Goal: Task Accomplishment & Management: Manage account settings

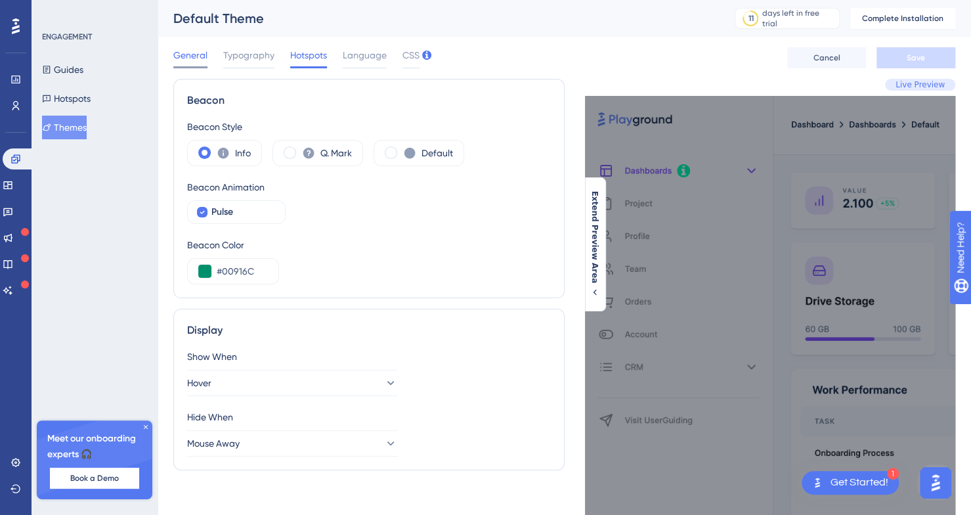
click at [194, 53] on span "General" at bounding box center [190, 55] width 34 height 16
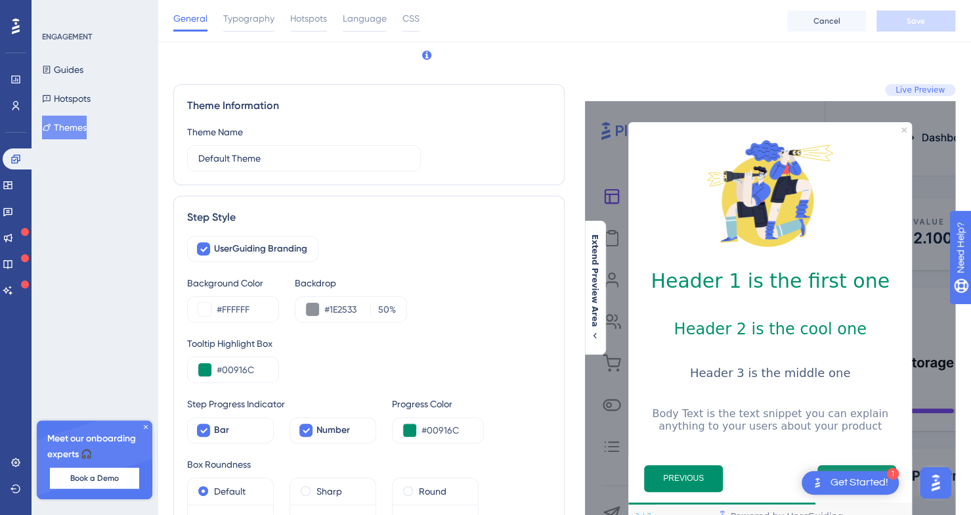
scroll to position [69, 0]
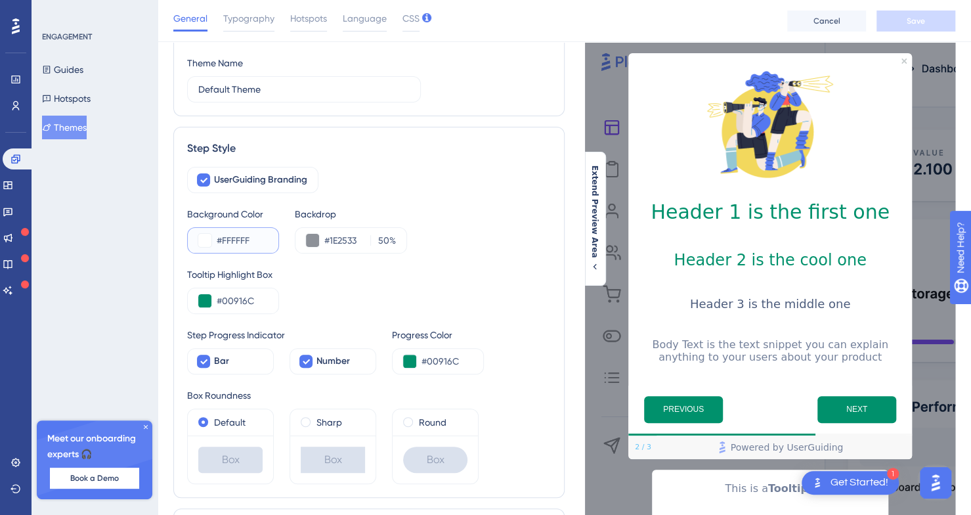
click at [250, 242] on input "#FFFFFF" at bounding box center [242, 240] width 51 height 16
paste input "EBFAEA"
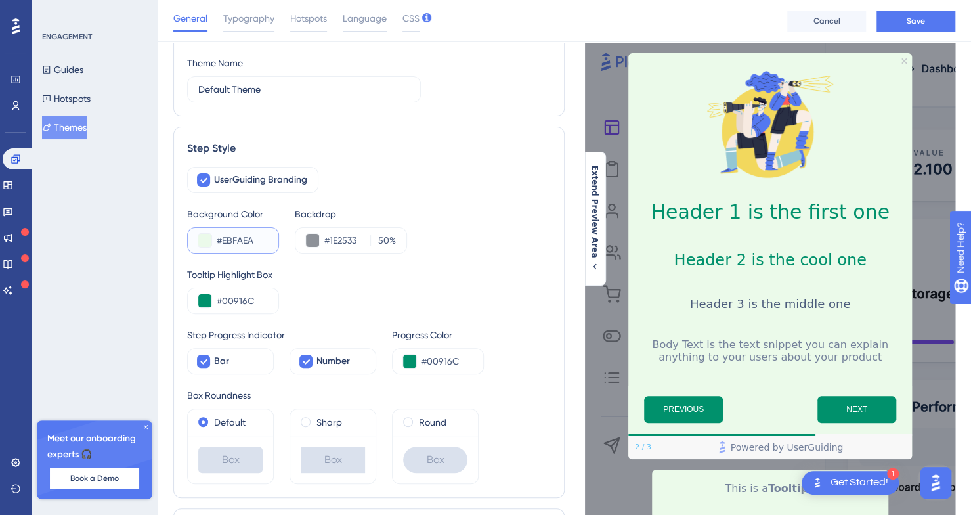
type input "#EBFAEA"
click at [351, 230] on div "#1E2533 50 %" at bounding box center [351, 240] width 112 height 26
click at [347, 241] on input "#1E2533" at bounding box center [344, 240] width 41 height 16
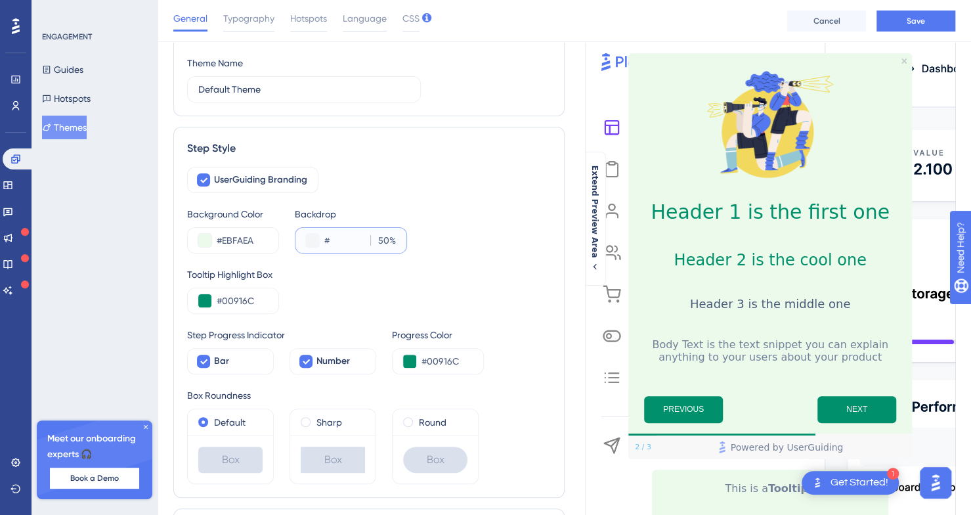
paste input "CCF3CB"
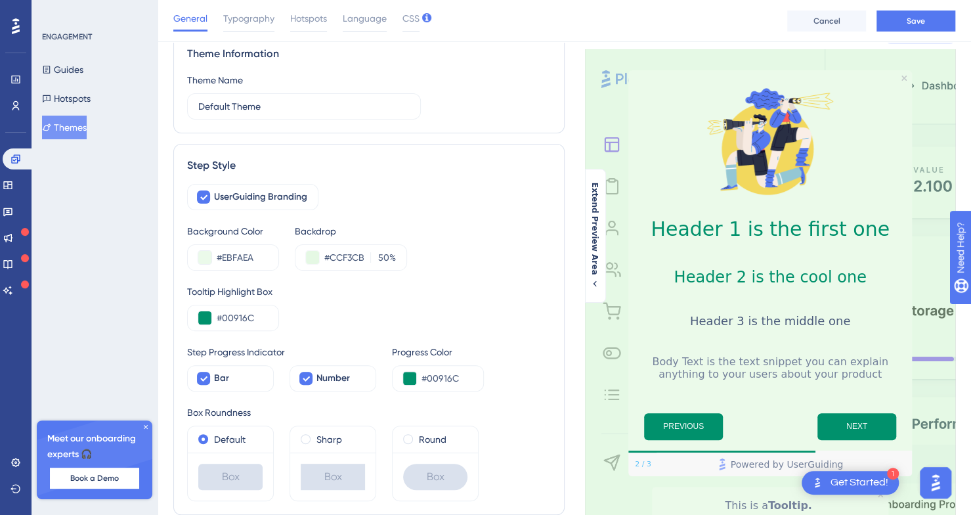
scroll to position [0, 0]
click at [385, 209] on div "UserGuiding Branding" at bounding box center [369, 197] width 364 height 26
click at [355, 257] on input "#CCF3CB" at bounding box center [344, 257] width 41 height 16
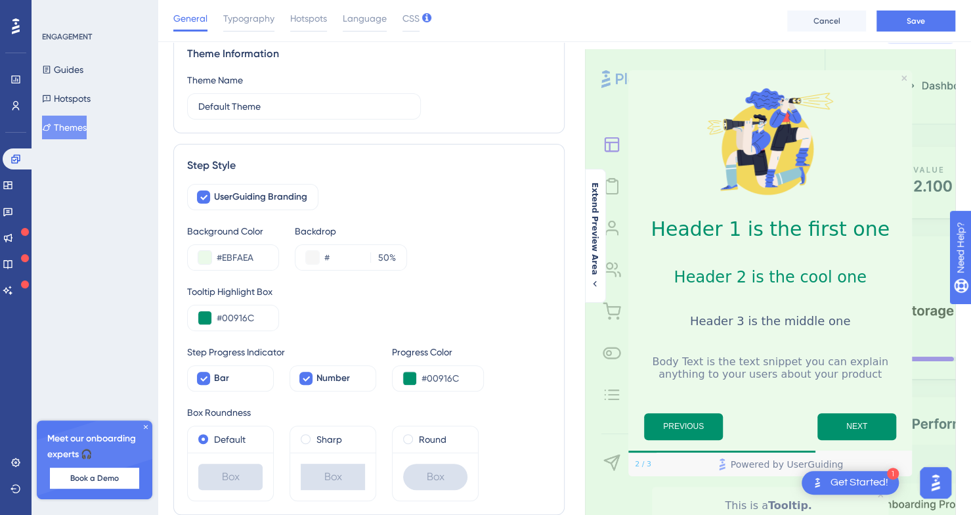
click at [486, 319] on div "Tooltip Highlight Box #00916C" at bounding box center [369, 307] width 364 height 47
click at [351, 249] on input "#" at bounding box center [344, 257] width 41 height 16
click at [309, 253] on button at bounding box center [312, 257] width 13 height 13
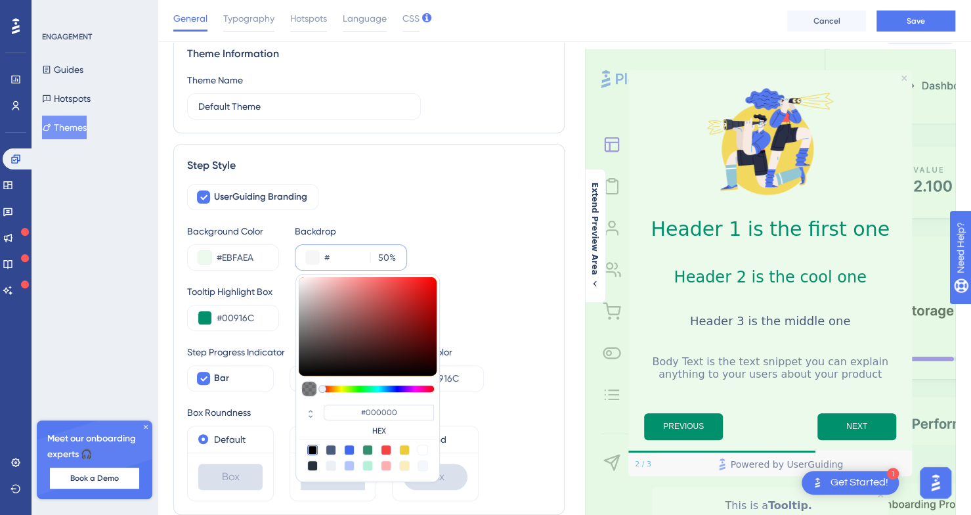
click at [329, 447] on div at bounding box center [331, 449] width 11 height 11
type input "#4c5c7c"
type input "#4C5C7C"
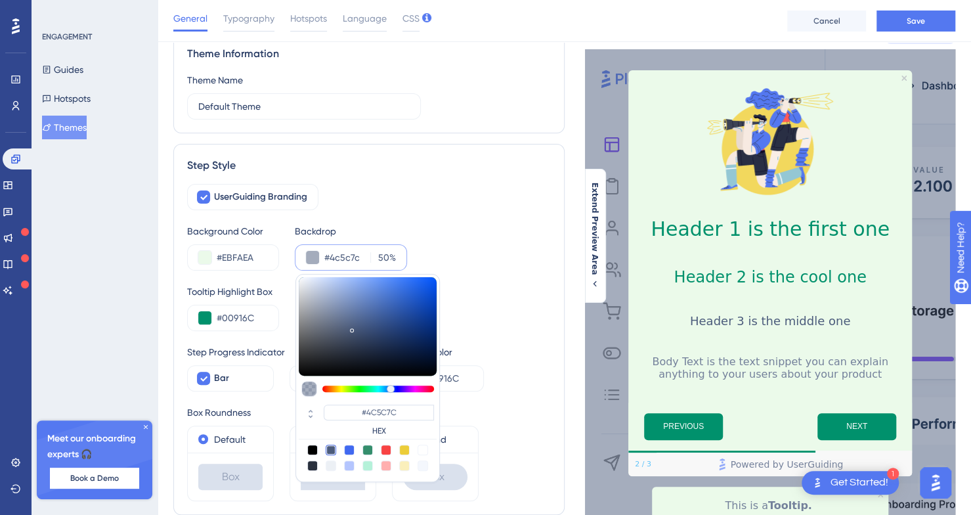
click at [326, 468] on div at bounding box center [331, 465] width 11 height 11
type input "#ecf0f5"
type input "#ECF0F5"
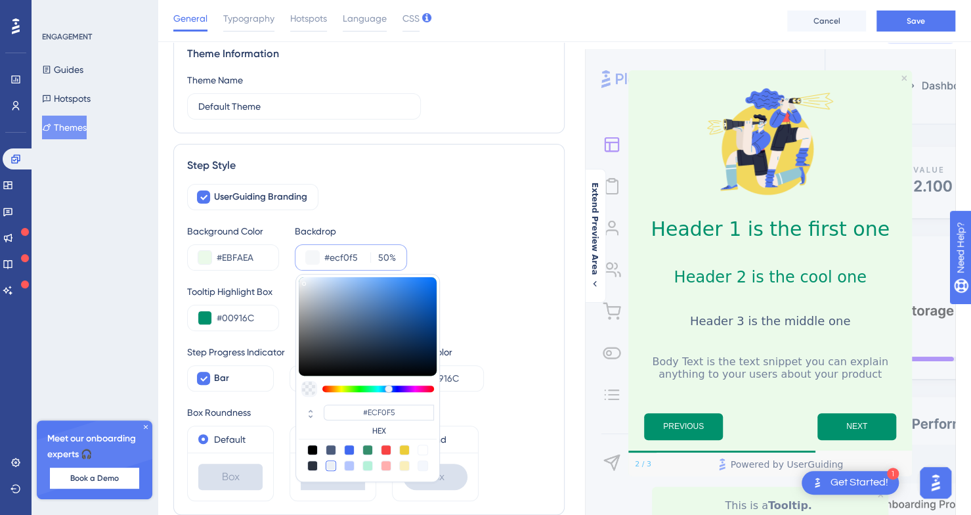
click at [451, 191] on div "UserGuiding Branding" at bounding box center [369, 197] width 364 height 26
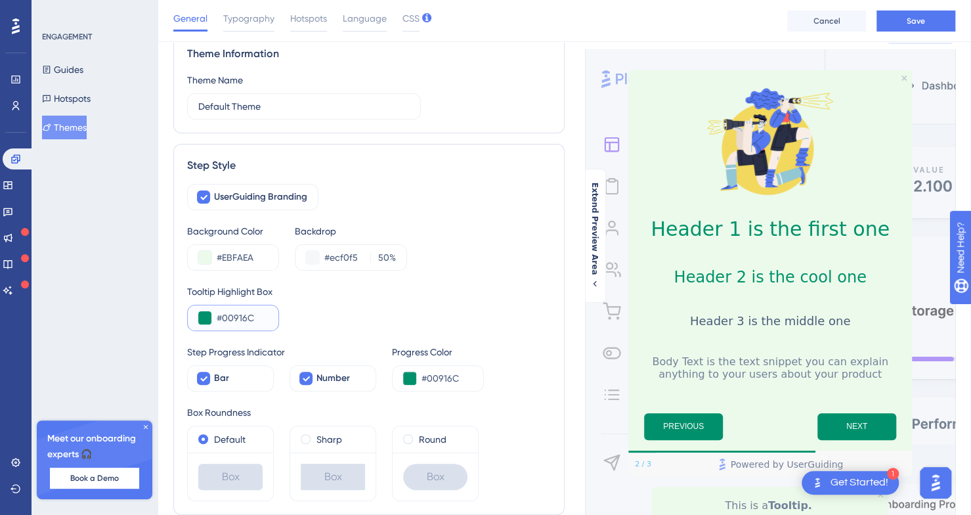
click at [239, 313] on input "#00916C" at bounding box center [242, 318] width 51 height 16
paste input "E37C8"
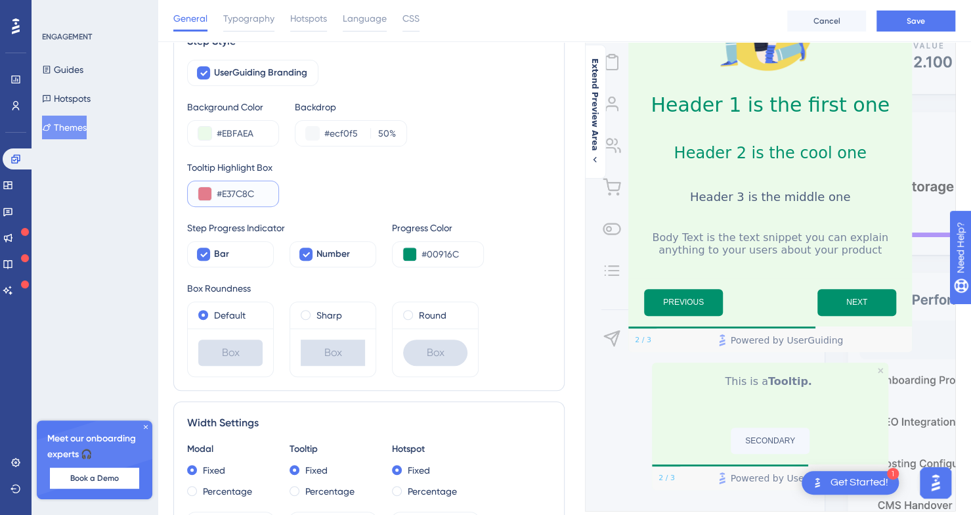
scroll to position [244, 0]
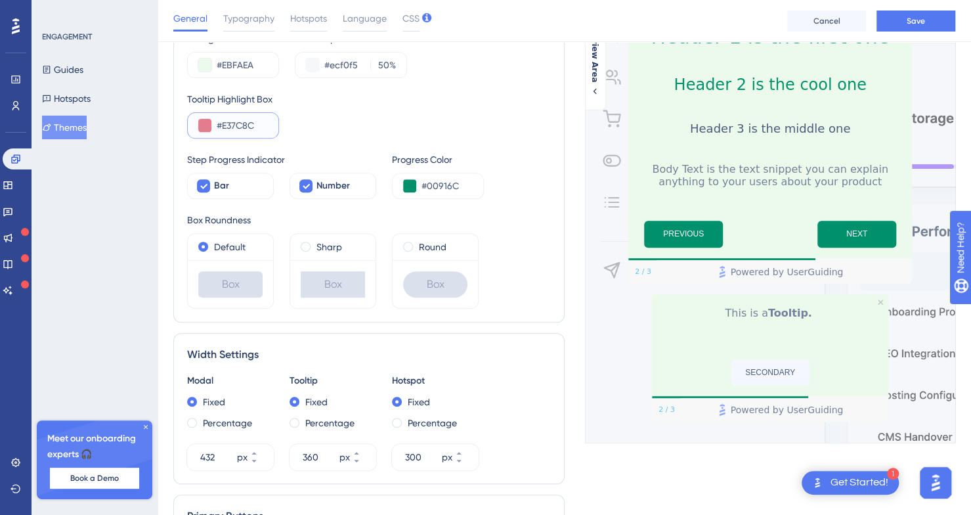
type input "#E37C8C"
click at [386, 83] on div "UserGuiding Branding Background Color #EBFAEA Backdrop #ecf0f5 50 % Tooltip Hig…" at bounding box center [369, 149] width 364 height 317
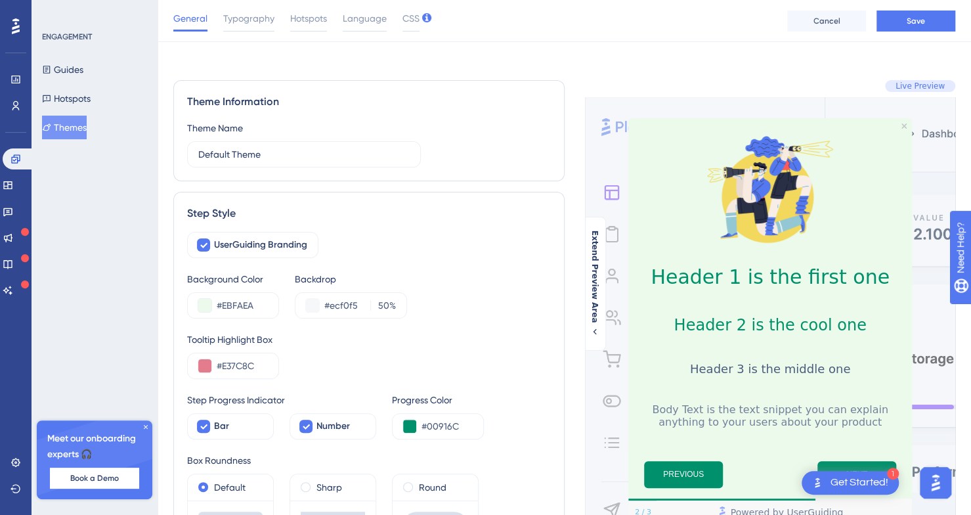
scroll to position [0, 0]
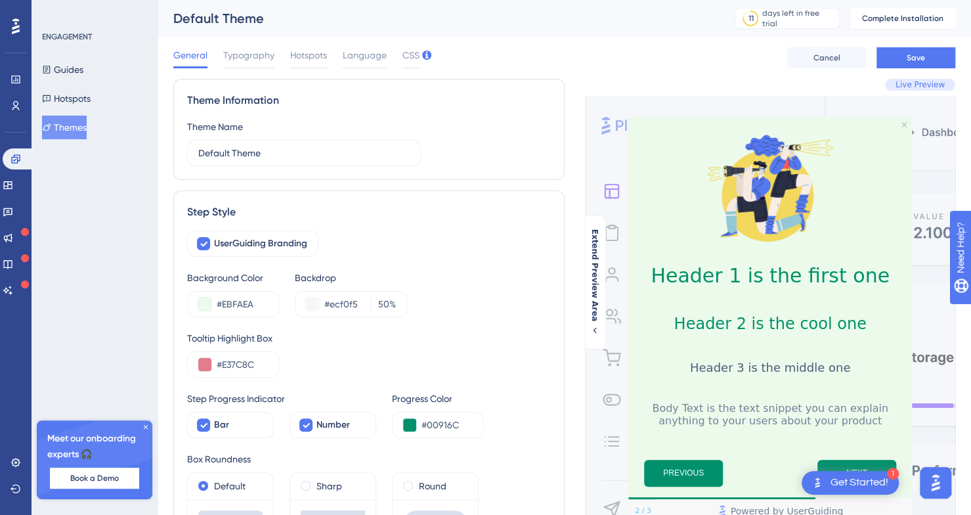
click at [914, 82] on span "Live Preview" at bounding box center [919, 84] width 49 height 11
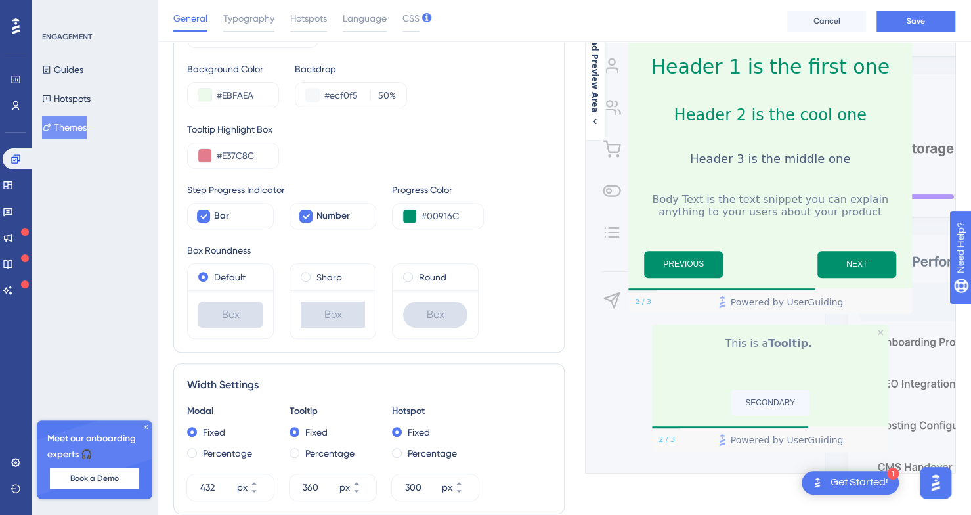
scroll to position [215, 0]
click at [309, 273] on span at bounding box center [306, 276] width 10 height 10
click at [314, 273] on input "radio" at bounding box center [314, 273] width 0 height 0
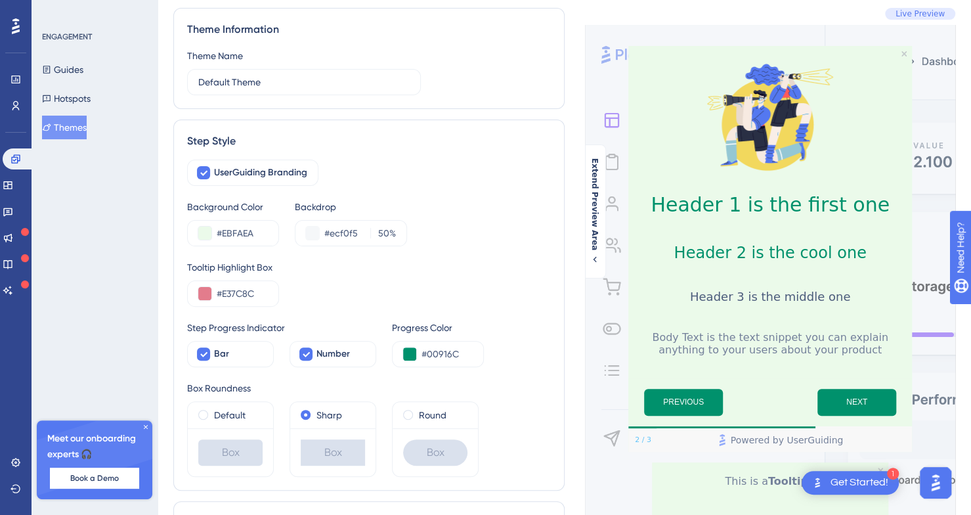
scroll to position [89, 0]
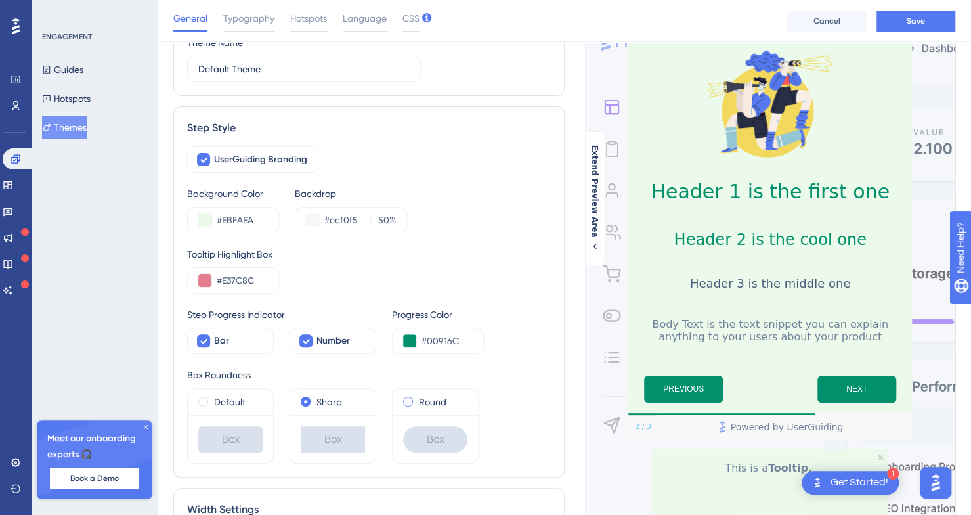
click at [410, 402] on span at bounding box center [408, 402] width 10 height 10
click at [417, 398] on input "radio" at bounding box center [417, 398] width 0 height 0
click at [320, 402] on label "Sharp" at bounding box center [329, 402] width 26 height 16
click at [209, 397] on div "Default" at bounding box center [230, 402] width 64 height 16
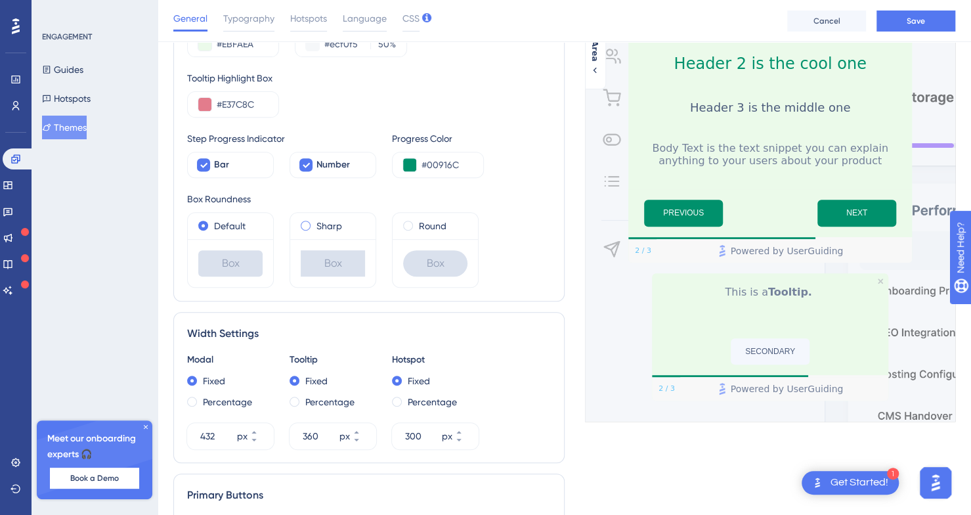
scroll to position [328, 0]
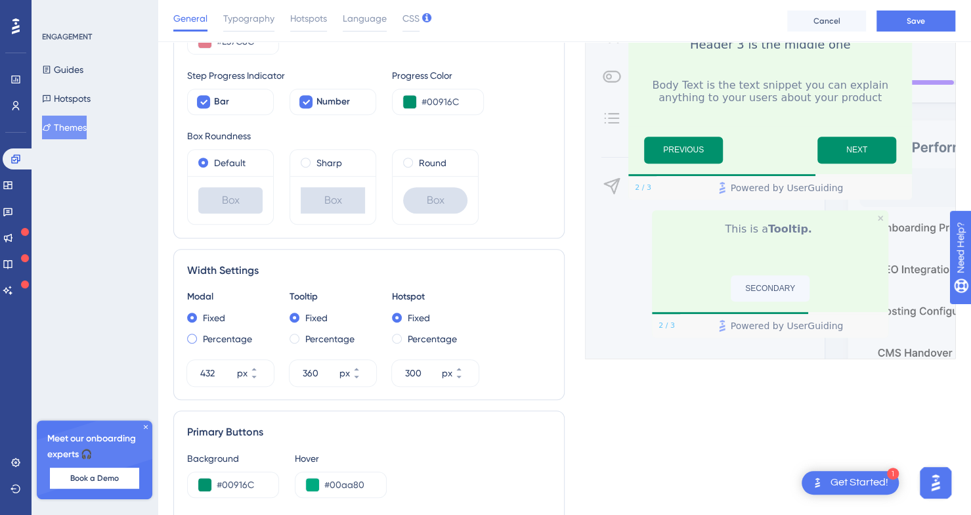
click at [205, 339] on label "Percentage" at bounding box center [227, 339] width 49 height 16
click at [190, 310] on div "Fixed" at bounding box center [230, 318] width 87 height 16
type input "432"
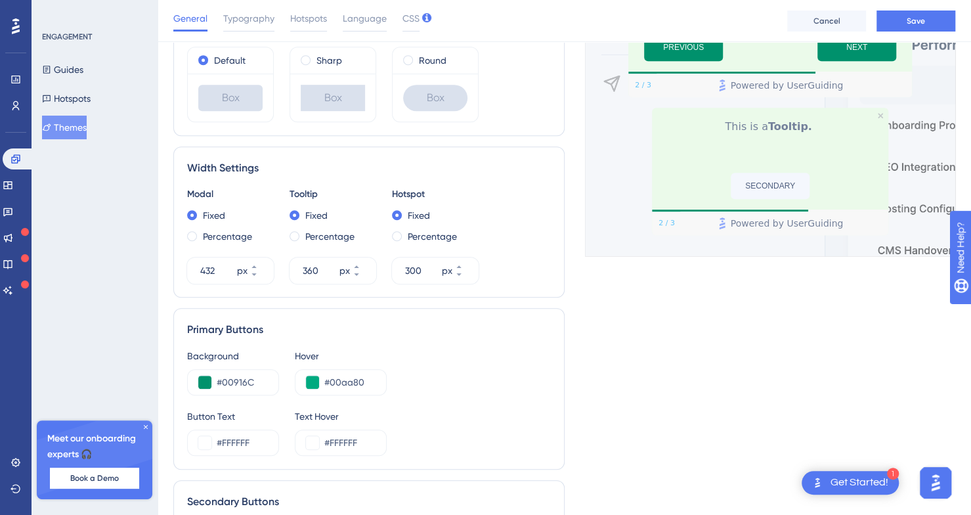
scroll to position [431, 0]
click at [345, 382] on input "#00aa80" at bounding box center [349, 382] width 51 height 16
paste input "EBA9B3"
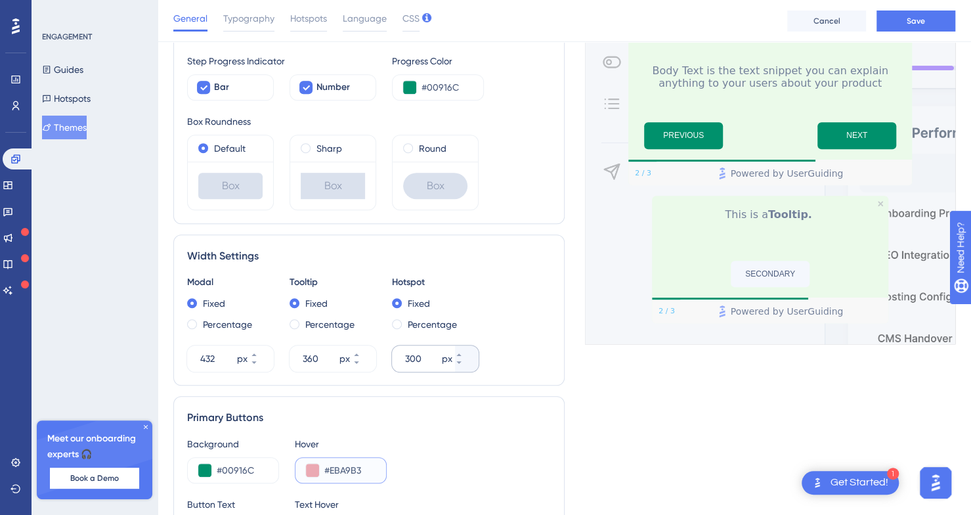
scroll to position [266, 1]
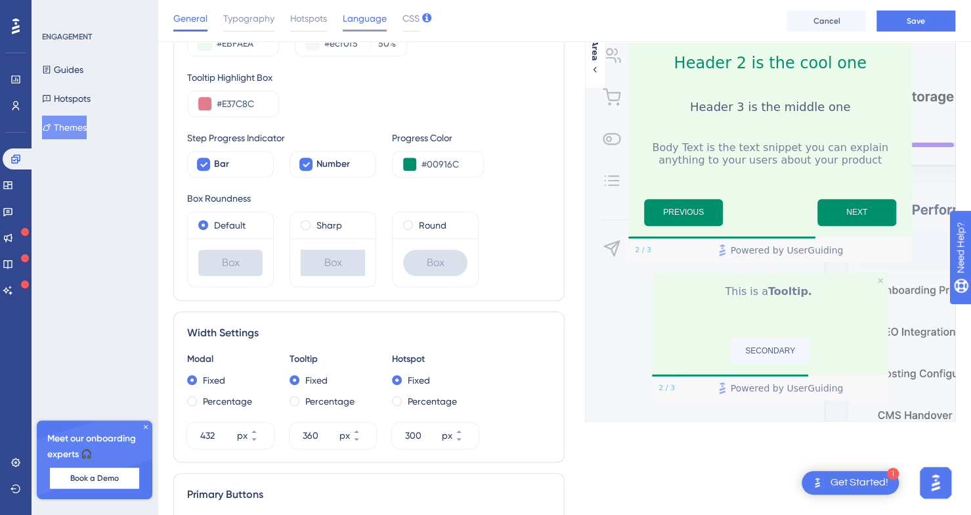
type input "#EBA9B3"
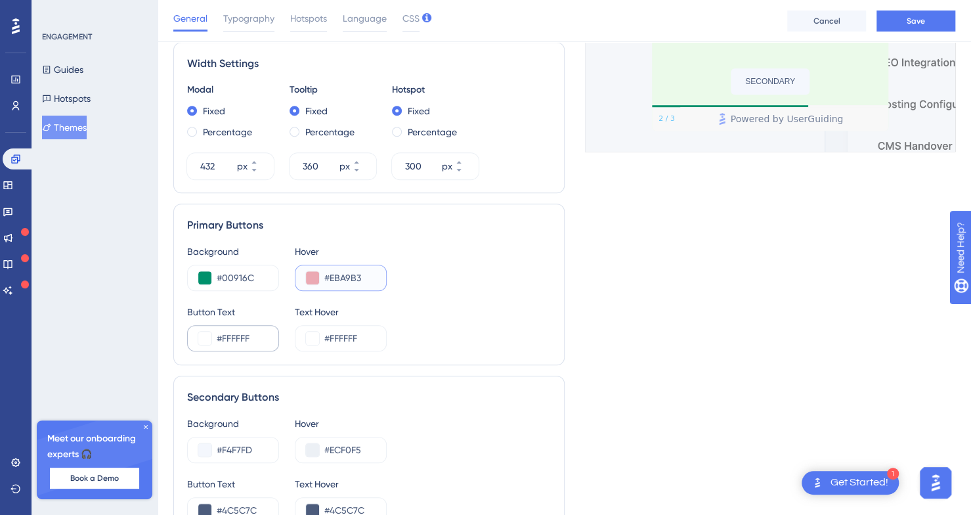
scroll to position [554, 1]
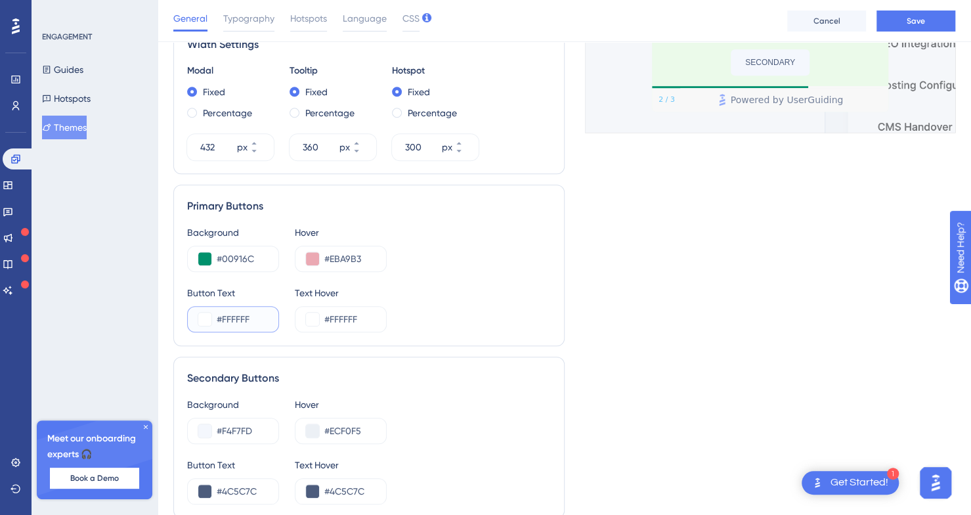
click at [253, 317] on input "#FFFFFF" at bounding box center [242, 319] width 51 height 16
paste input "1F3B34"
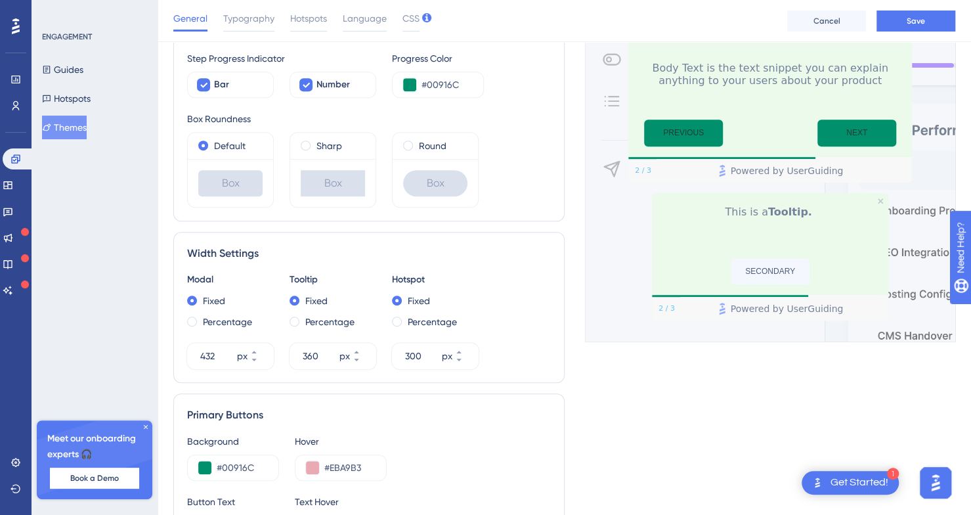
scroll to position [444, 1]
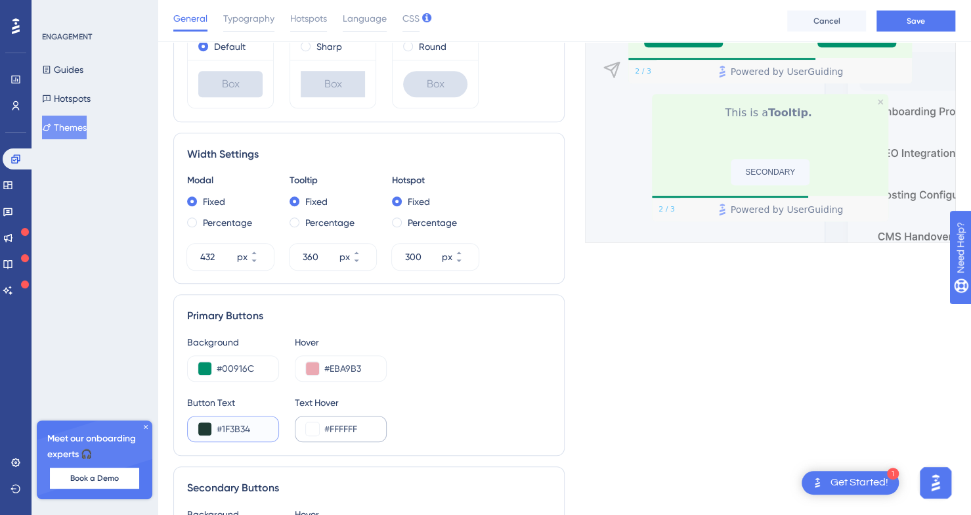
type input "#1F3B34"
click at [344, 422] on input "#FFFFFF" at bounding box center [349, 429] width 51 height 16
paste input "1F3B34"
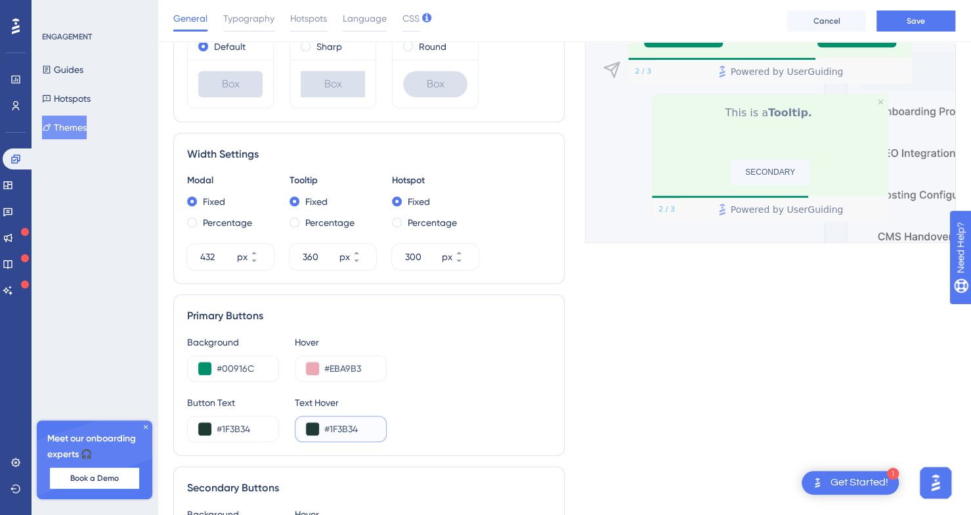
scroll to position [175, 1]
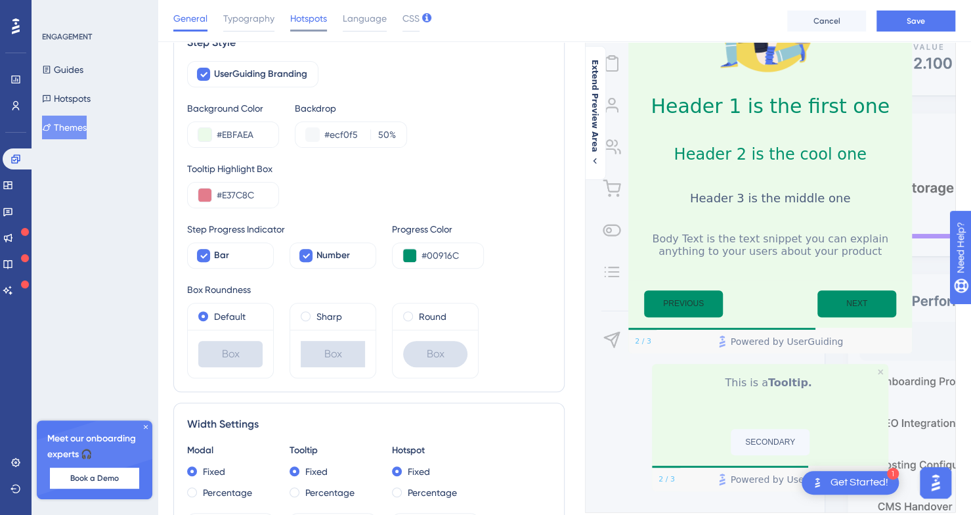
type input "#1F3B34"
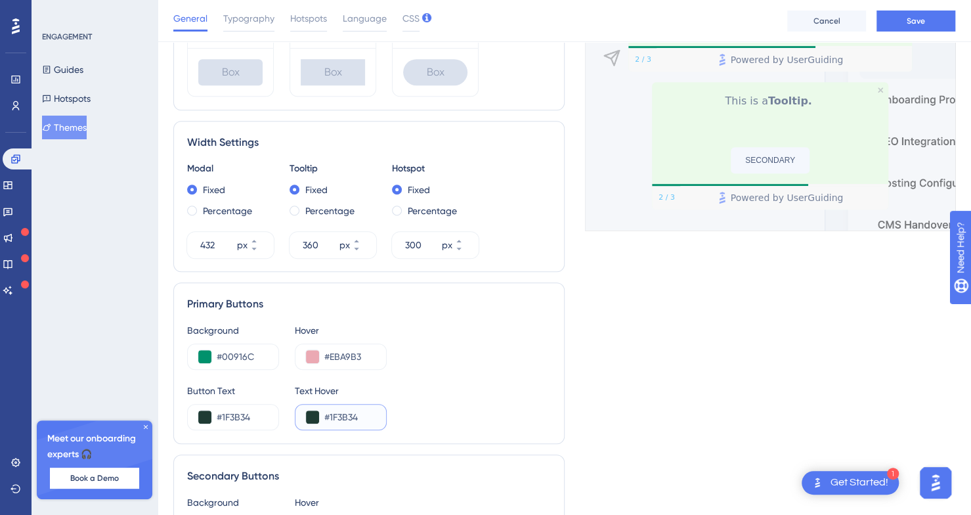
scroll to position [461, 1]
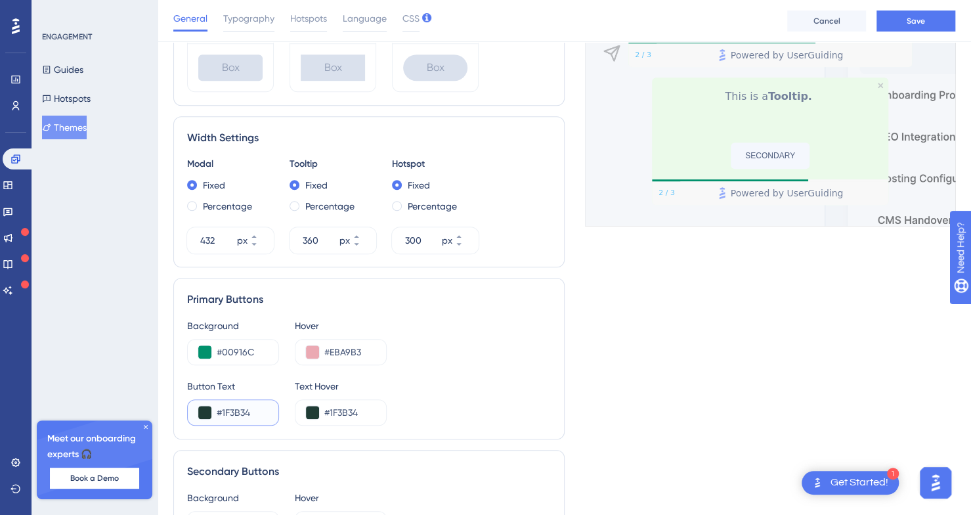
click at [241, 410] on input "#1F3B34" at bounding box center [242, 412] width 51 height 16
paste input "EBA9B3"
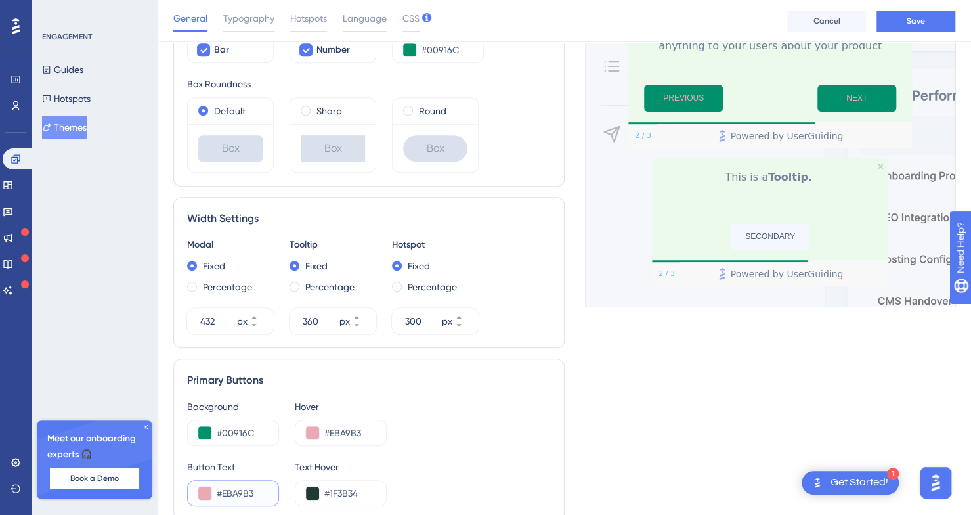
scroll to position [447, 0]
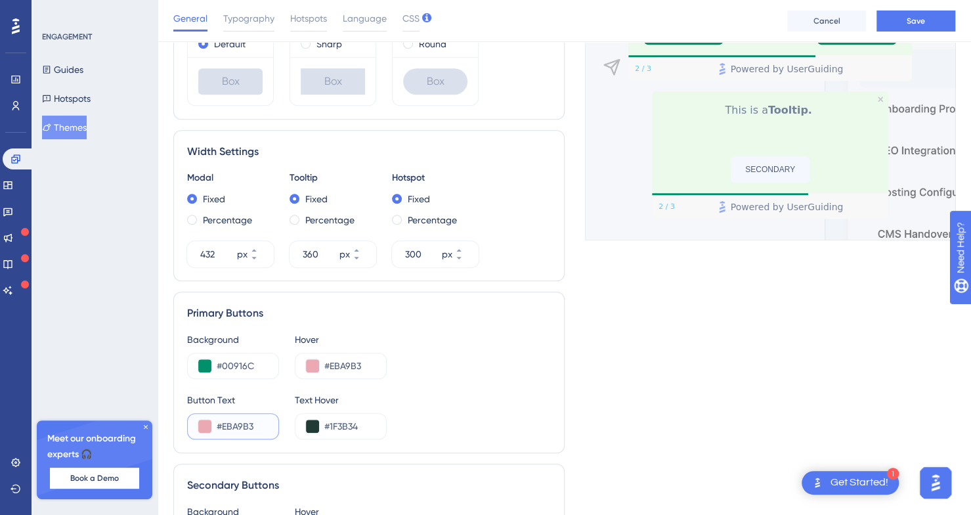
click at [238, 427] on input "#EBA9B3" at bounding box center [242, 426] width 51 height 16
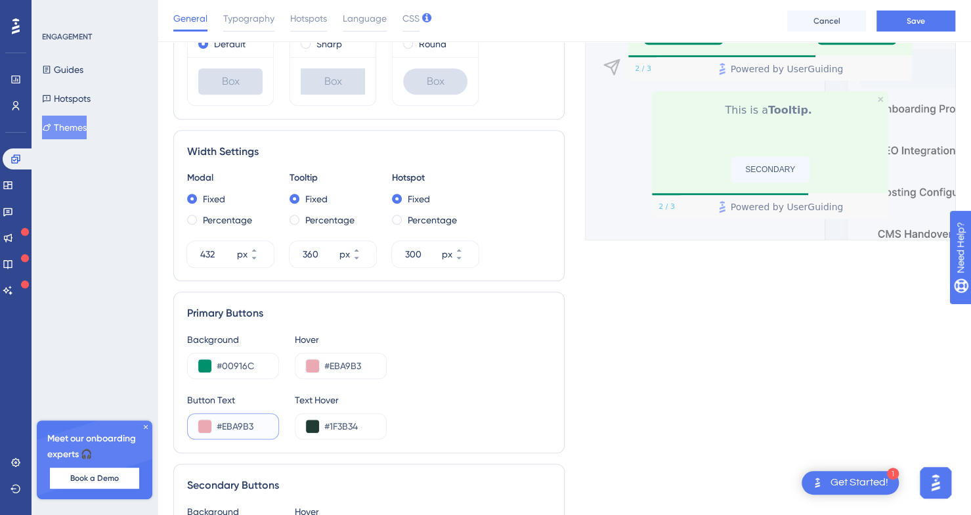
click at [238, 427] on input "#EBA9B3" at bounding box center [242, 426] width 51 height 16
paste input "CCF3CB"
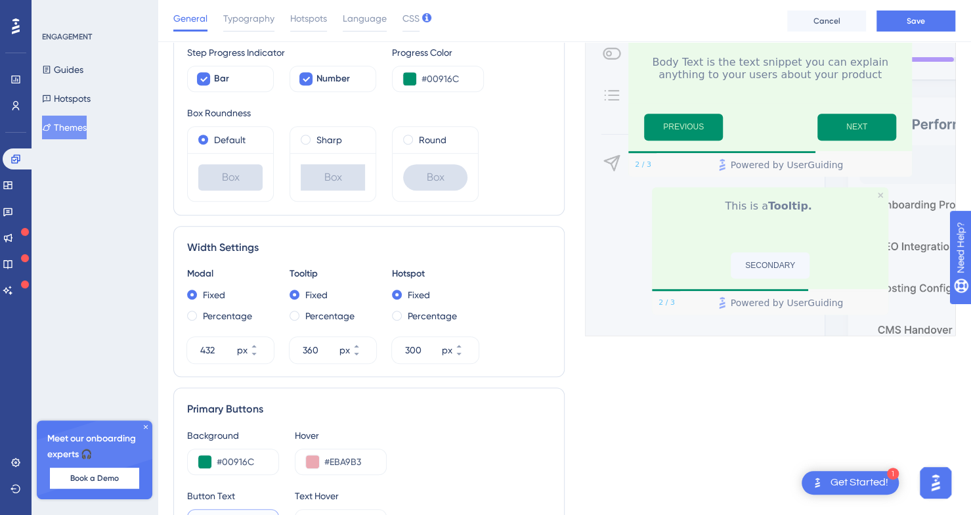
scroll to position [472, 0]
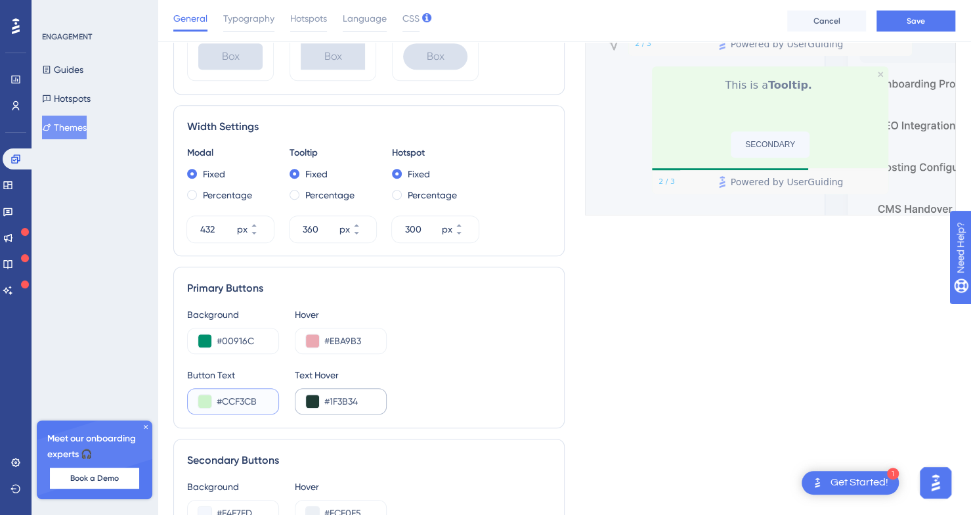
type input "#CCF3CB"
click at [356, 402] on input "#1F3B34" at bounding box center [349, 401] width 51 height 16
paste input "CCF3CB"
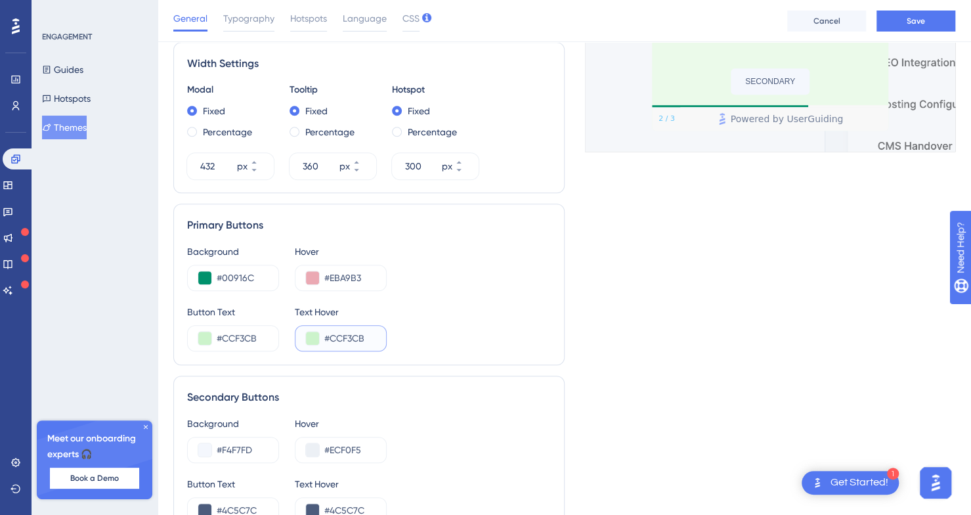
scroll to position [534, 10]
click at [324, 335] on input "#CCF3CB" at bounding box center [349, 339] width 51 height 16
paste input "185E4C"
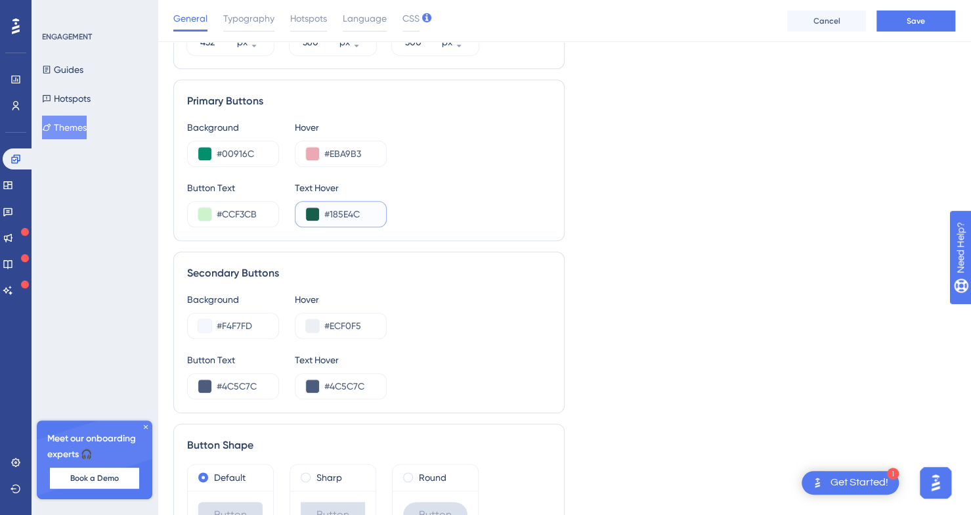
scroll to position [660, 10]
type input "#185E4C"
click at [240, 146] on input "#00916C" at bounding box center [242, 153] width 51 height 16
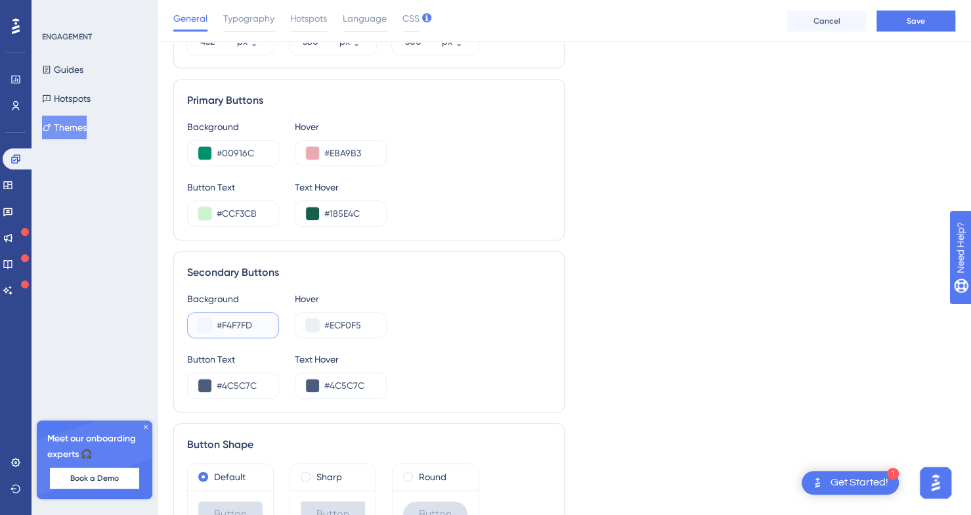
click at [229, 324] on input "#F4F7FD" at bounding box center [242, 325] width 51 height 16
paste input "00916C"
type input "#00916C"
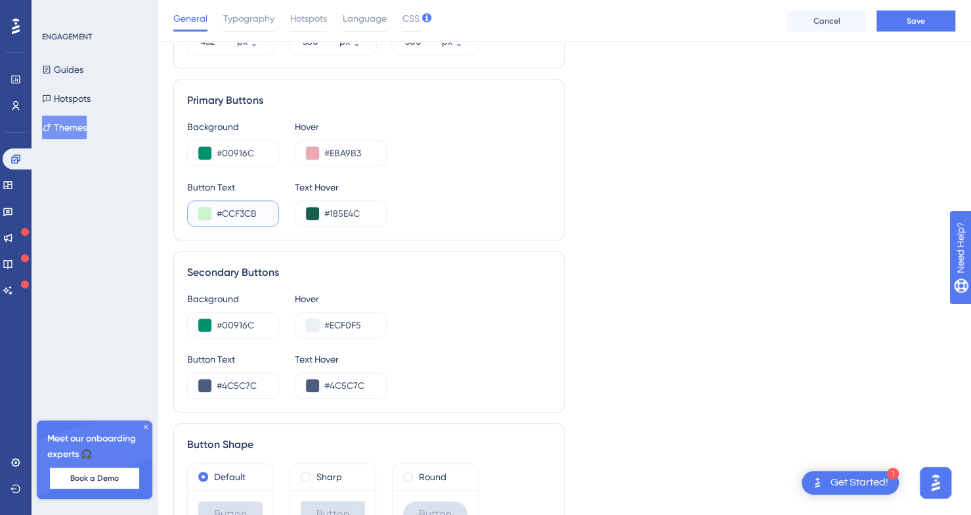
click at [221, 212] on input "#CCF3CB" at bounding box center [242, 213] width 51 height 16
click at [219, 374] on div "#4C5C7C" at bounding box center [233, 385] width 92 height 26
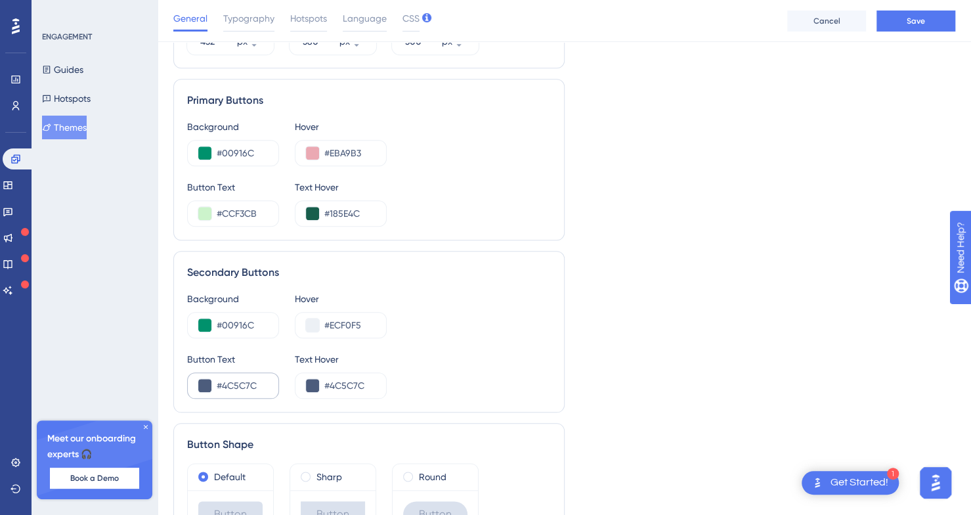
click at [219, 374] on div "#4C5C7C" at bounding box center [233, 385] width 92 height 26
click at [220, 377] on input "#4C5C7C" at bounding box center [242, 385] width 51 height 16
paste input "CCF3CB"
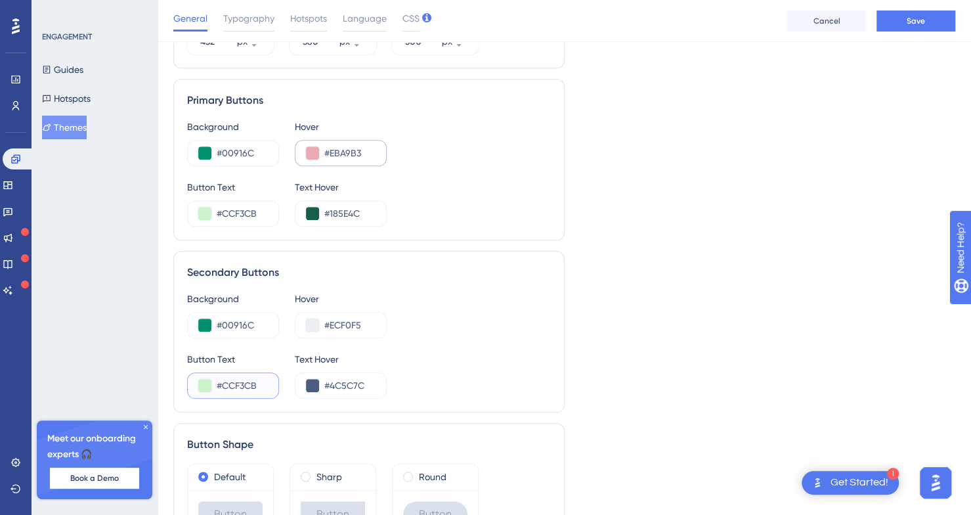
type input "#CCF3CB"
click at [326, 146] on input "#EBA9B3" at bounding box center [349, 153] width 51 height 16
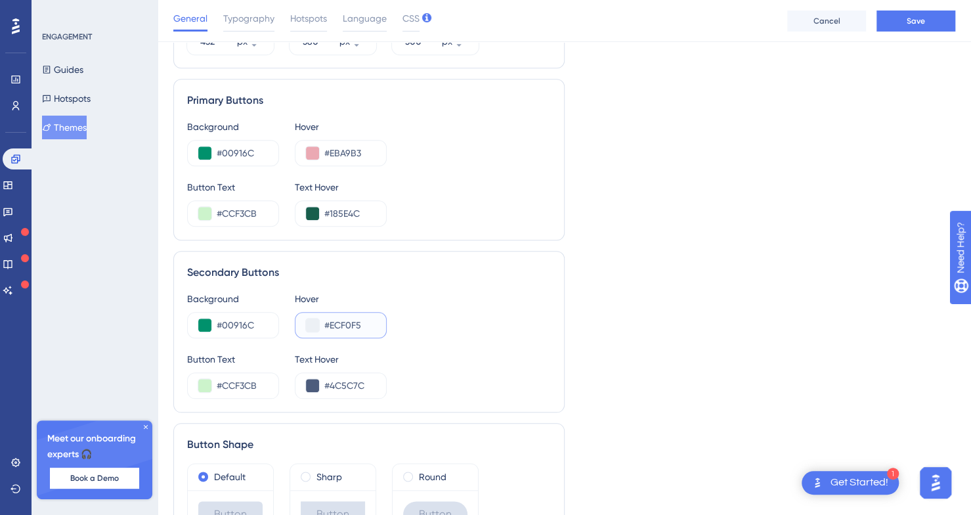
click at [331, 317] on input "#ECF0F5" at bounding box center [349, 325] width 51 height 16
paste input "BA9B3"
type input "#EBA9B3"
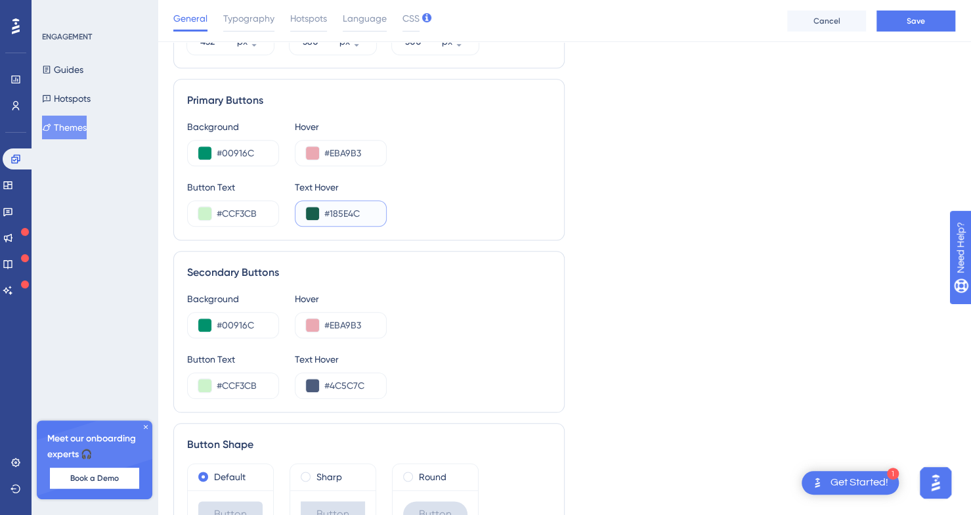
click at [338, 212] on input "#185E4C" at bounding box center [349, 213] width 51 height 16
click at [339, 384] on input "#4C5C7C" at bounding box center [349, 385] width 51 height 16
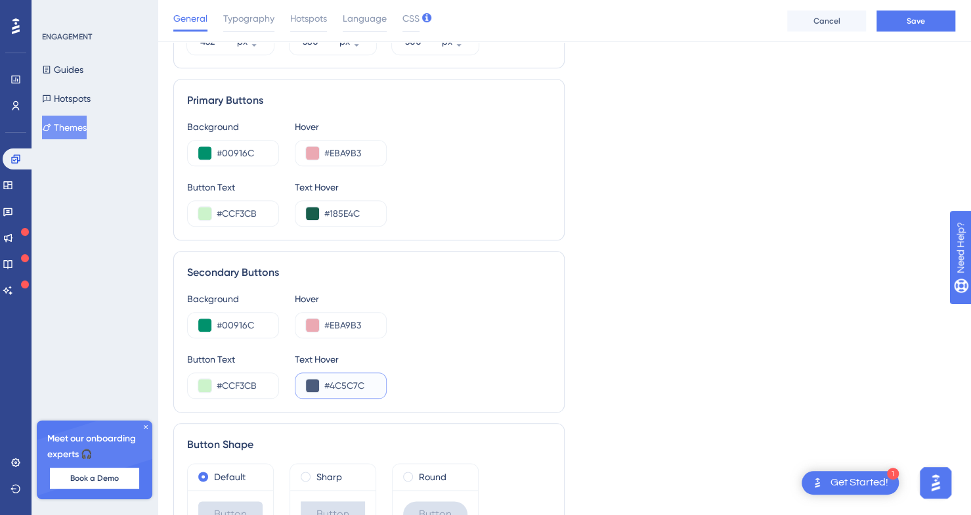
click at [339, 384] on input "#4C5C7C" at bounding box center [349, 385] width 51 height 16
paste input "185E4"
type input "#185E4C"
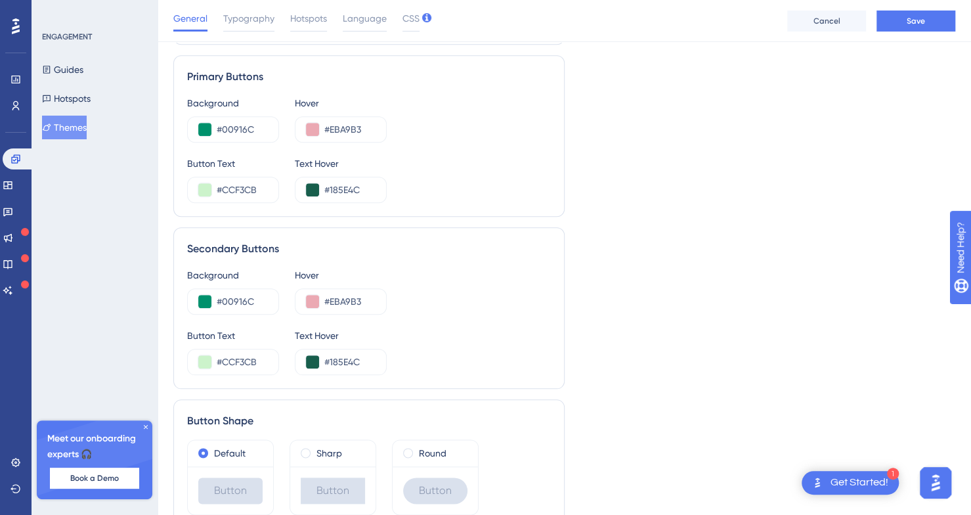
scroll to position [683, 10]
click at [911, 28] on button "Save" at bounding box center [915, 21] width 79 height 21
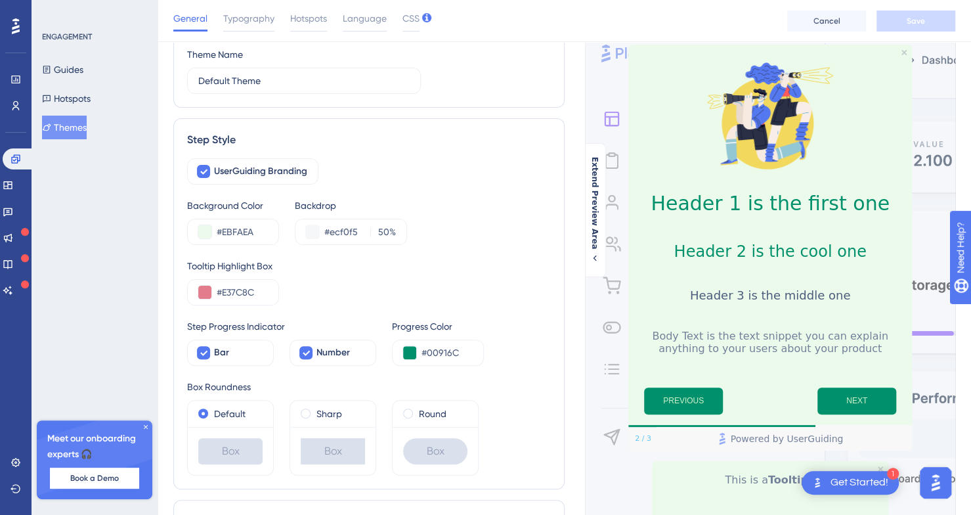
scroll to position [0, 7]
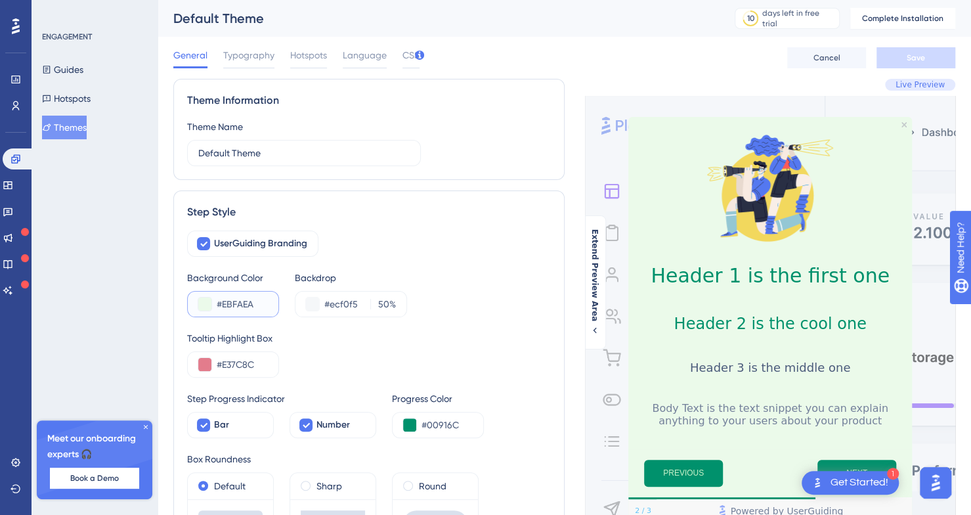
click at [240, 303] on input "#EBFAEA" at bounding box center [242, 304] width 51 height 16
paste input "185E4C"
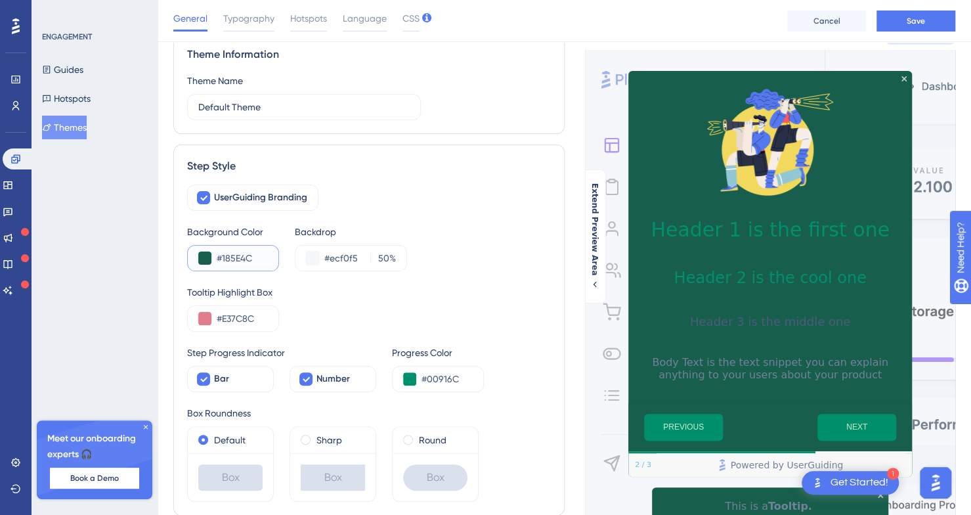
scroll to position [51, 0]
click at [268, 258] on div "#185E4C" at bounding box center [233, 259] width 92 height 26
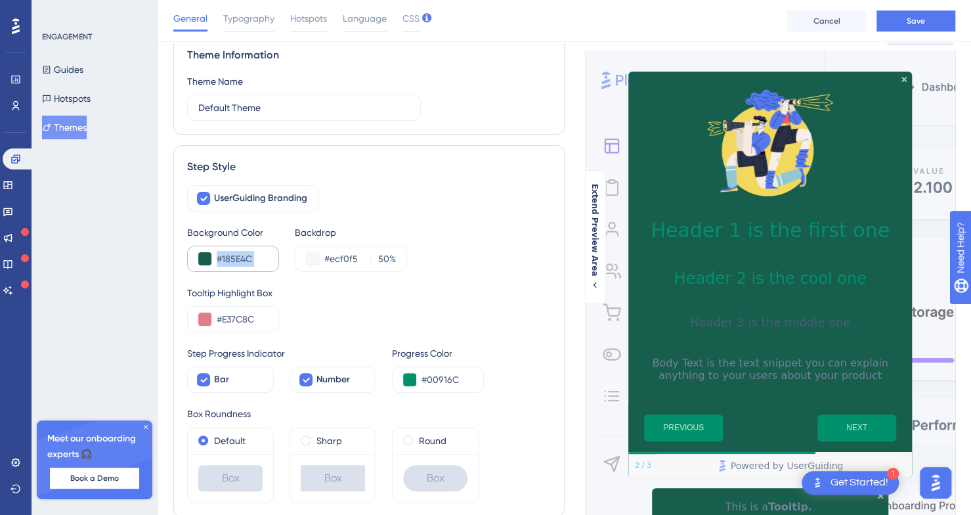
click at [268, 258] on div "#185E4C" at bounding box center [233, 259] width 92 height 26
click at [261, 257] on input "#185E4C" at bounding box center [242, 259] width 51 height 16
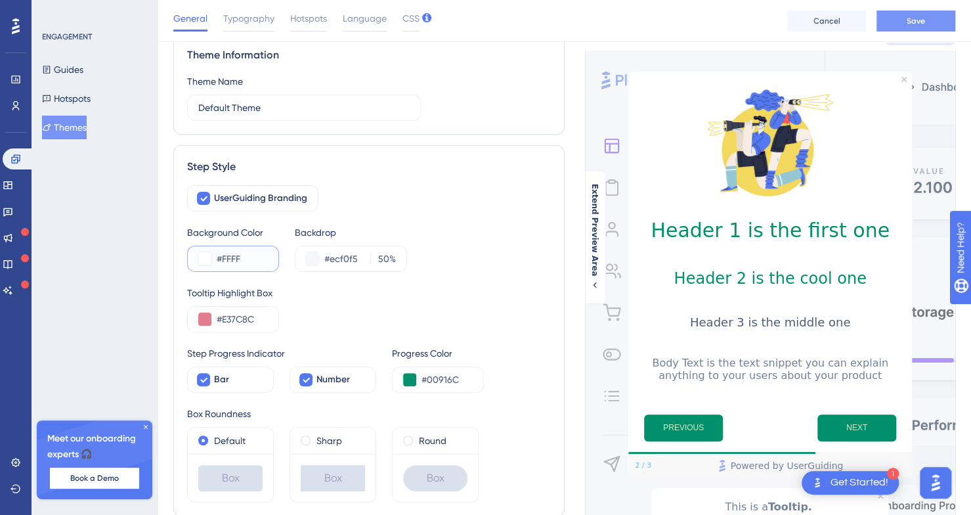
type input "#FFFF"
click at [905, 14] on button "Save" at bounding box center [915, 21] width 79 height 21
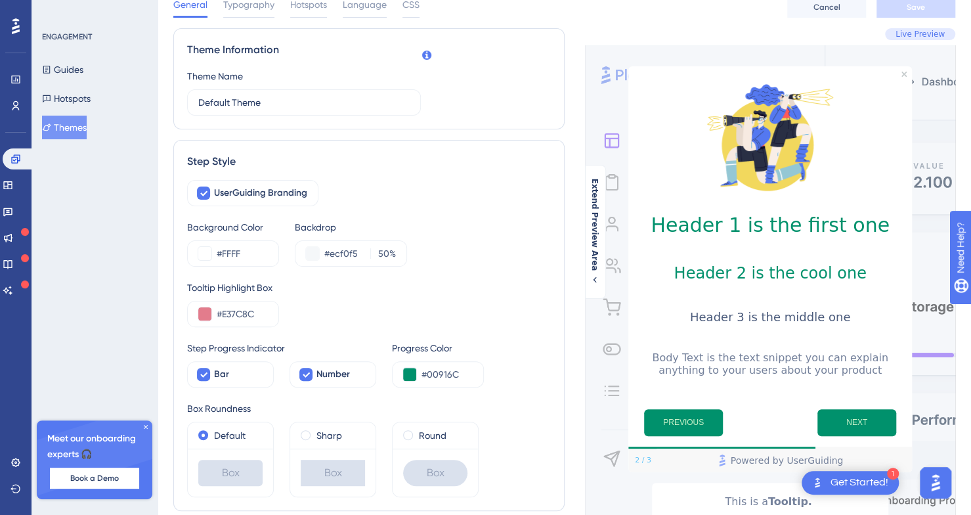
scroll to position [0, 0]
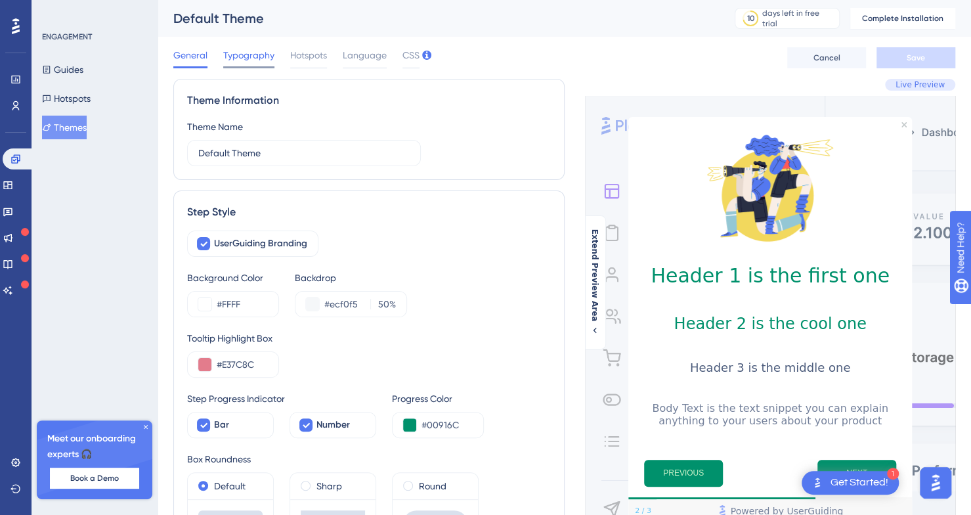
click at [236, 52] on span "Typography" at bounding box center [248, 55] width 51 height 16
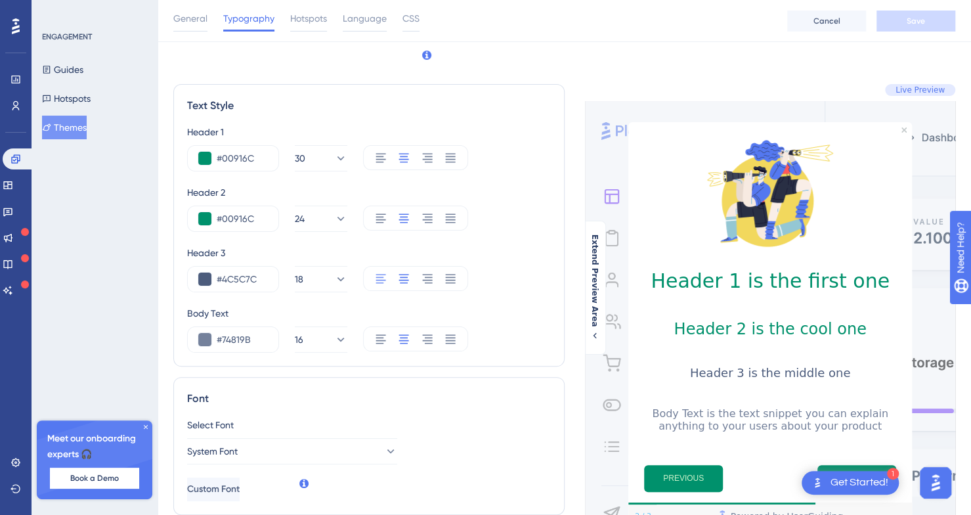
scroll to position [114, 0]
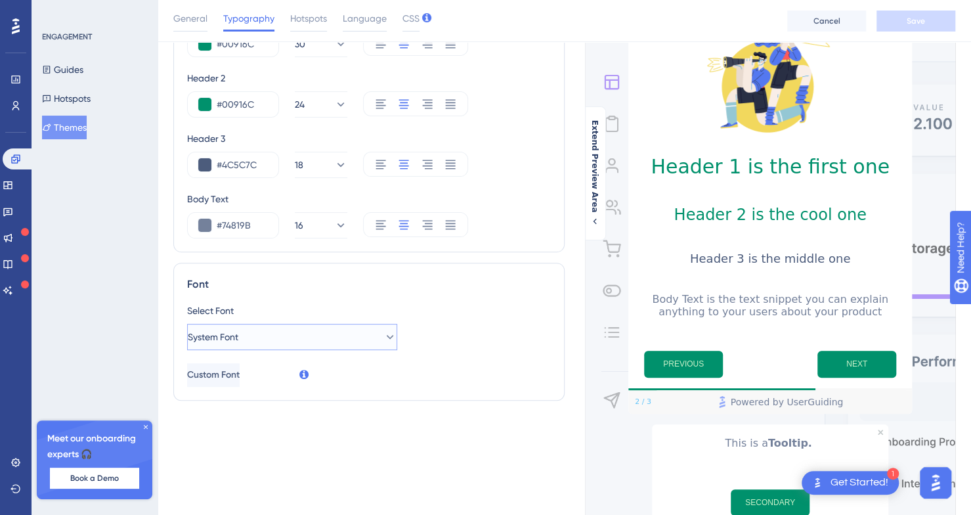
click at [354, 338] on button "System Font" at bounding box center [292, 337] width 210 height 26
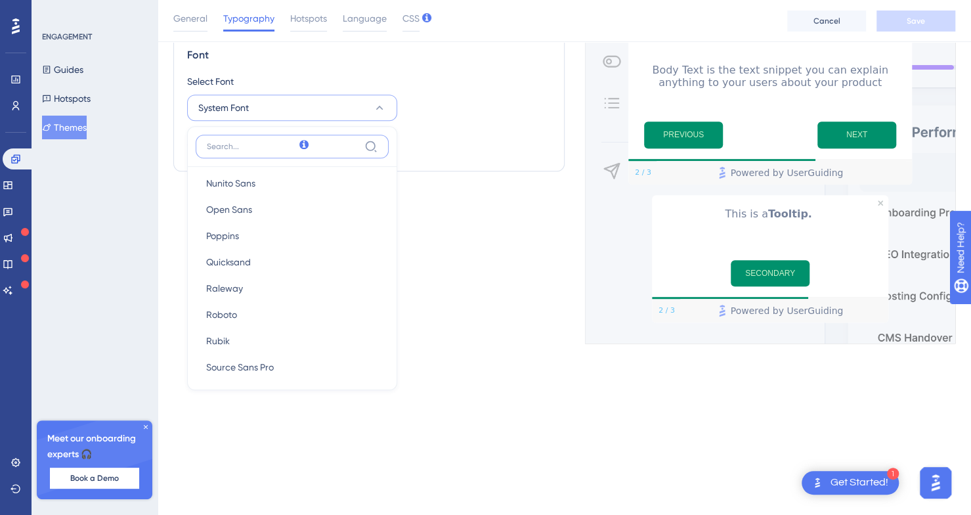
scroll to position [194, 0]
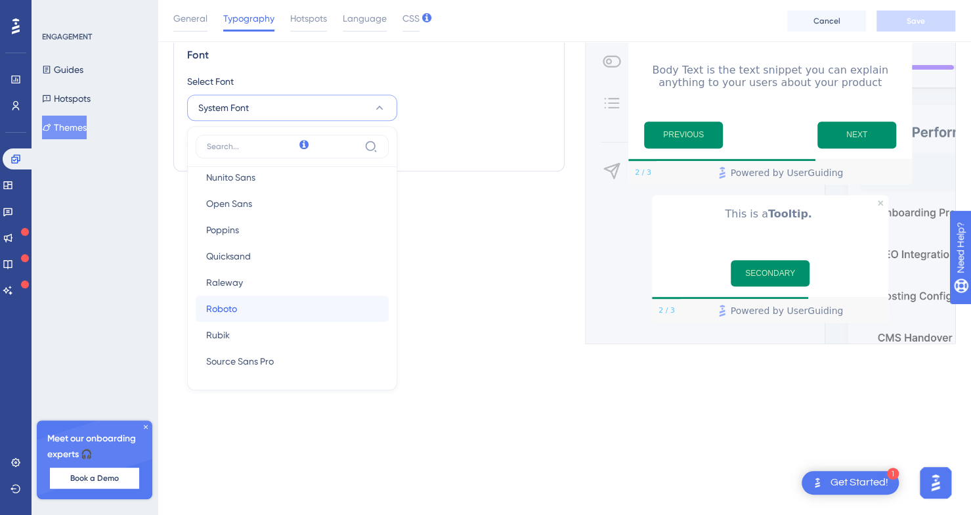
click at [288, 299] on button "Roboto Roboto" at bounding box center [292, 308] width 193 height 26
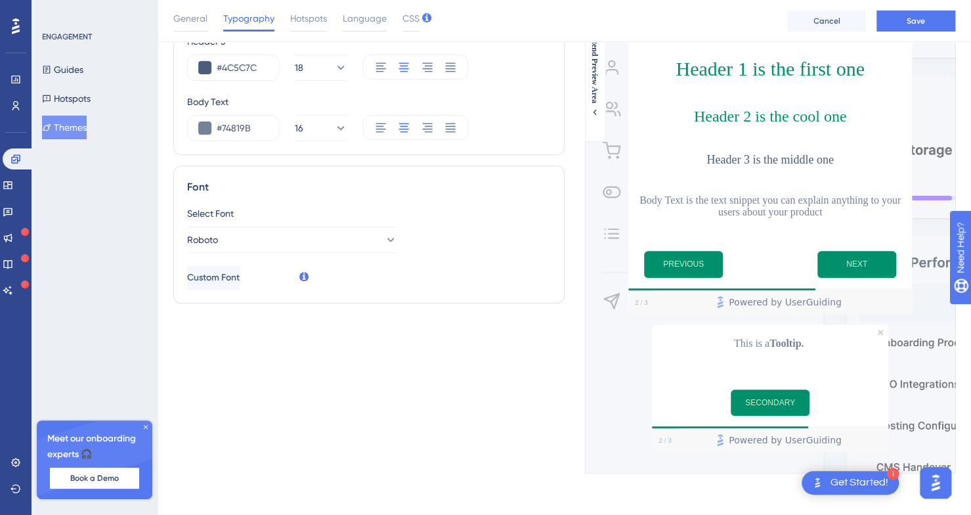
scroll to position [119, 0]
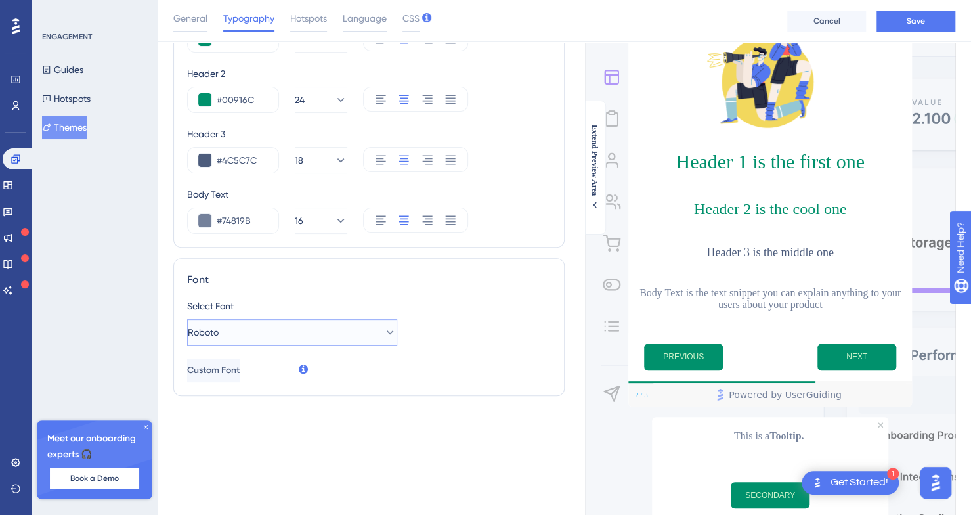
click at [314, 324] on button "Roboto" at bounding box center [292, 332] width 210 height 26
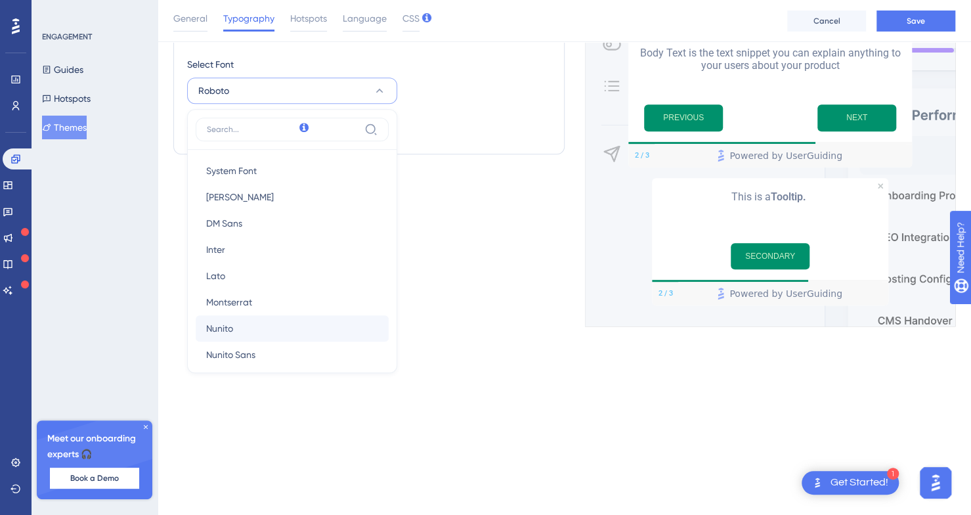
scroll to position [7, 0]
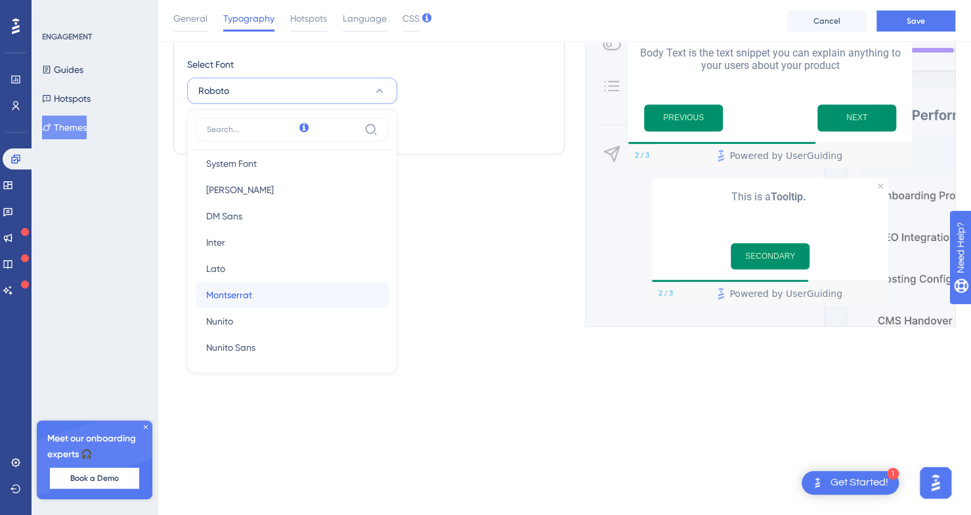
click at [272, 297] on button "[PERSON_NAME]" at bounding box center [292, 295] width 193 height 26
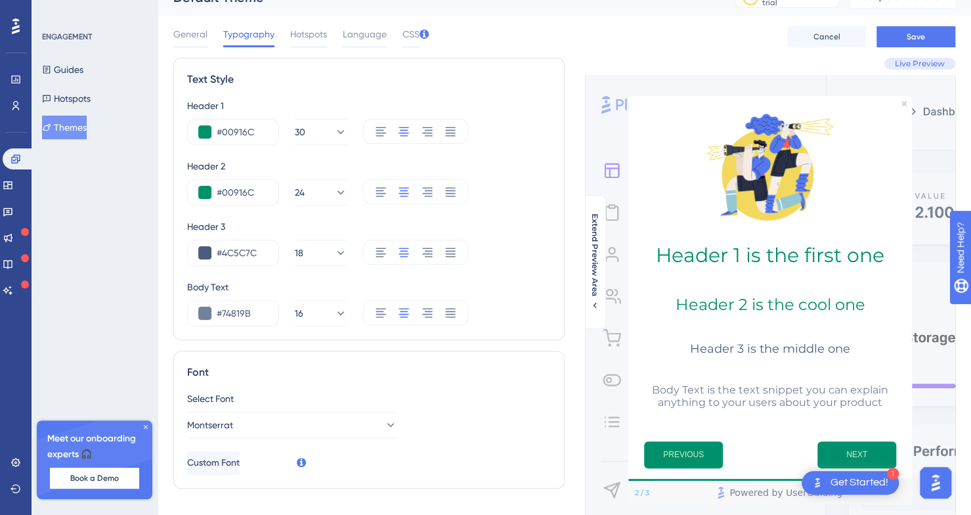
scroll to position [0, 3]
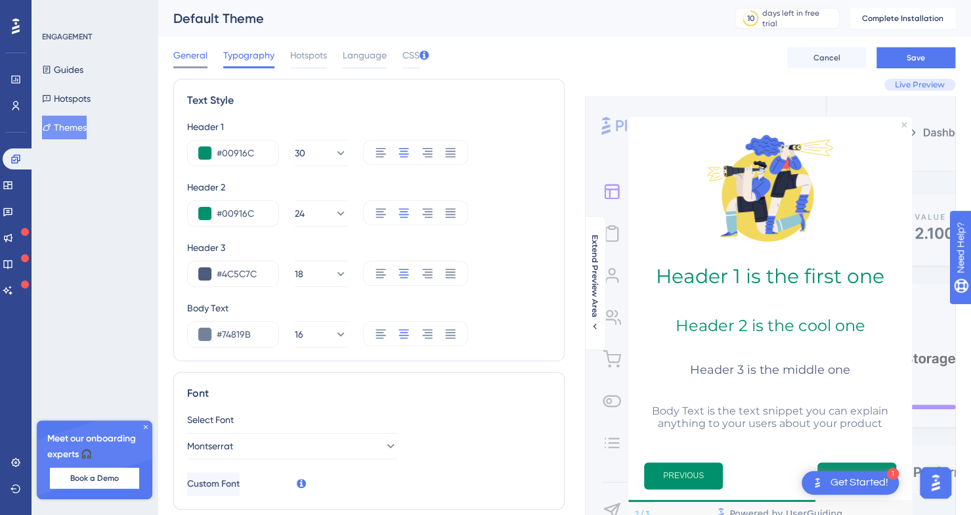
click at [183, 53] on span "General" at bounding box center [190, 55] width 34 height 16
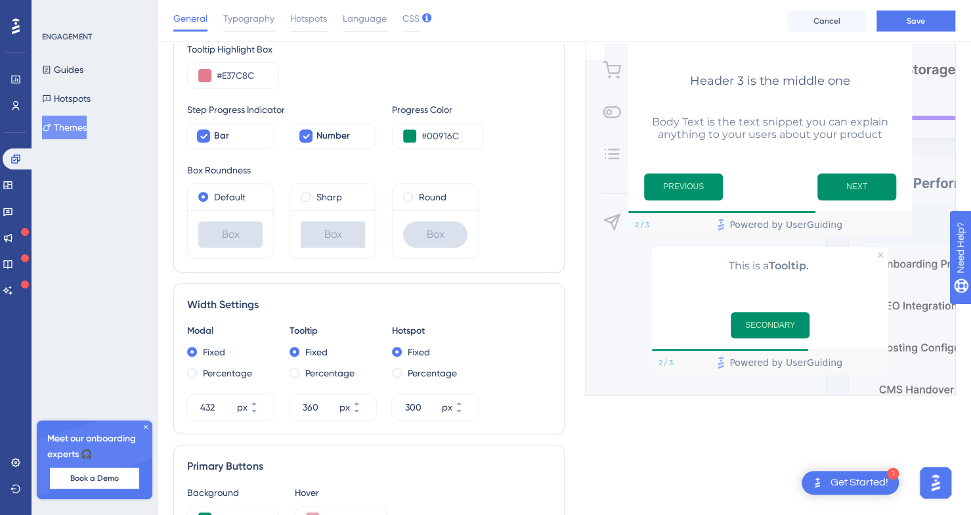
scroll to position [545, 3]
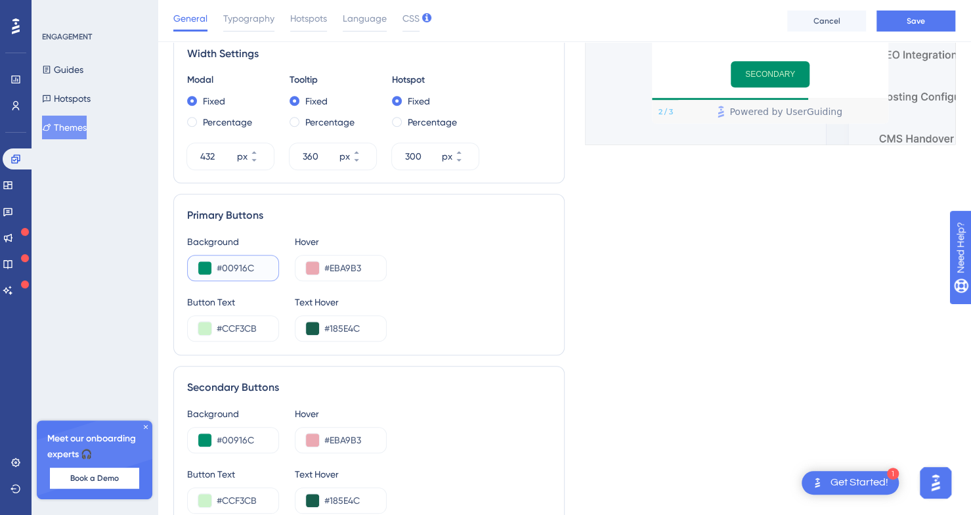
click at [256, 260] on input "#00916C" at bounding box center [242, 268] width 51 height 16
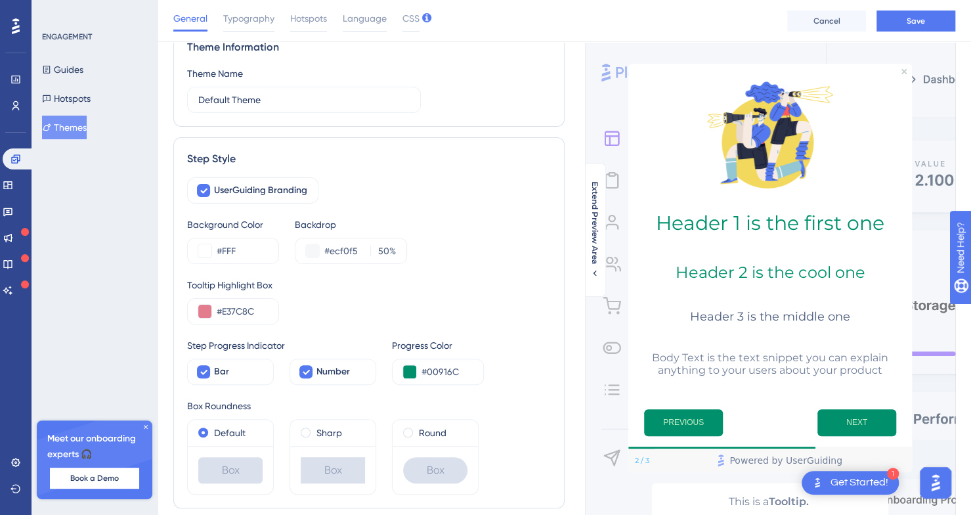
scroll to position [57, 3]
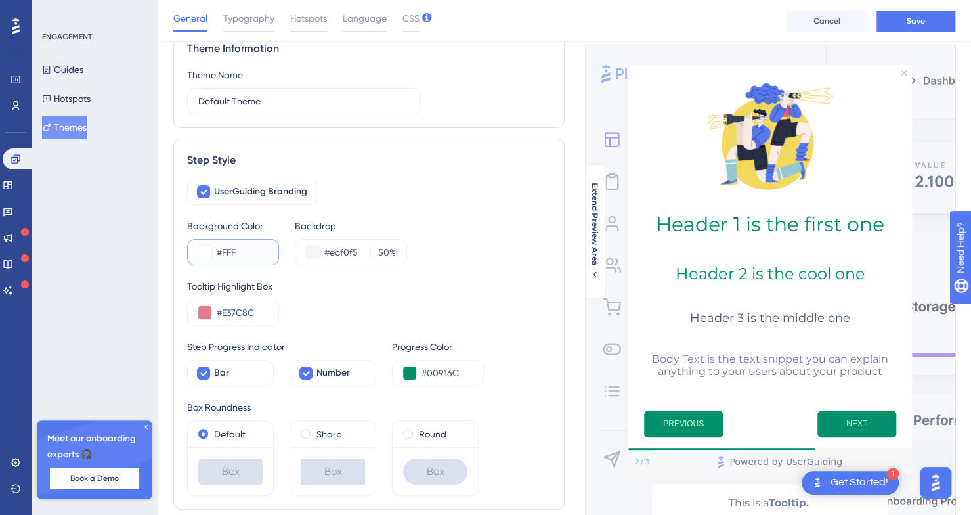
click at [251, 244] on input "#FFF" at bounding box center [242, 252] width 51 height 16
paste input "185E4C"
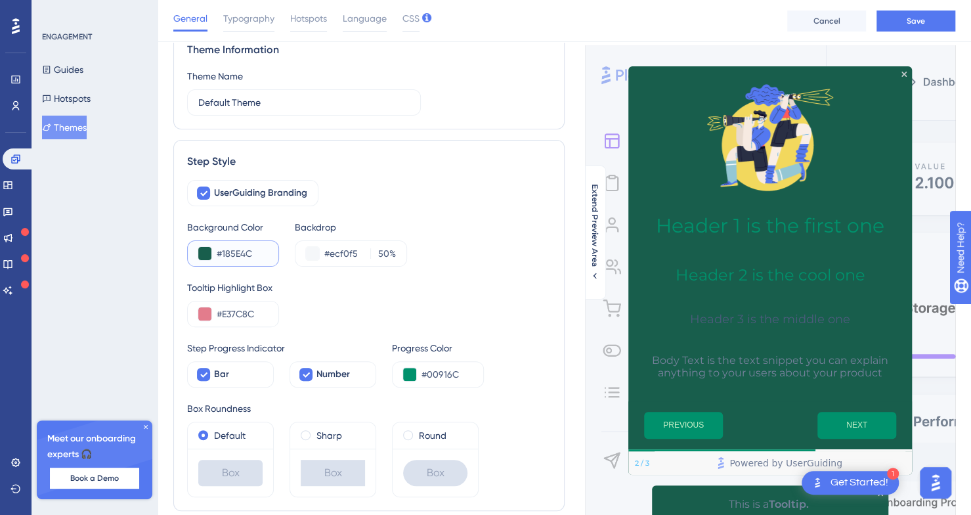
scroll to position [0, 3]
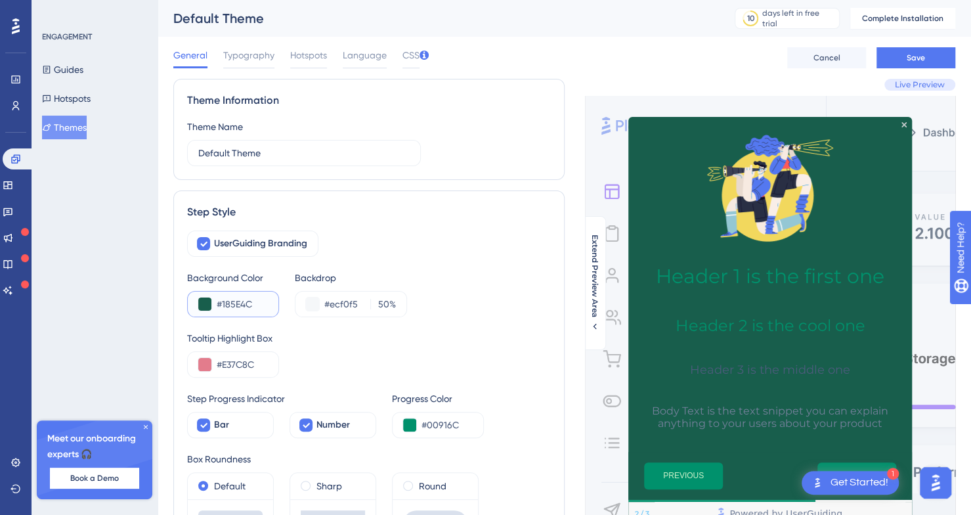
type input "#185E4C"
click at [383, 302] on input "50" at bounding box center [382, 304] width 14 height 16
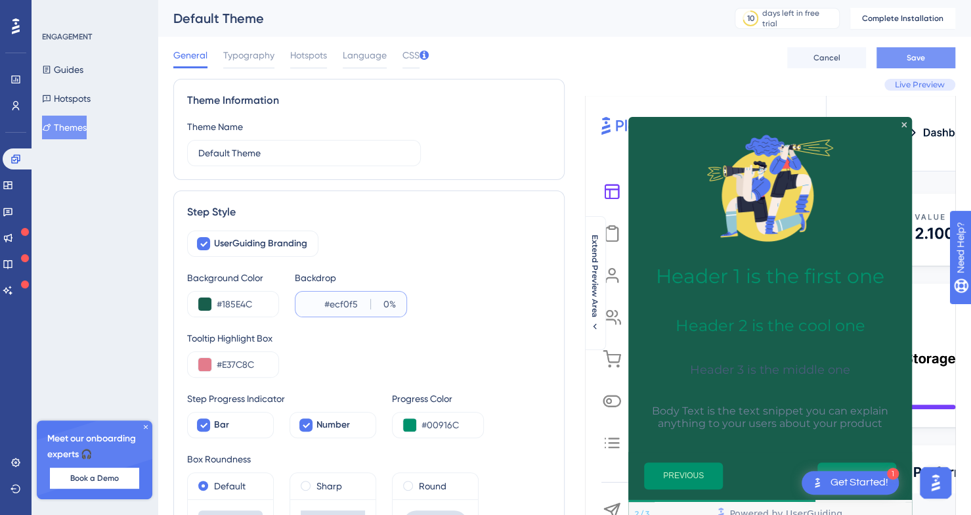
type input "0"
click at [907, 54] on span "Save" at bounding box center [916, 58] width 18 height 11
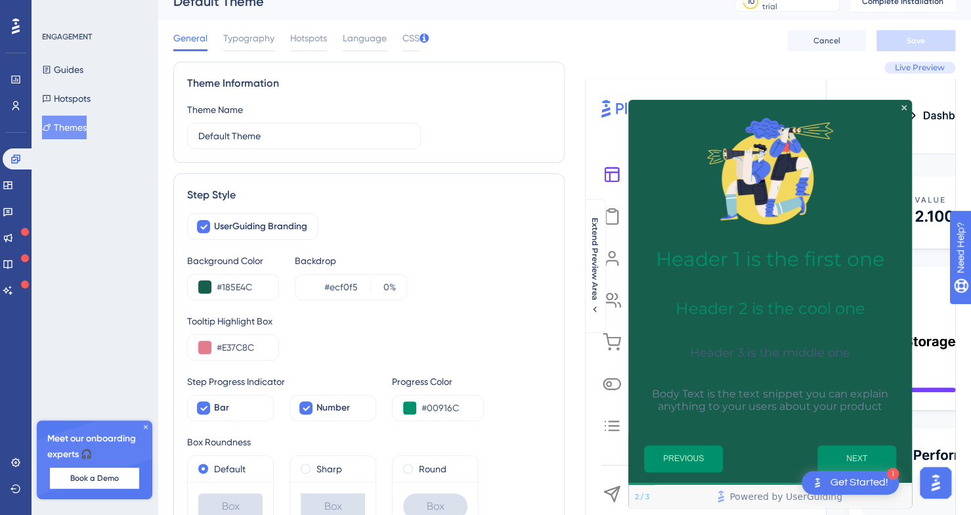
scroll to position [33, 3]
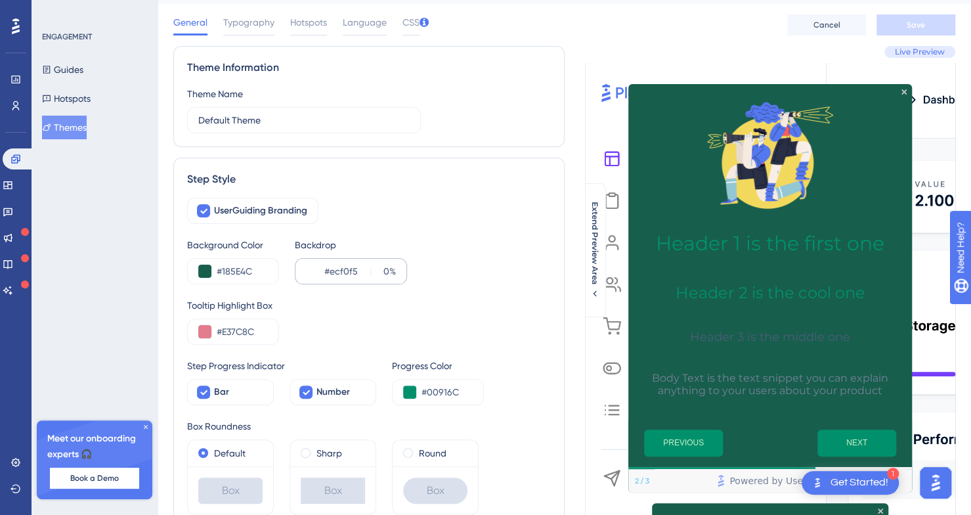
click at [339, 274] on div "#ecf0f5 0 %" at bounding box center [351, 271] width 112 height 26
click at [339, 274] on input "#ecf0f5" at bounding box center [344, 271] width 41 height 16
paste input "EBFAEA"
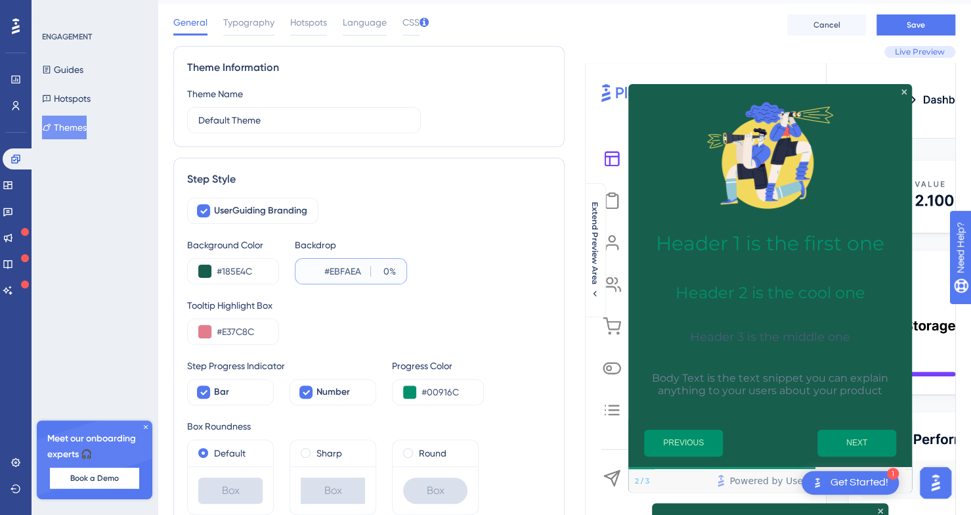
type input "#EBFAEA"
click at [380, 270] on input "0" at bounding box center [382, 271] width 14 height 16
click at [912, 27] on span "Save" at bounding box center [916, 25] width 18 height 11
drag, startPoint x: 367, startPoint y: 262, endPoint x: 382, endPoint y: 263, distance: 15.1
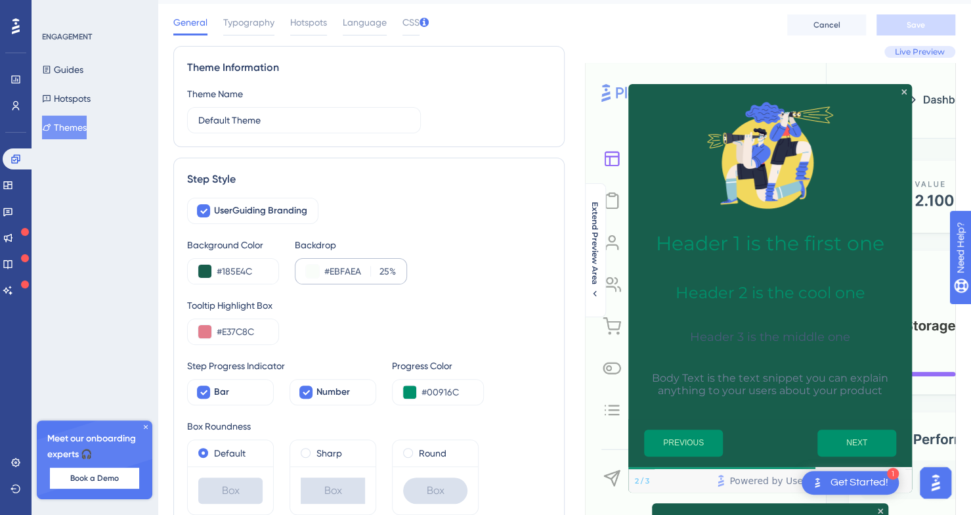
click at [382, 263] on div "#EBFAEA 25 %" at bounding box center [351, 271] width 112 height 26
click at [382, 263] on input "25" at bounding box center [382, 271] width 14 height 16
type input "50"
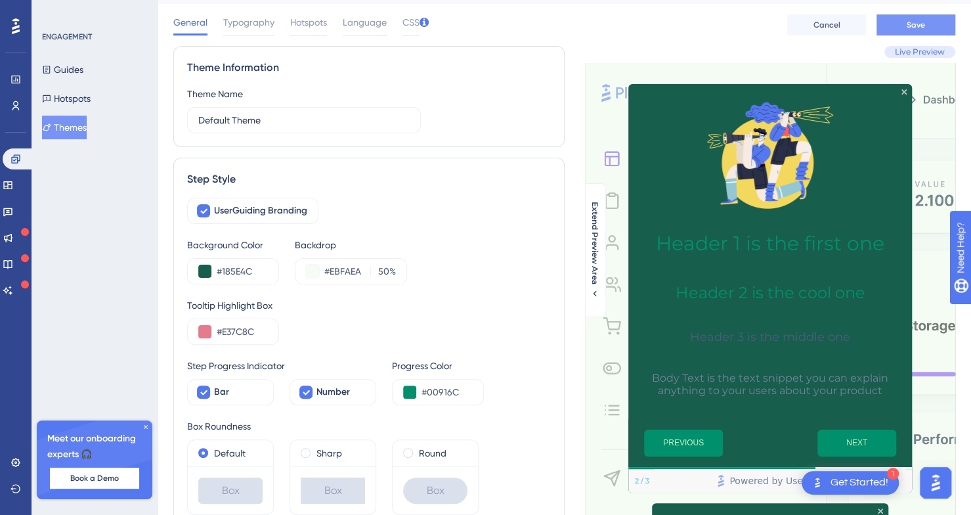
click at [890, 25] on button "Save" at bounding box center [915, 24] width 79 height 21
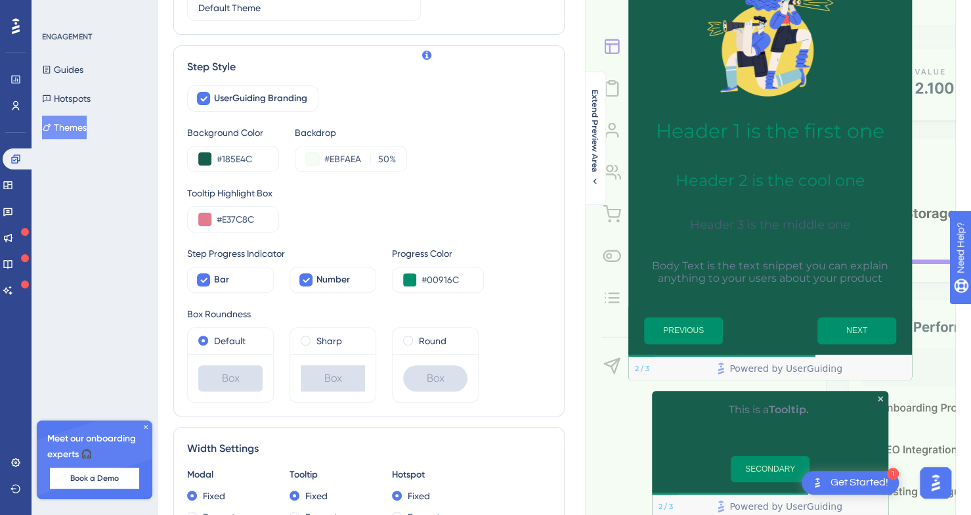
scroll to position [0, 0]
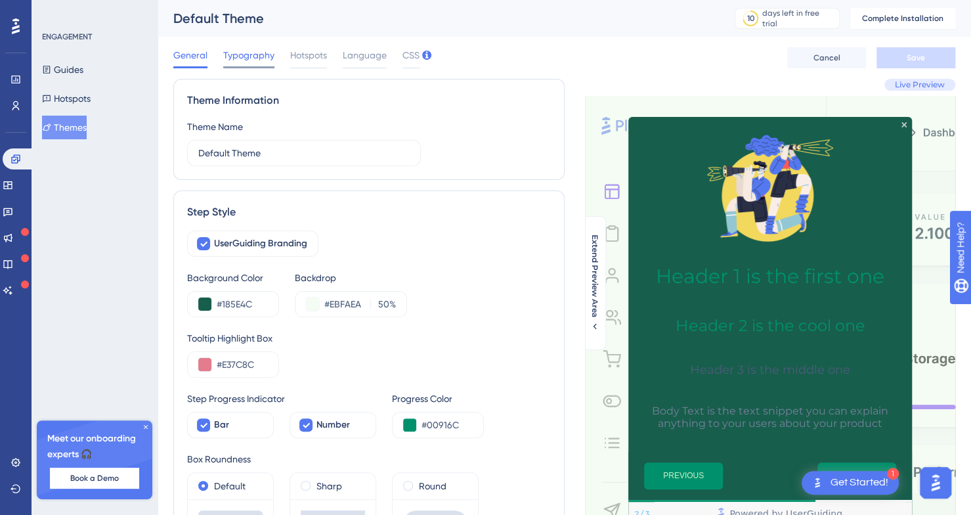
click at [244, 64] on div "Typography" at bounding box center [248, 57] width 51 height 21
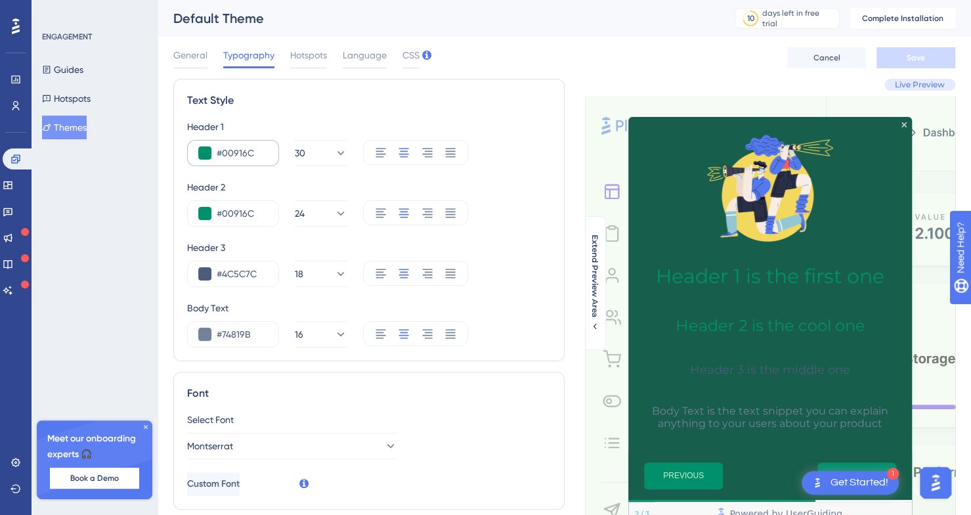
drag, startPoint x: 240, startPoint y: 139, endPoint x: 238, endPoint y: 146, distance: 7.5
click at [238, 146] on div "Header 1 #00916C 30" at bounding box center [369, 142] width 364 height 47
click at [238, 146] on input "#00916C" at bounding box center [242, 153] width 51 height 16
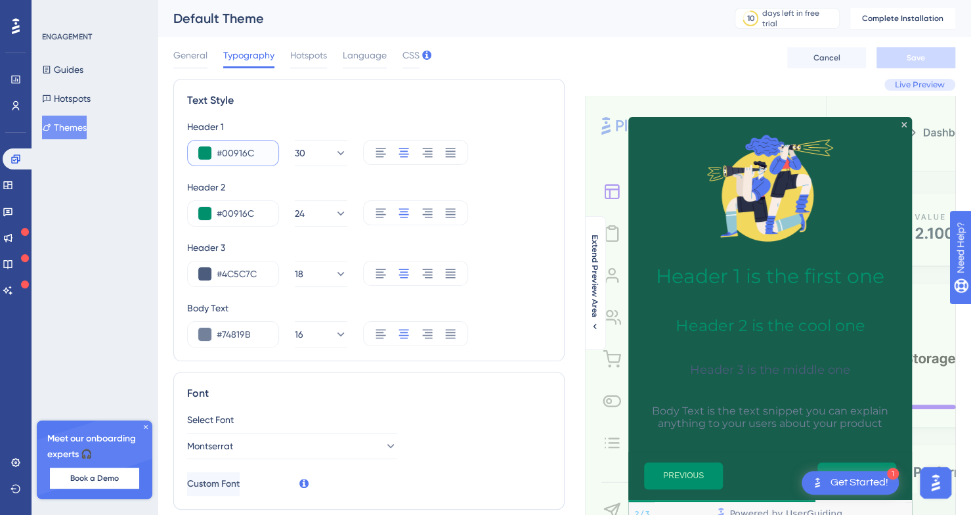
paste input "E37C8"
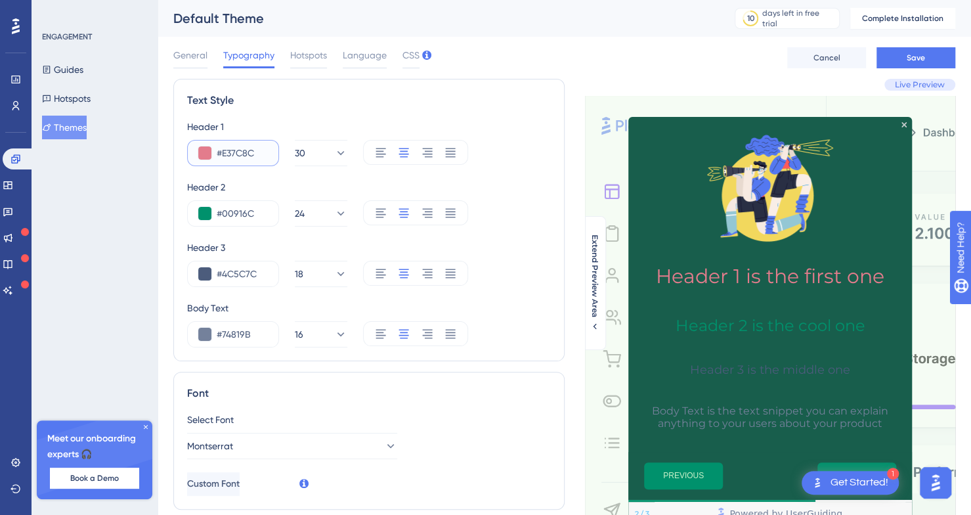
type input "#E37C8C"
click at [240, 214] on input "#00916C" at bounding box center [242, 213] width 51 height 16
paste input "EBA9B3"
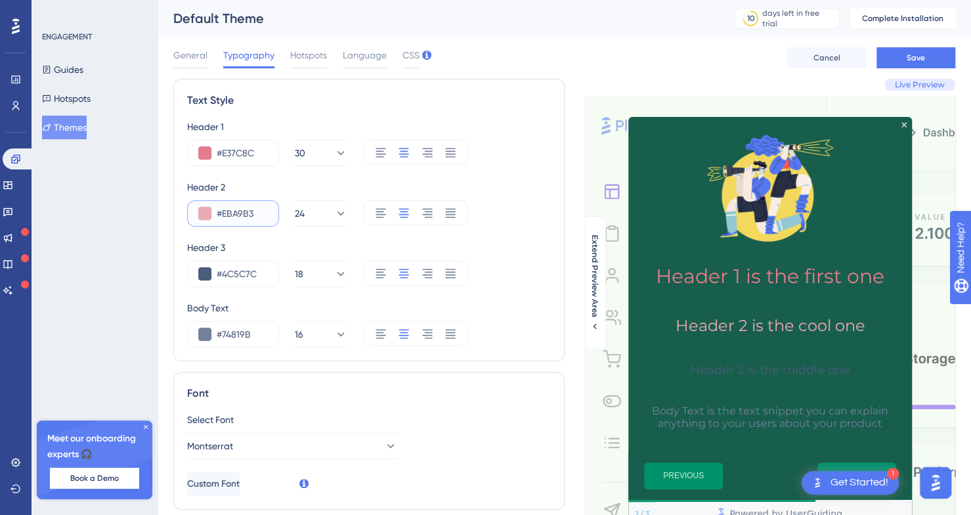
click at [240, 216] on input "#EBA9B3" at bounding box center [242, 213] width 51 height 16
paste input "FAEA"
type input "#EBFAEA"
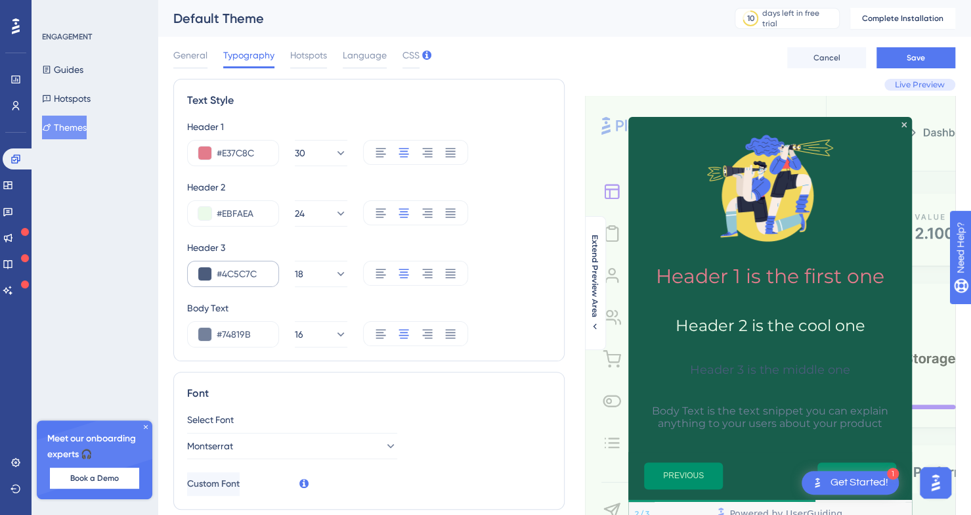
click at [234, 264] on div "#4C5C7C" at bounding box center [233, 274] width 92 height 26
click at [236, 271] on input "#4C5C7C" at bounding box center [242, 274] width 51 height 16
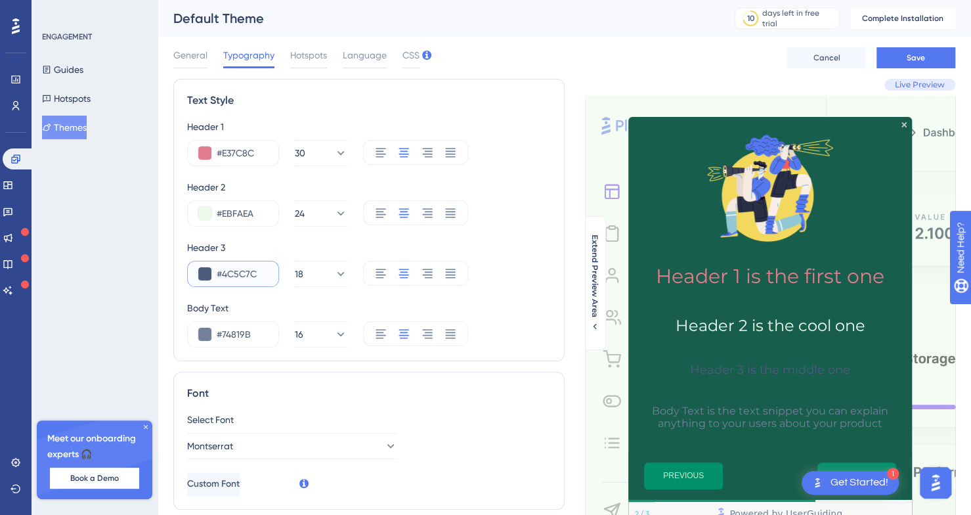
click at [236, 271] on input "#4C5C7C" at bounding box center [242, 274] width 51 height 16
paste input "EBA9B3"
type input "#EBA9B3"
click at [237, 339] on input "#74819B" at bounding box center [242, 334] width 51 height 16
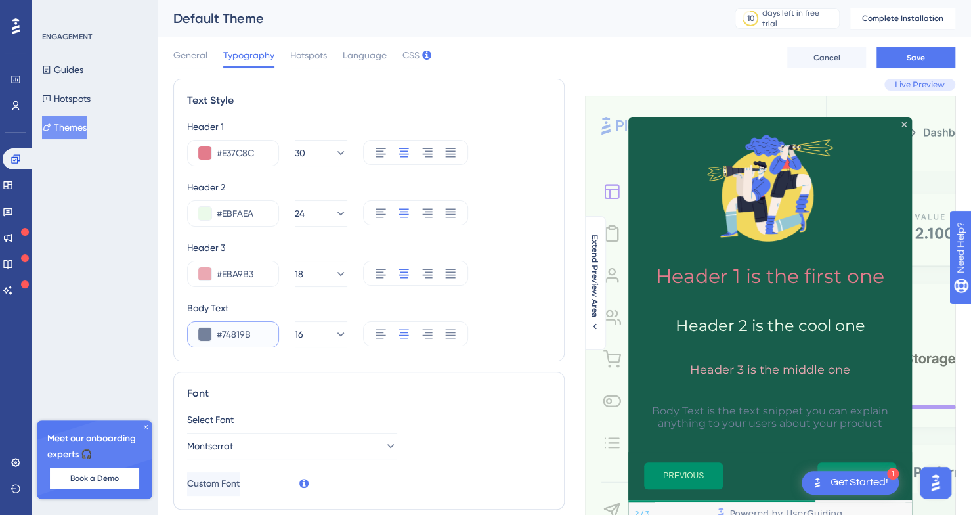
click at [237, 339] on input "#74819B" at bounding box center [242, 334] width 51 height 16
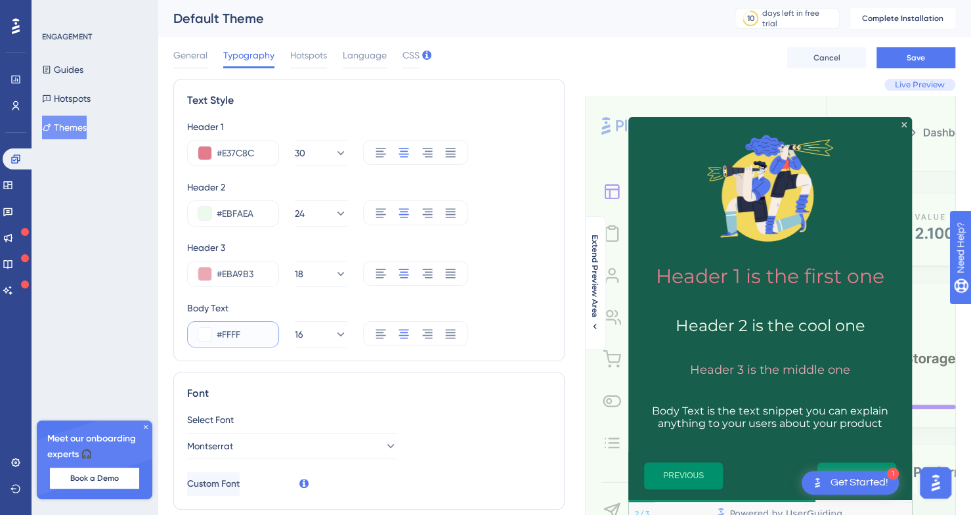
type input "#FFFF"
click at [252, 347] on div "#FFFF" at bounding box center [233, 334] width 92 height 26
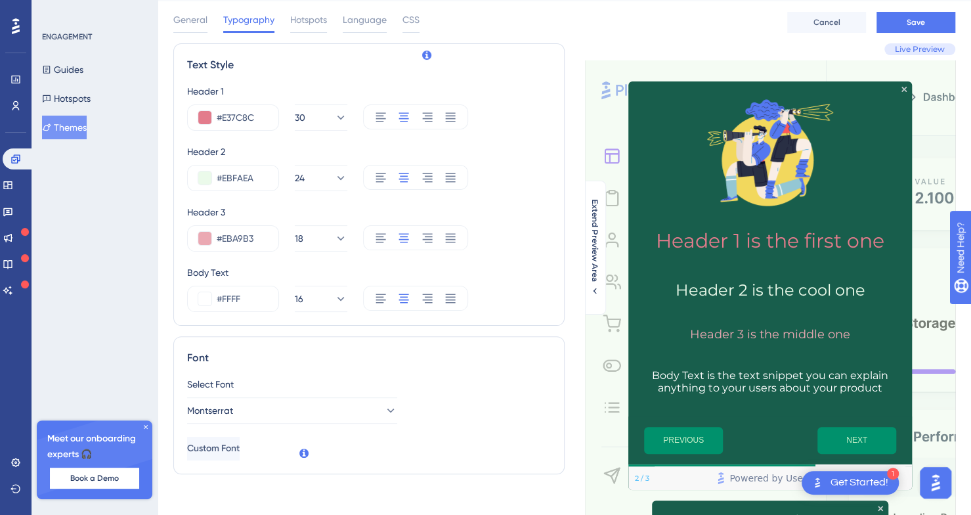
scroll to position [33, 0]
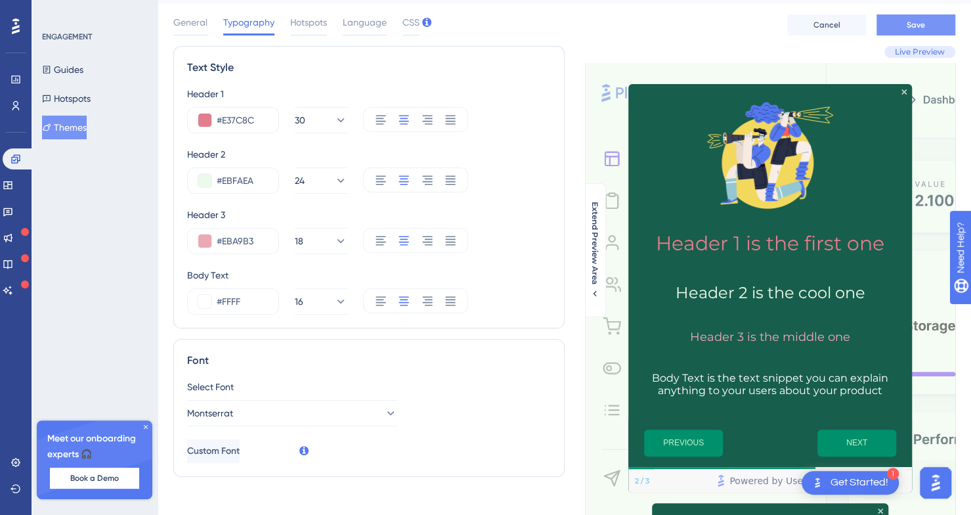
click at [910, 31] on button "Save" at bounding box center [915, 24] width 79 height 21
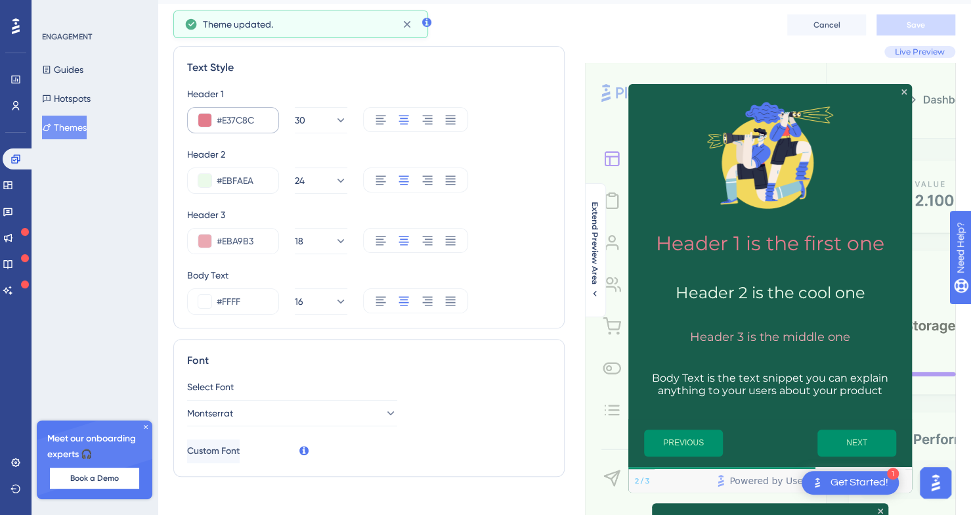
scroll to position [0, 0]
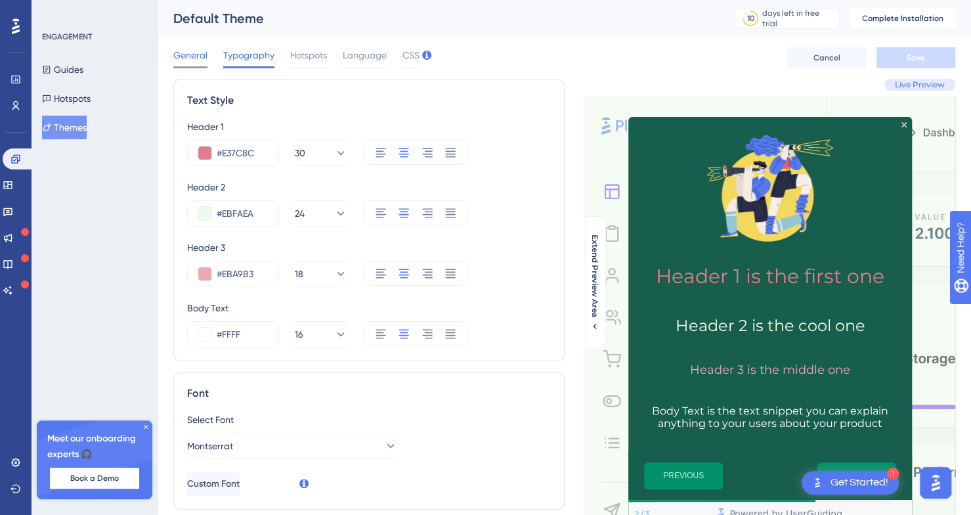
click at [202, 66] on div at bounding box center [190, 67] width 34 height 2
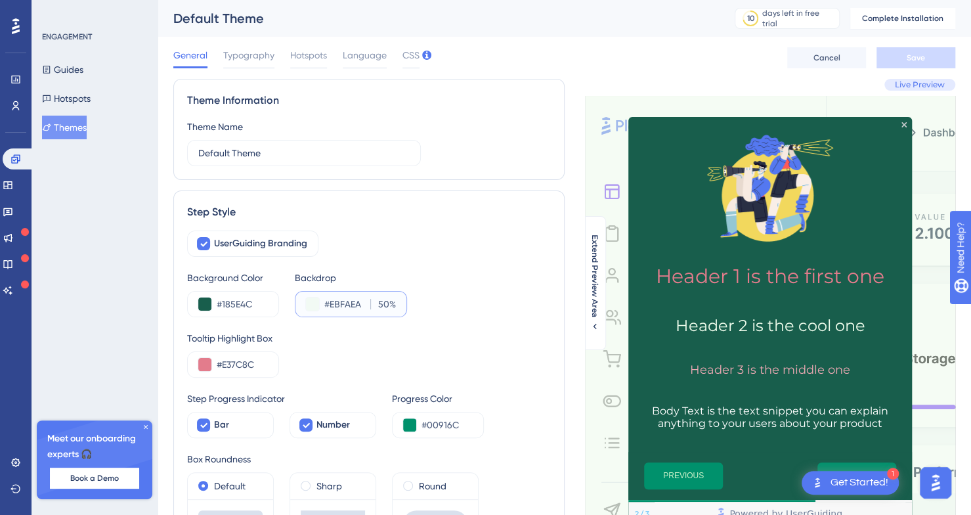
click at [385, 303] on input "50" at bounding box center [382, 304] width 14 height 16
type input "35"
click at [903, 50] on button "Save" at bounding box center [915, 57] width 79 height 21
click at [260, 51] on span "Typography" at bounding box center [248, 55] width 51 height 16
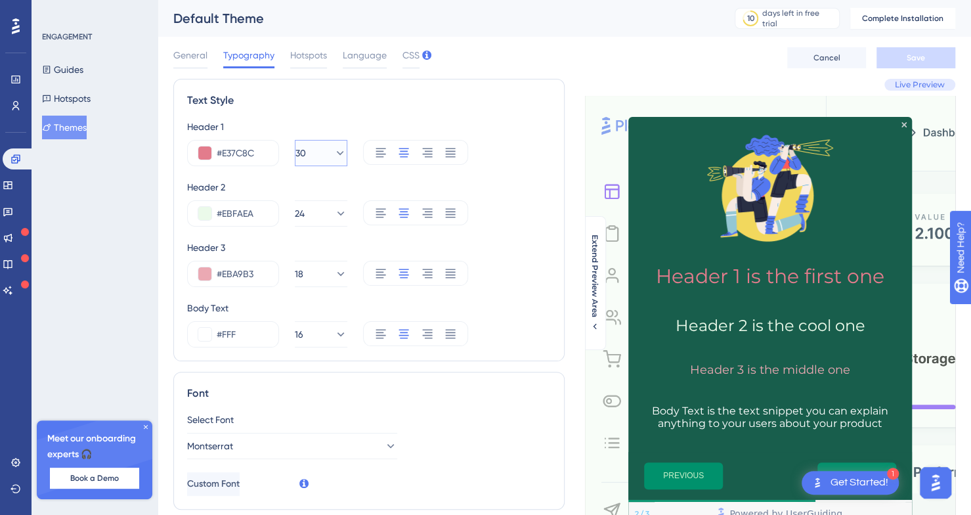
click at [322, 156] on button "30" at bounding box center [321, 153] width 53 height 26
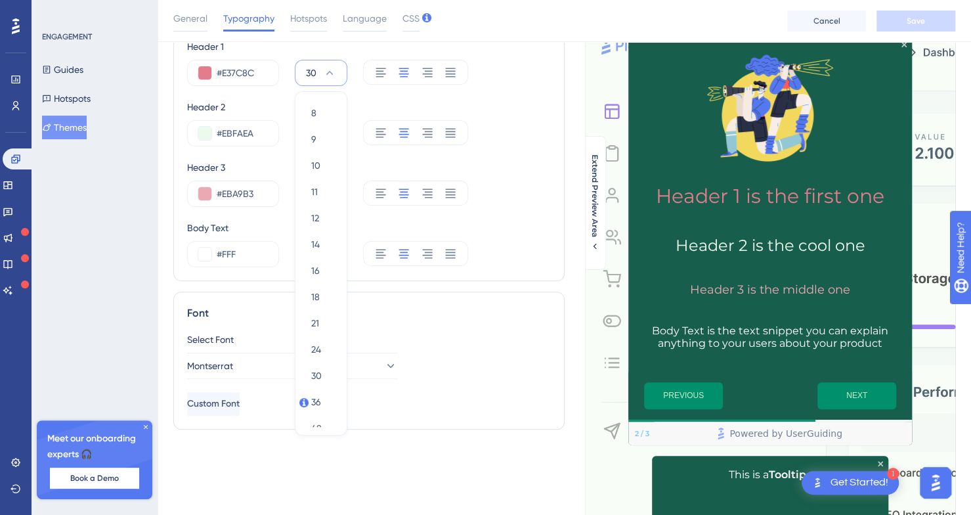
click at [550, 156] on div "Text Style Header 1 #E37C8C 30 8 8 9 9 10 10 11 11 12 12 14 14 16 16 18 18 21 2…" at bounding box center [368, 140] width 391 height 282
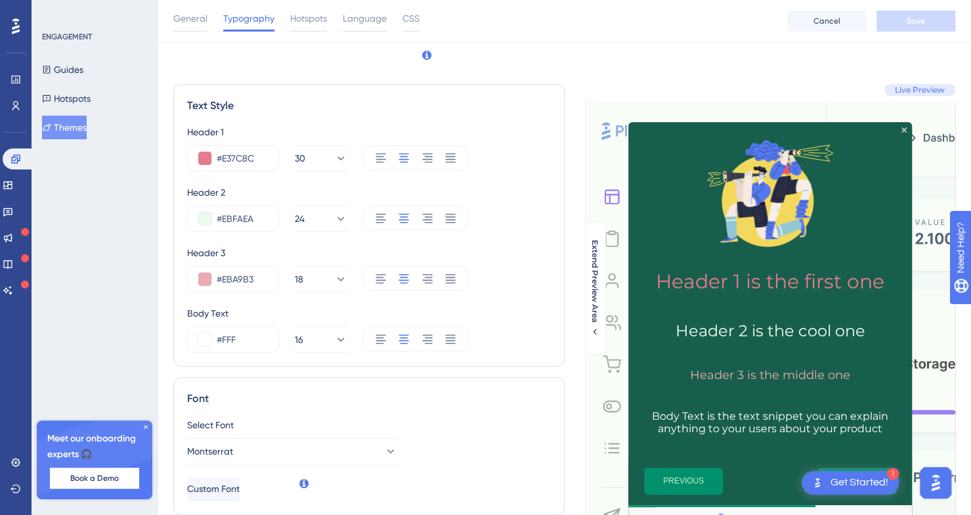
scroll to position [79, 0]
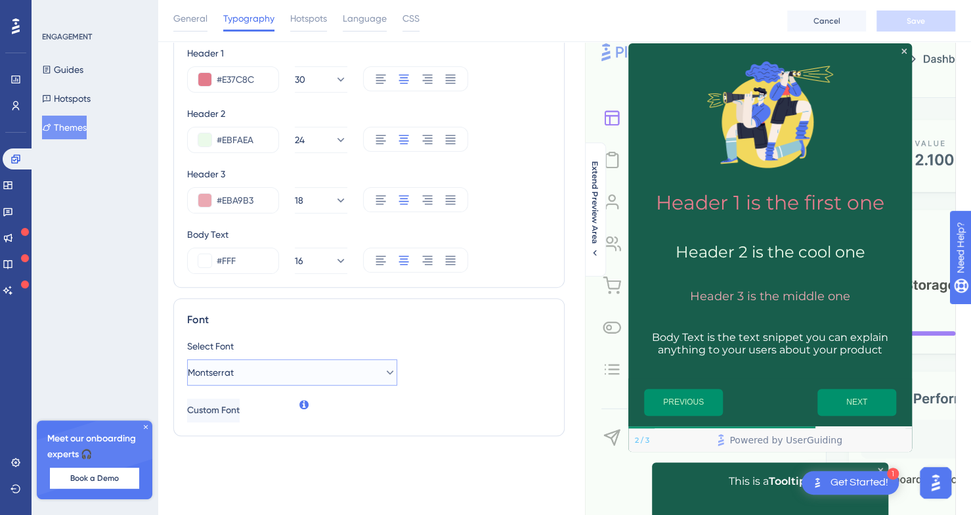
click at [389, 362] on button "Montserrat" at bounding box center [292, 372] width 210 height 26
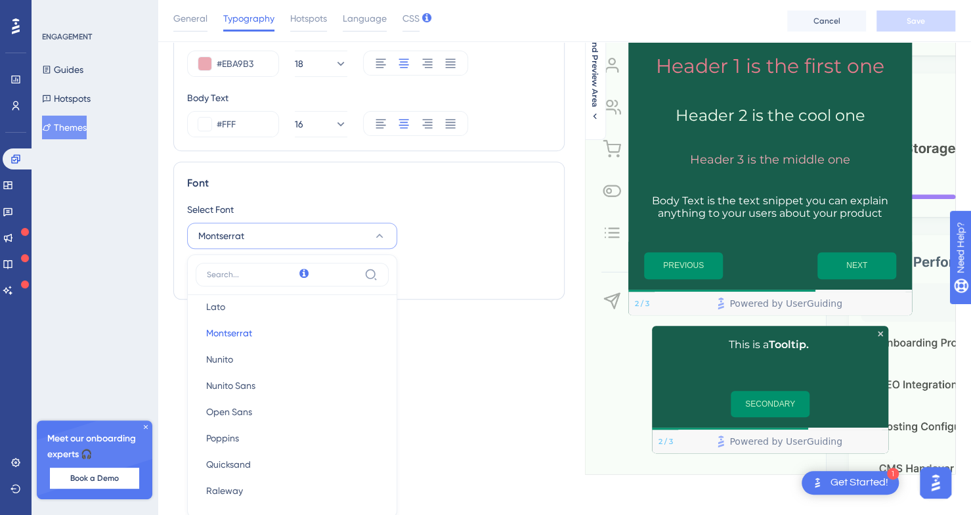
scroll to position [186, 0]
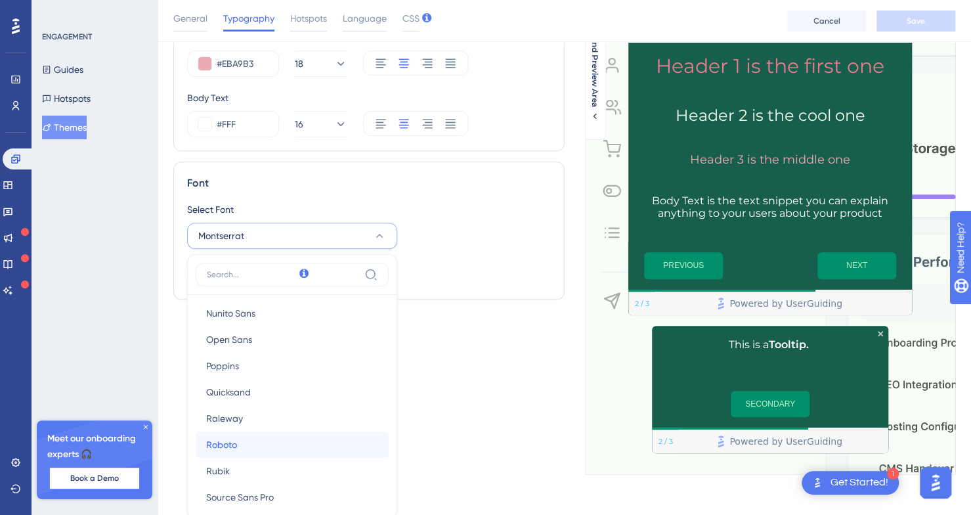
click at [268, 437] on button "Roboto Roboto" at bounding box center [292, 444] width 193 height 26
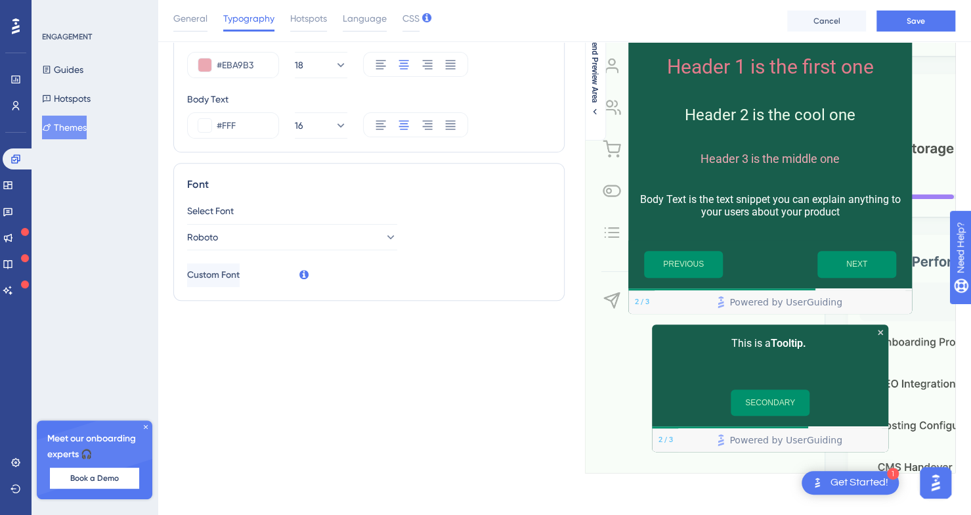
scroll to position [74, 0]
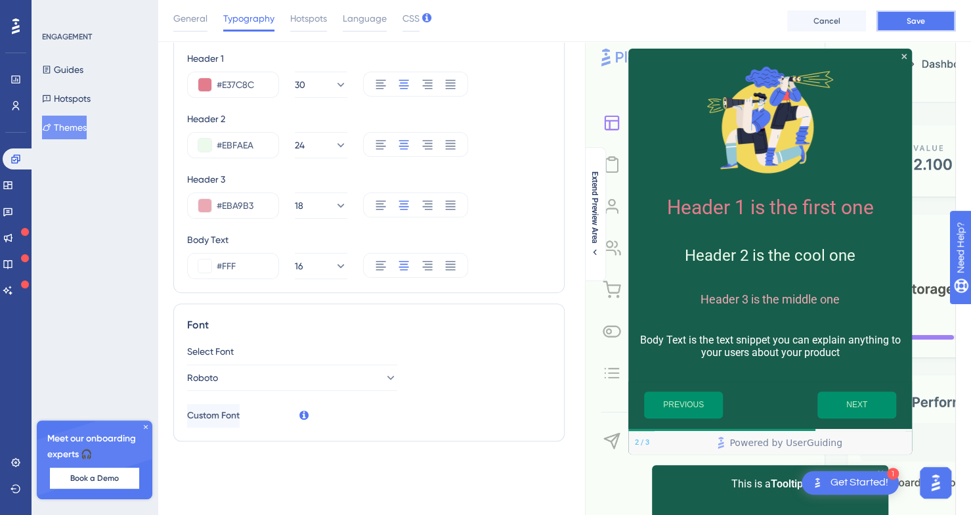
click at [931, 16] on button "Save" at bounding box center [915, 21] width 79 height 21
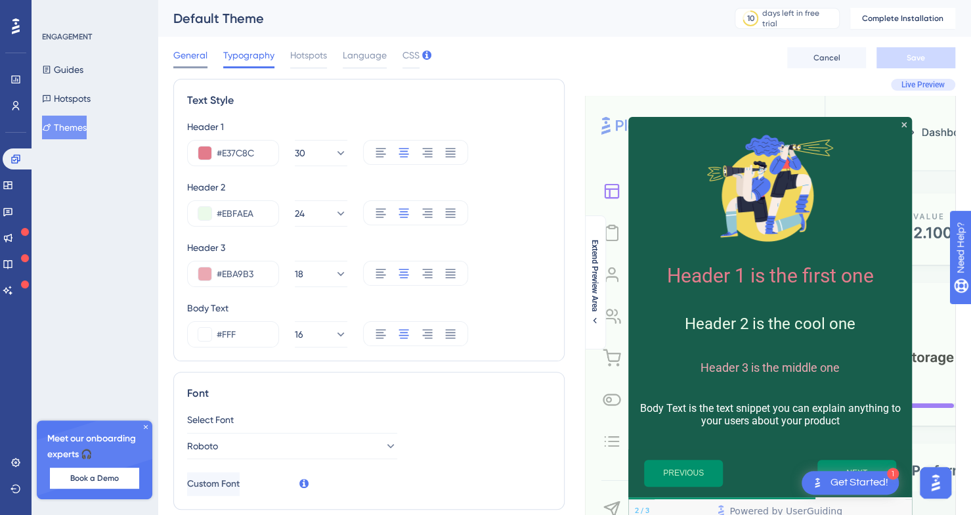
click at [202, 52] on span "General" at bounding box center [190, 55] width 34 height 16
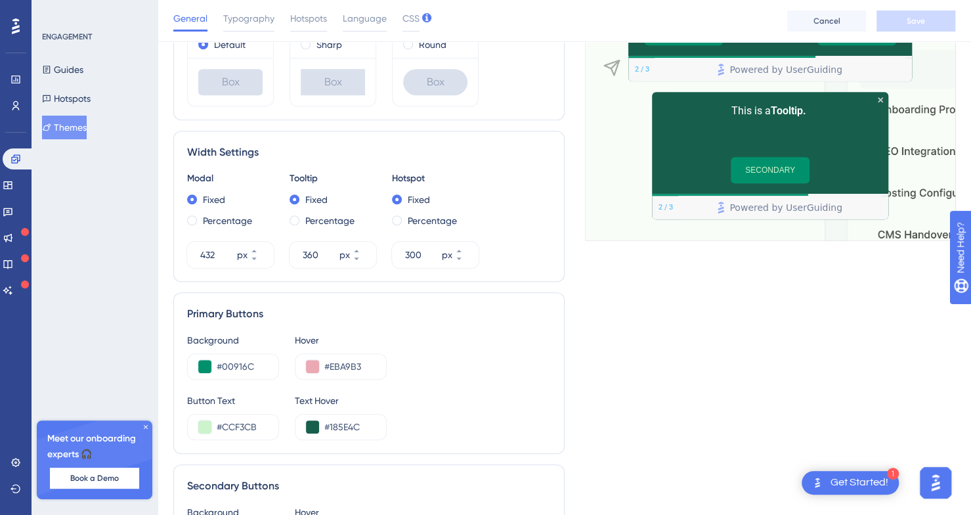
scroll to position [540, 10]
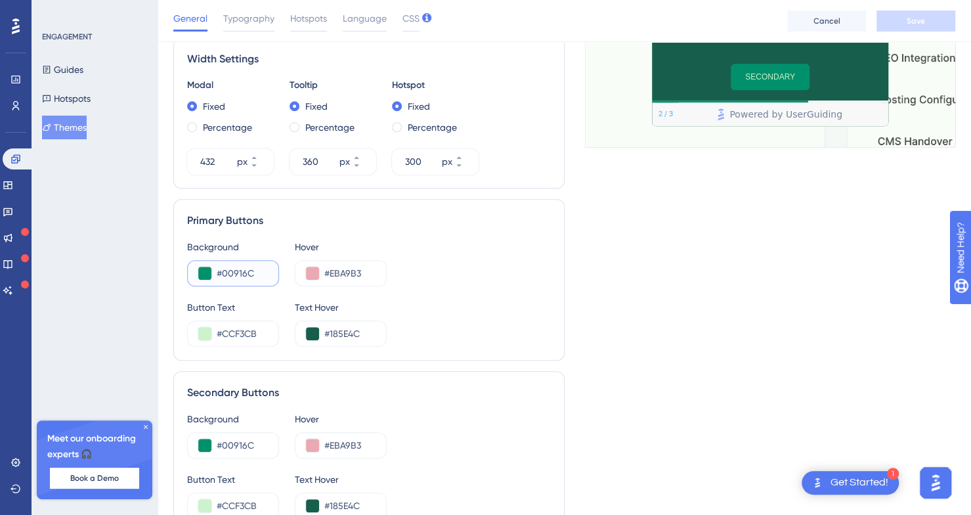
click at [244, 270] on input "#00916C" at bounding box center [242, 273] width 51 height 16
paste input "EBA9B3"
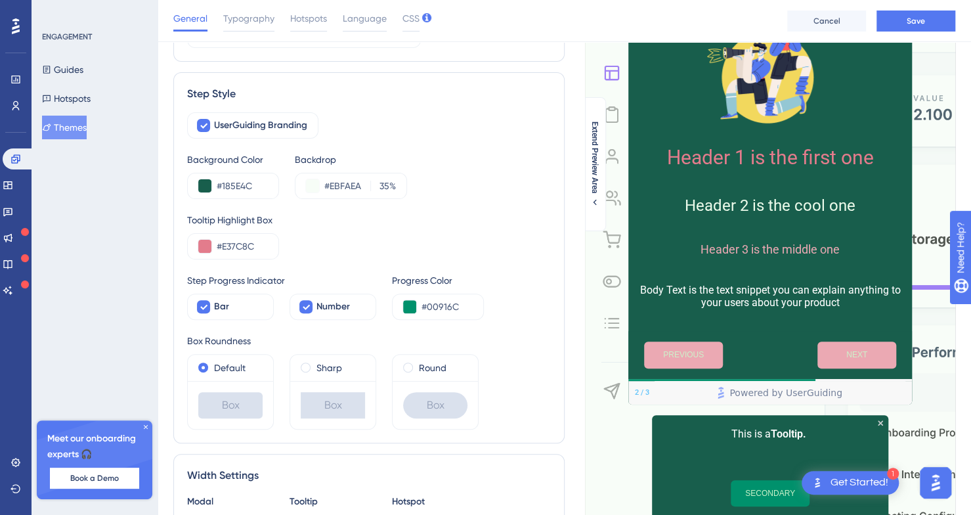
scroll to position [283, 10]
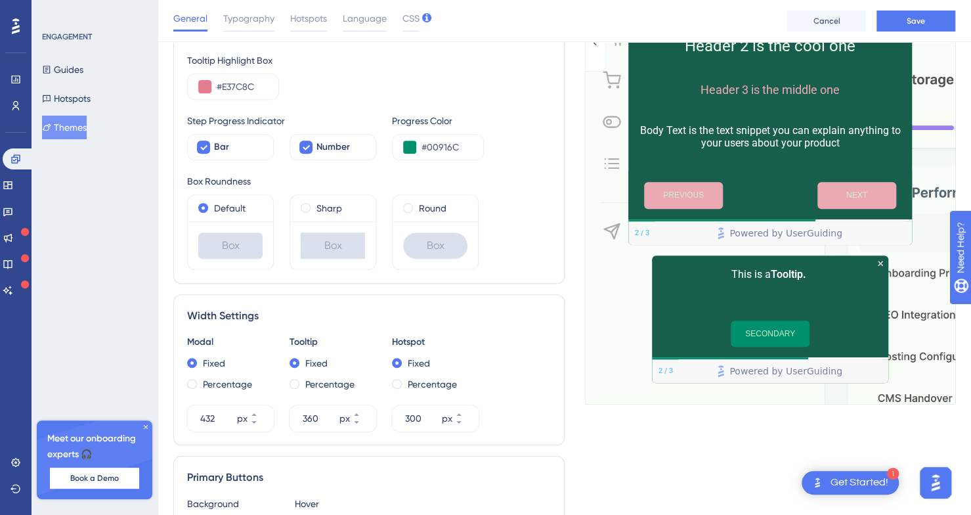
type input "#EBA9B3"
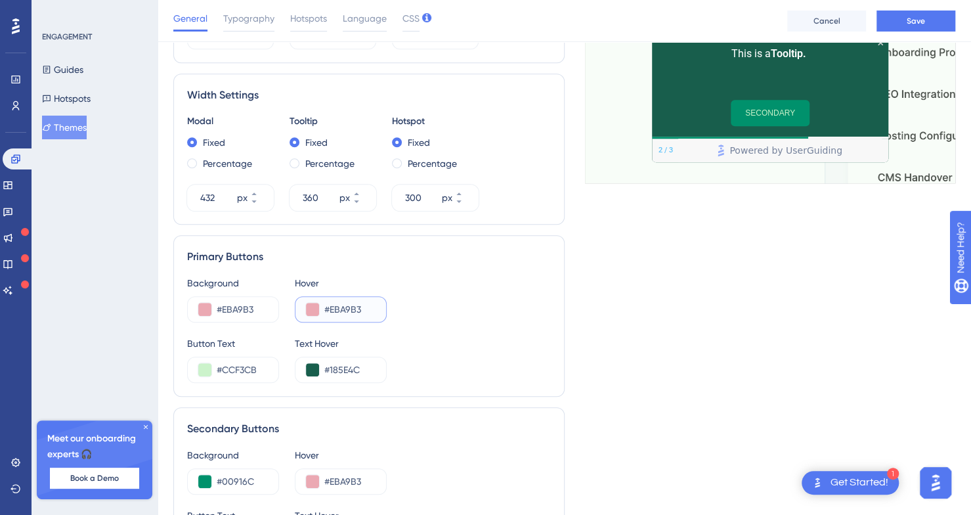
click at [330, 305] on input "#EBA9B3" at bounding box center [349, 309] width 51 height 16
paste input "1F3B34"
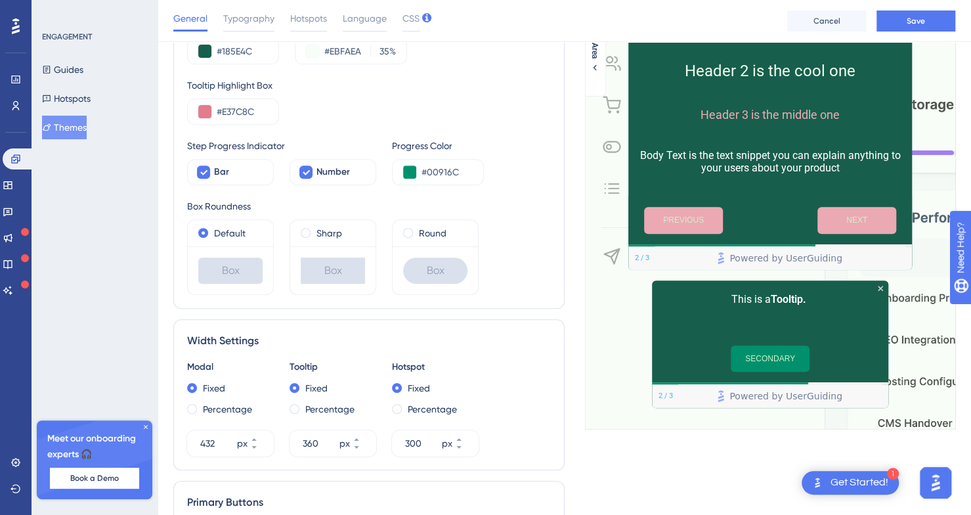
scroll to position [410, 10]
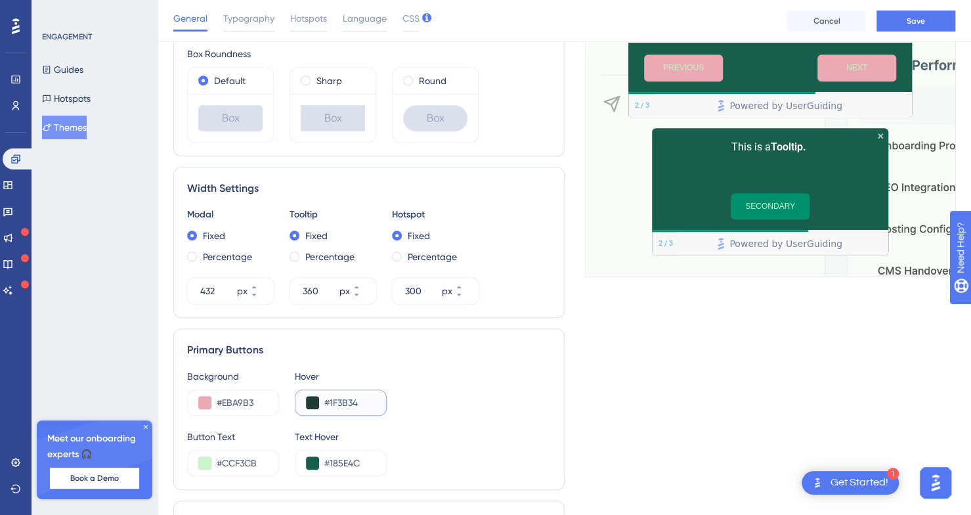
type input "#1F3B34"
click at [434, 379] on div "Background #EBA9B3 Hover #1F3B34" at bounding box center [369, 391] width 364 height 47
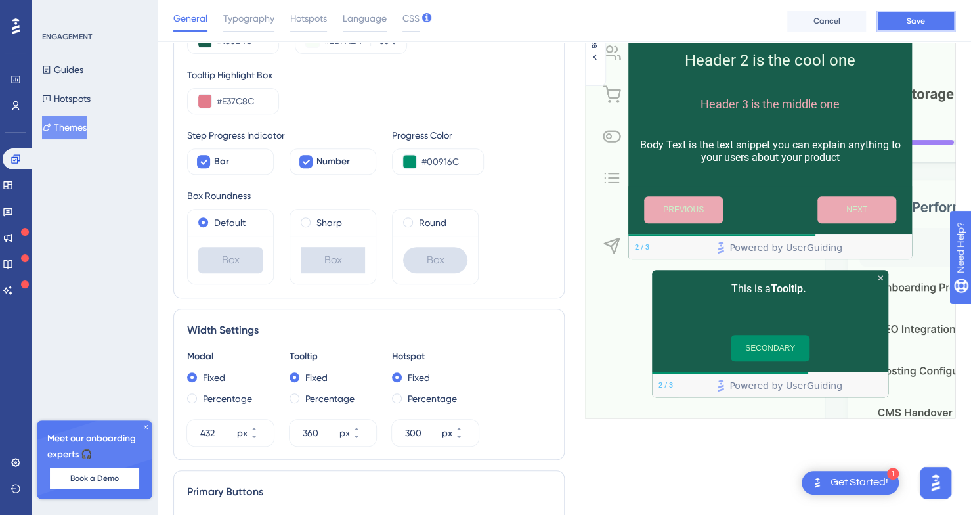
click at [902, 16] on button "Save" at bounding box center [915, 21] width 79 height 21
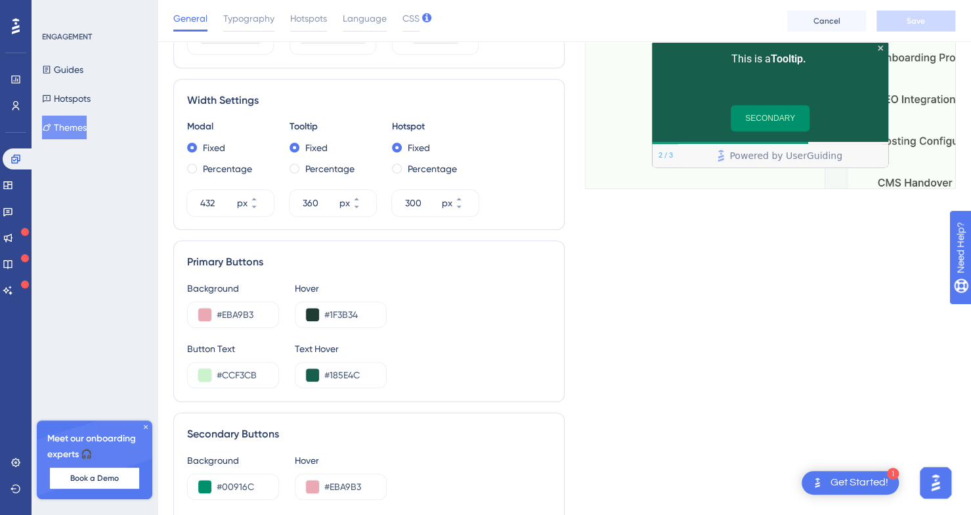
scroll to position [500, 10]
click at [324, 307] on input "#1F3B34" at bounding box center [349, 313] width 51 height 16
click at [240, 367] on input "#CCF3CB" at bounding box center [242, 374] width 51 height 16
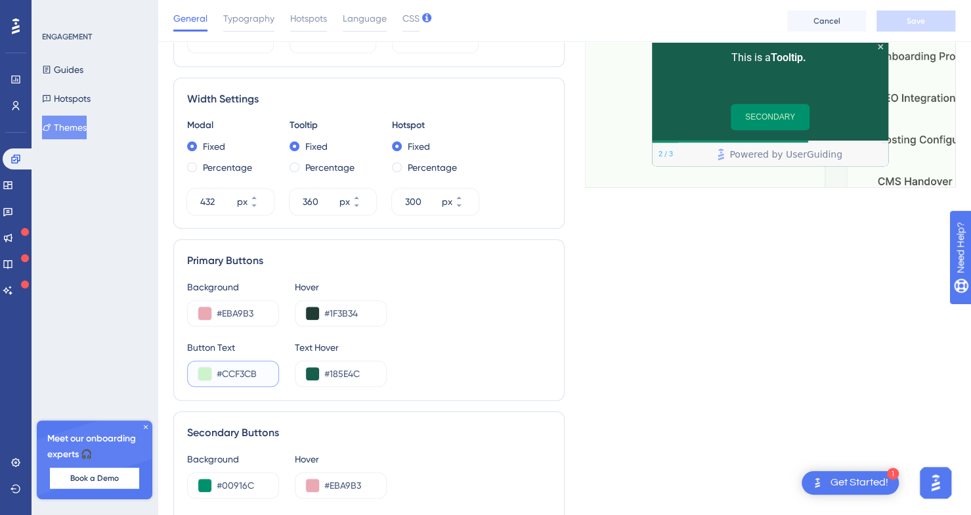
click at [240, 367] on input "#CCF3CB" at bounding box center [242, 374] width 51 height 16
paste input "1F3B34"
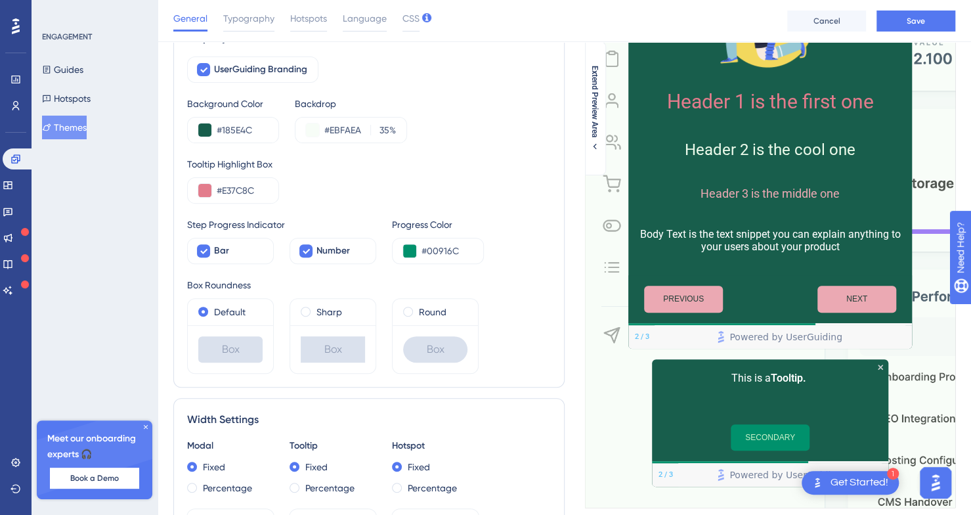
scroll to position [179, 10]
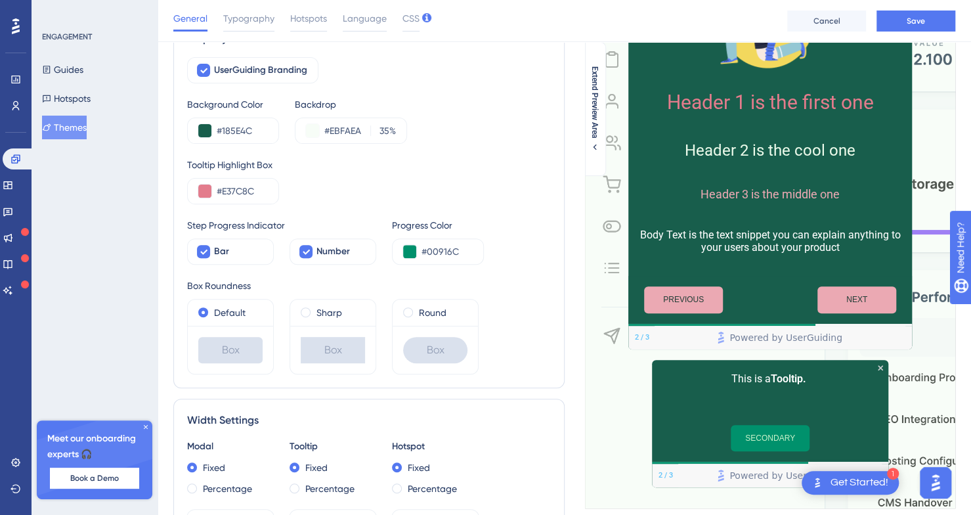
type input "#1F3B34"
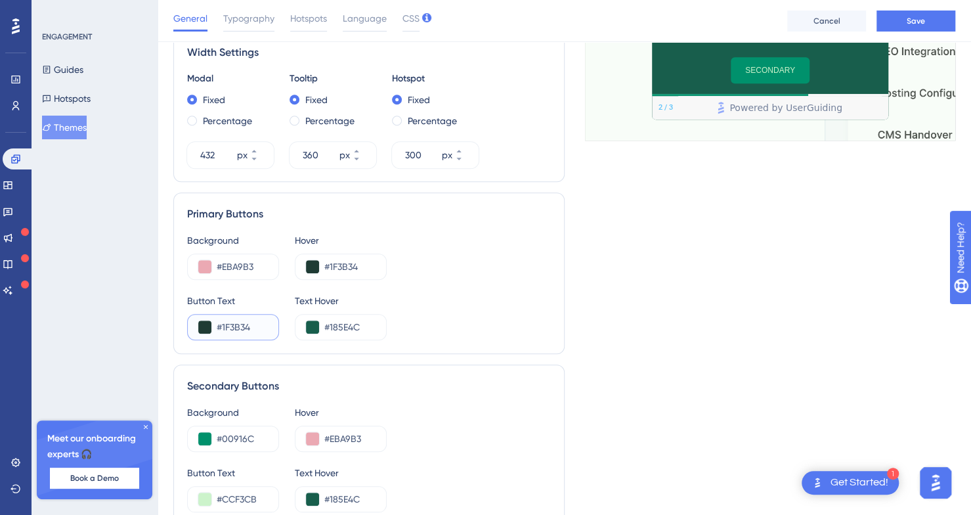
scroll to position [548, 10]
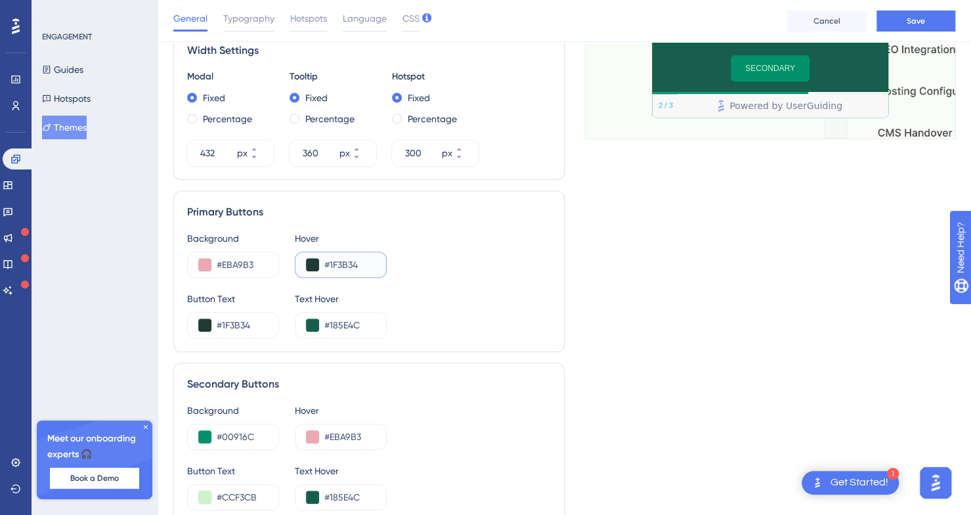
click at [326, 257] on input "#1F3B34" at bounding box center [349, 265] width 51 height 16
paste input "E37C8C"
type input "#E37C8C"
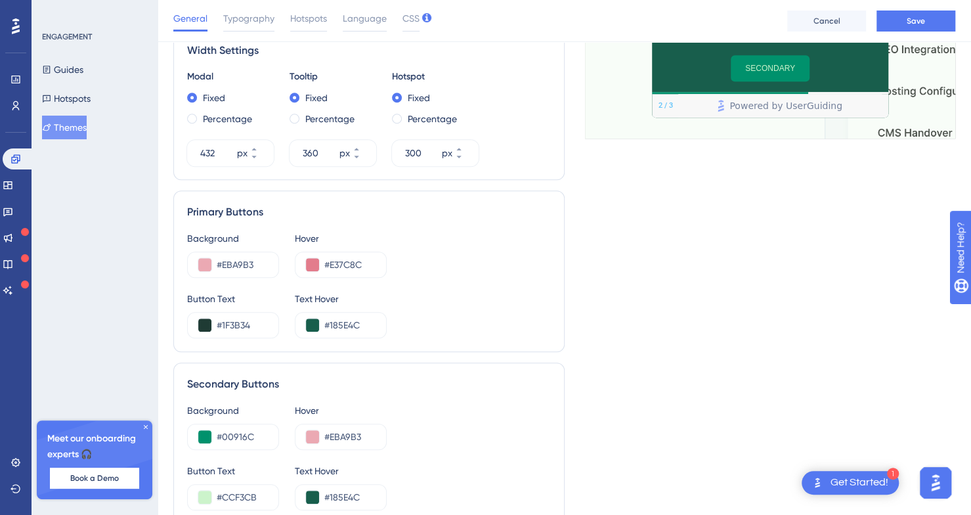
click at [597, 300] on div "Live Preview Header 1 is the first one Header 2 is the cool one Header 3 is the…" at bounding box center [760, 105] width 391 height 1138
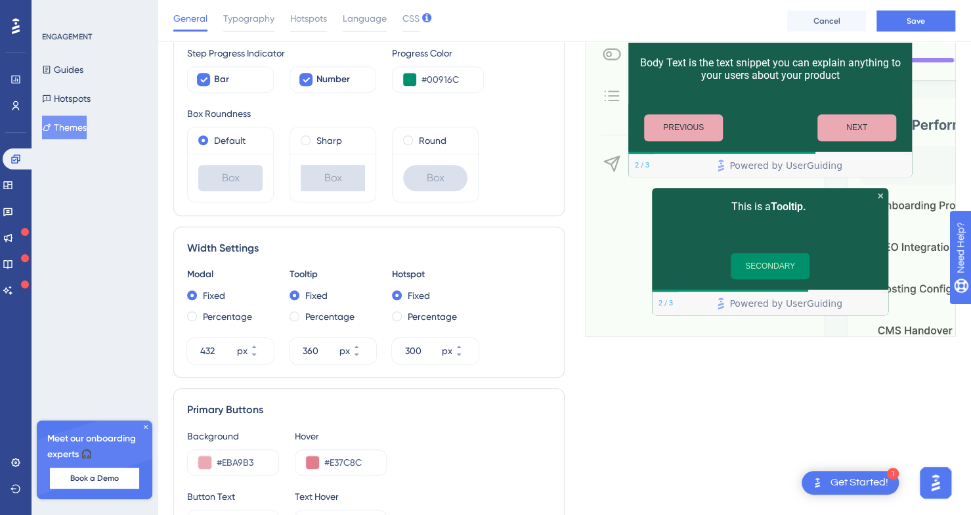
scroll to position [435, 10]
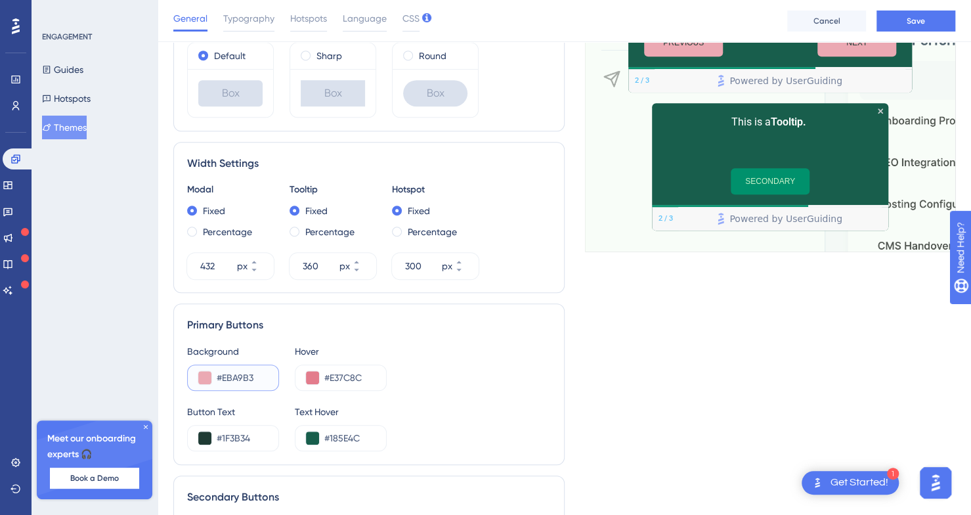
click at [235, 379] on input "#EBA9B3" at bounding box center [242, 378] width 51 height 16
paste input "37C8C"
type input "#E37C8C"
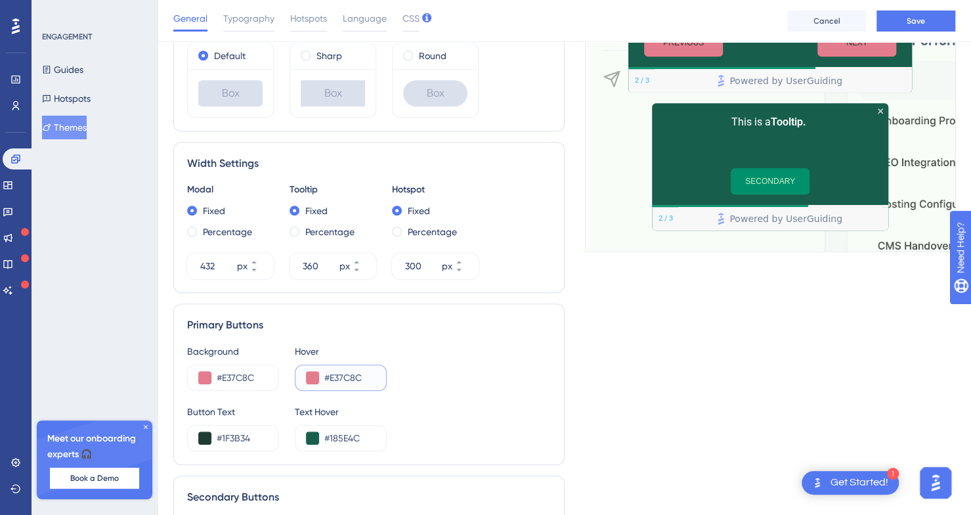
click at [327, 375] on input "#E37C8C" at bounding box center [349, 378] width 51 height 16
paste input "BA9B3"
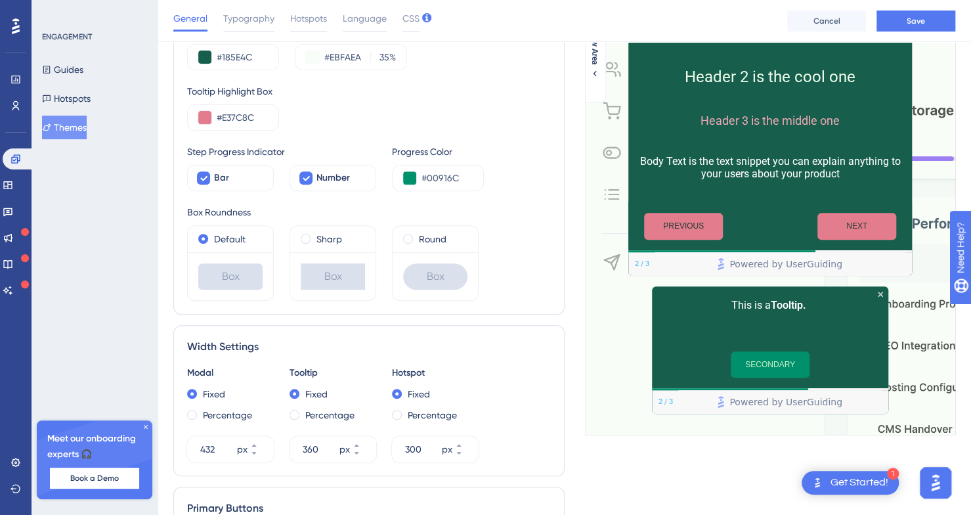
scroll to position [261, 2]
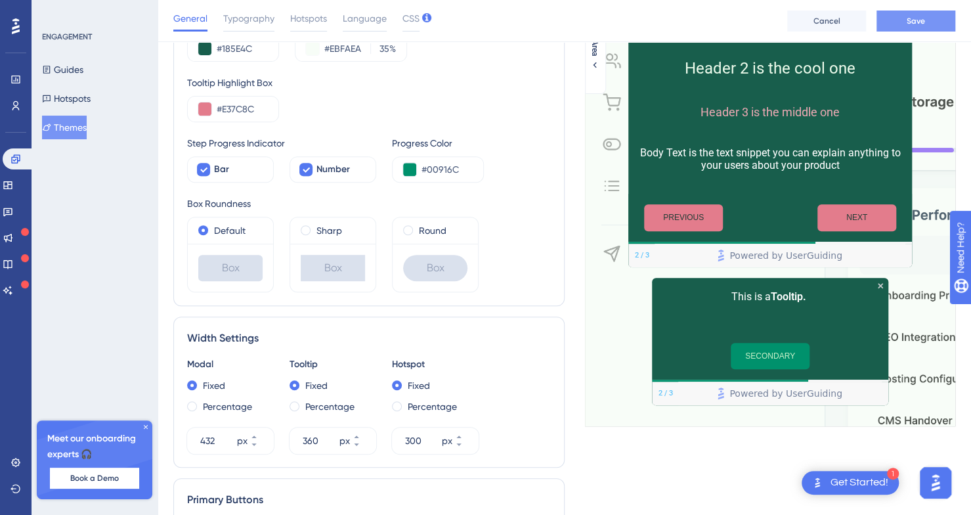
type input "#EBA9B3"
click at [928, 23] on button "Save" at bounding box center [915, 21] width 79 height 21
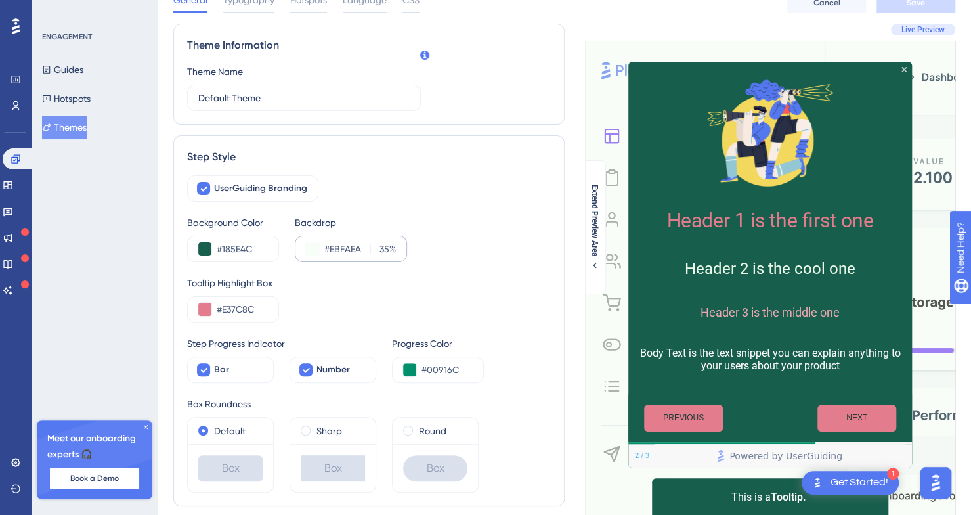
scroll to position [0, 2]
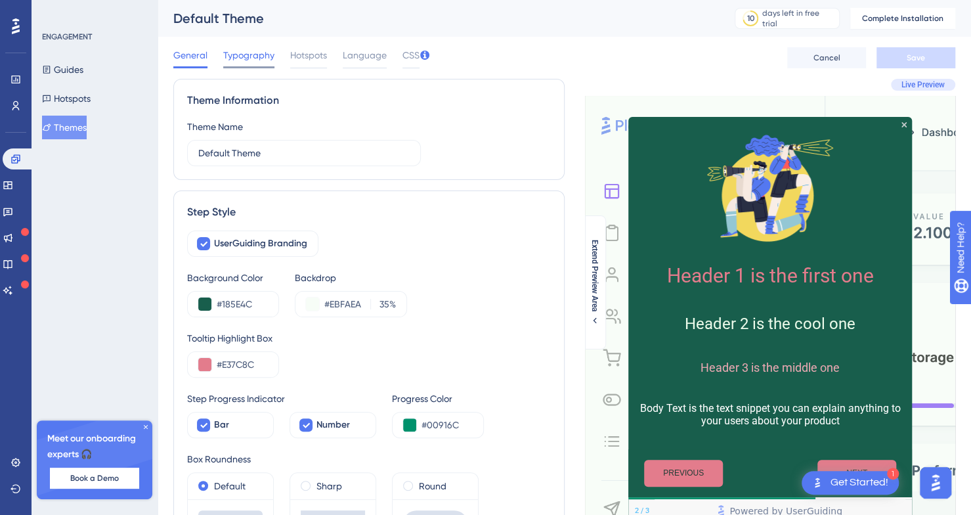
click at [253, 58] on span "Typography" at bounding box center [248, 55] width 51 height 16
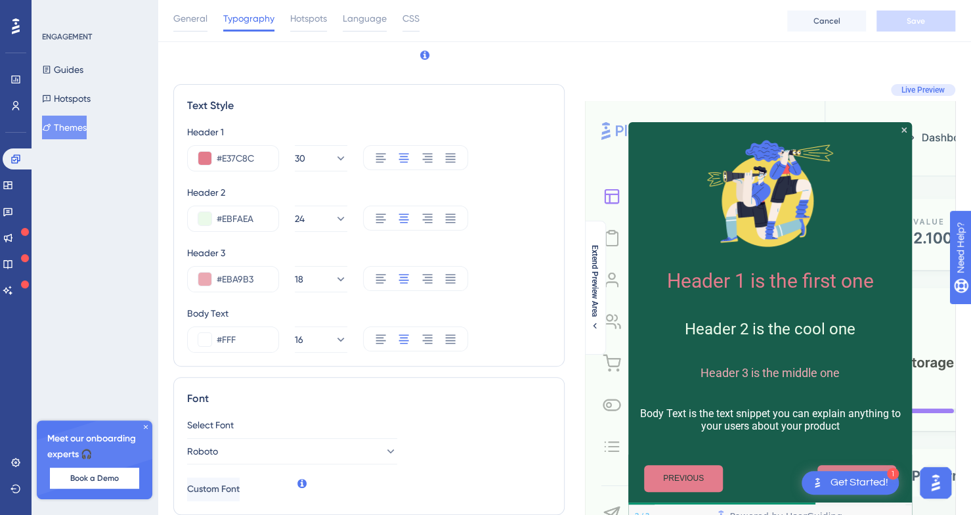
scroll to position [216, 2]
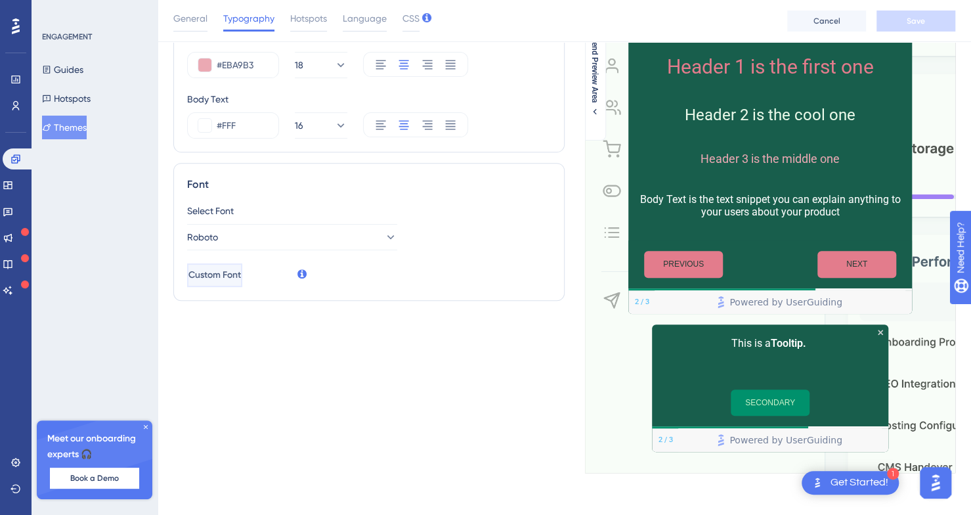
click at [242, 263] on button "Custom Font" at bounding box center [214, 275] width 55 height 24
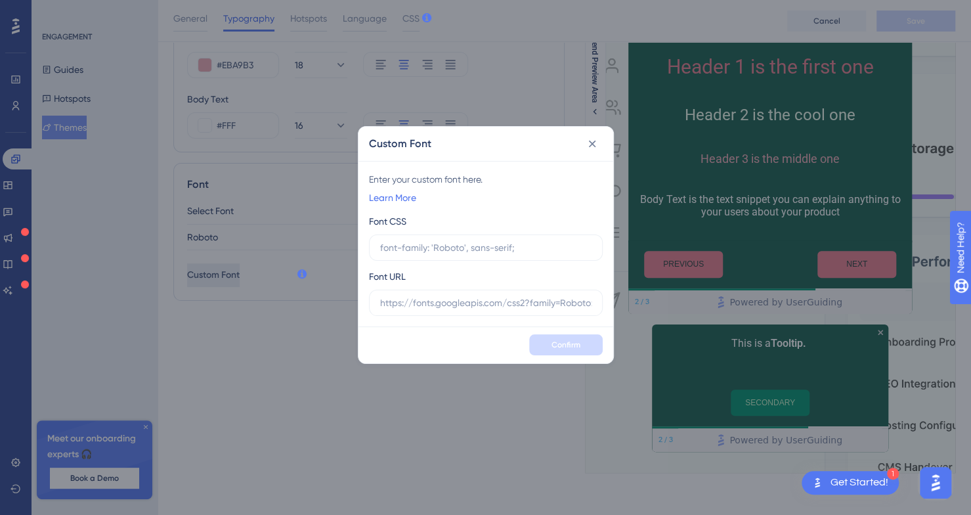
scroll to position [206, 0]
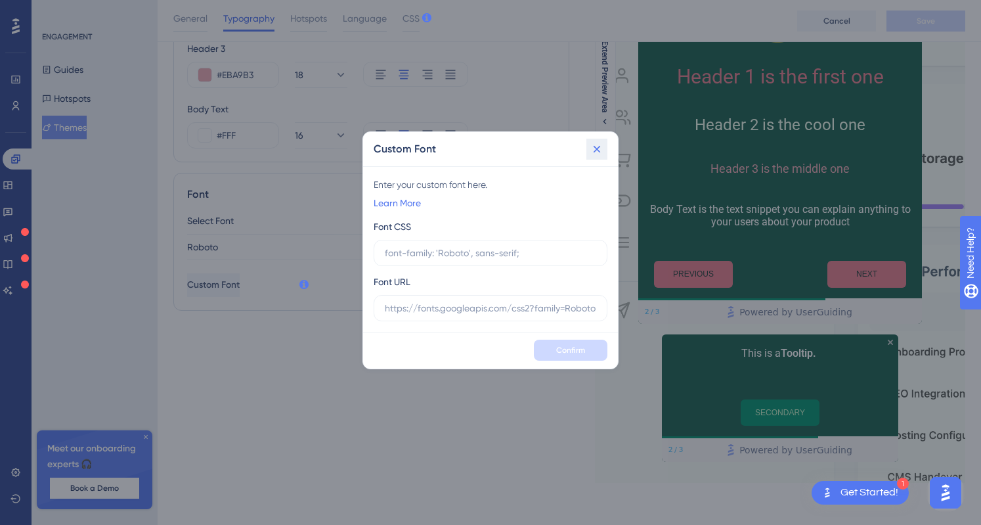
click at [588, 156] on button at bounding box center [596, 149] width 21 height 21
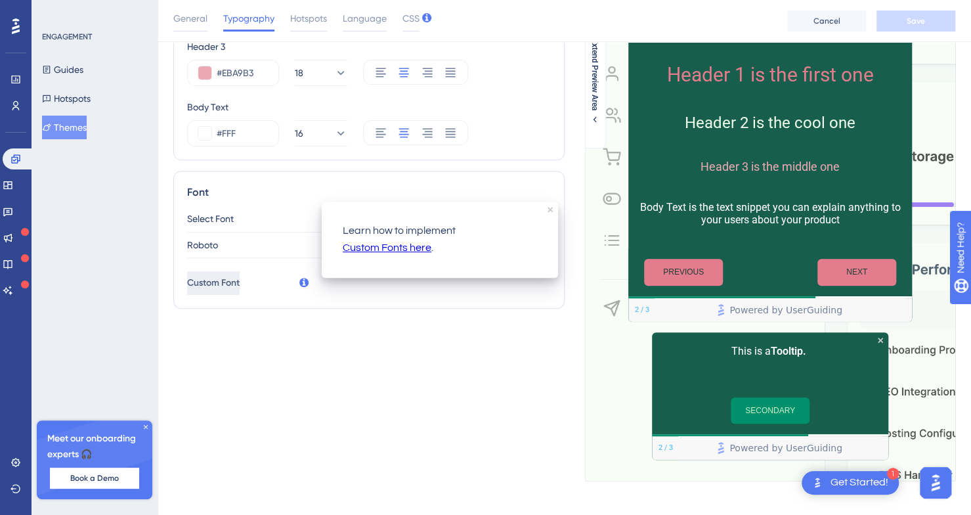
click at [240, 280] on span "Custom Font" at bounding box center [213, 283] width 53 height 16
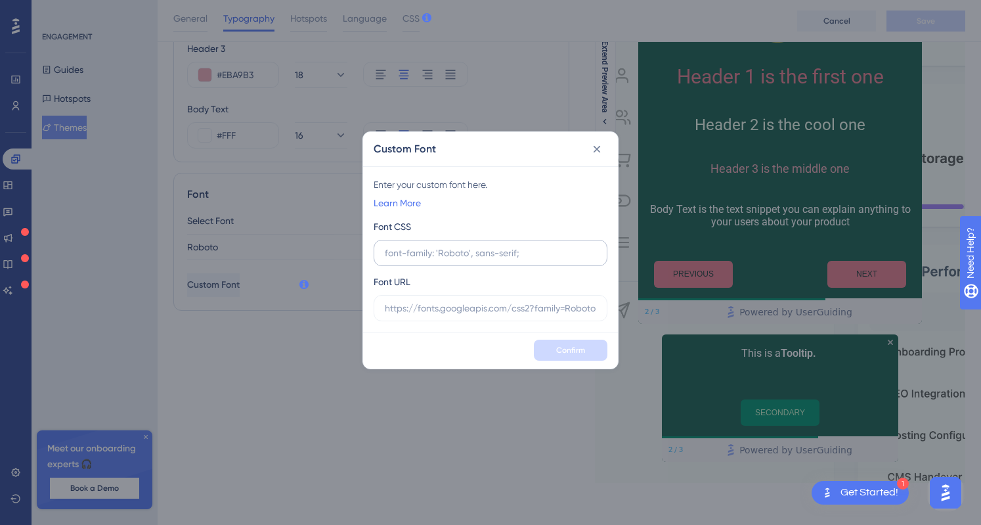
click at [452, 256] on input "text" at bounding box center [490, 253] width 211 height 14
click at [446, 311] on input "text" at bounding box center [490, 308] width 211 height 14
click at [469, 254] on input "text" at bounding box center [490, 253] width 211 height 14
click at [599, 146] on icon at bounding box center [596, 148] width 7 height 7
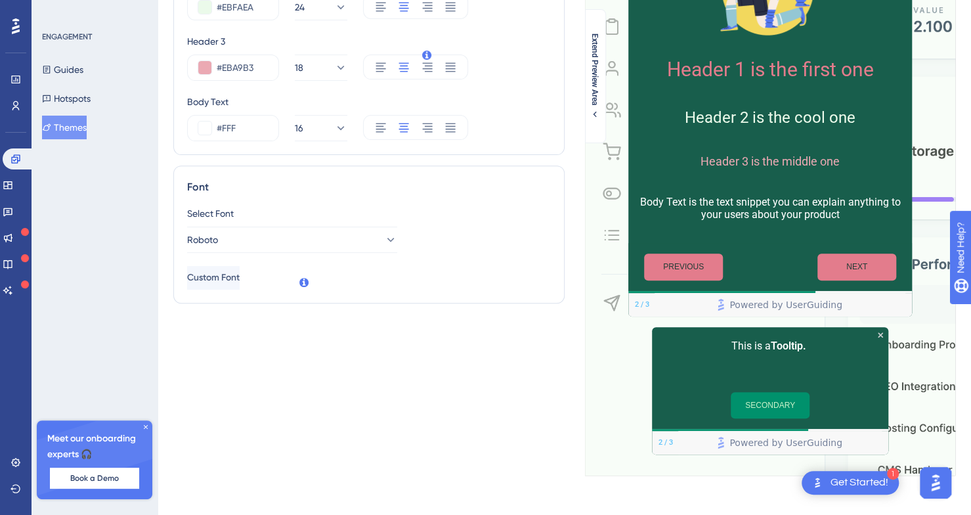
scroll to position [0, 0]
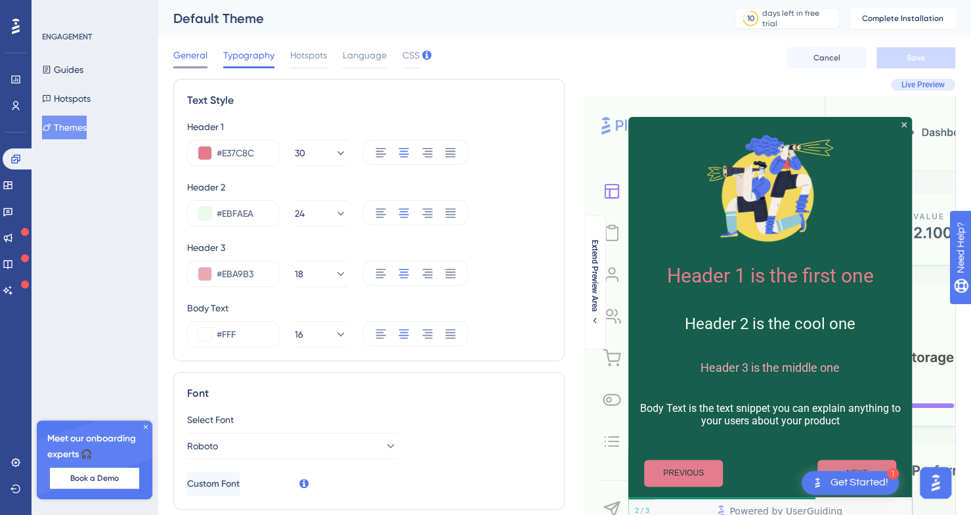
click at [194, 56] on span "General" at bounding box center [190, 55] width 34 height 16
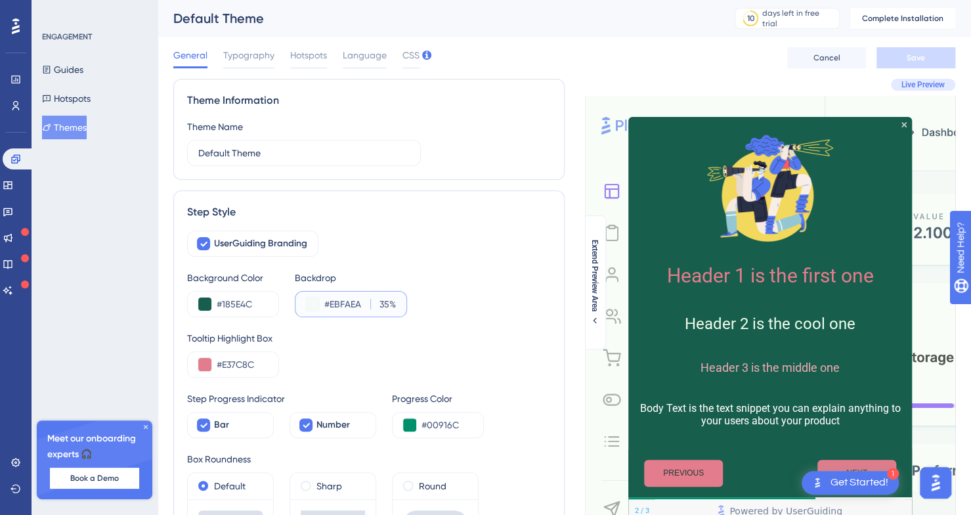
click at [383, 301] on input "35" at bounding box center [382, 304] width 14 height 16
type input "20"
click at [917, 51] on button "Save" at bounding box center [915, 57] width 79 height 21
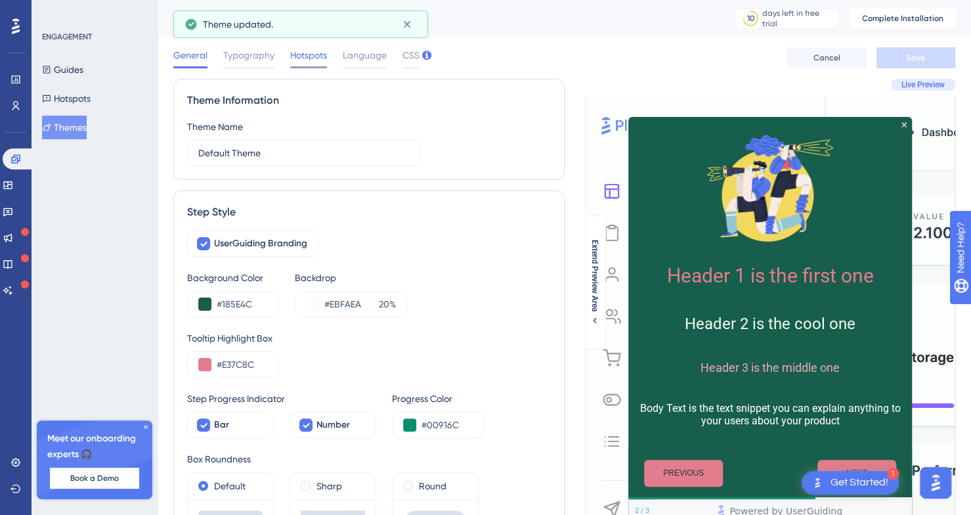
click at [297, 54] on span "Hotspots" at bounding box center [308, 55] width 37 height 16
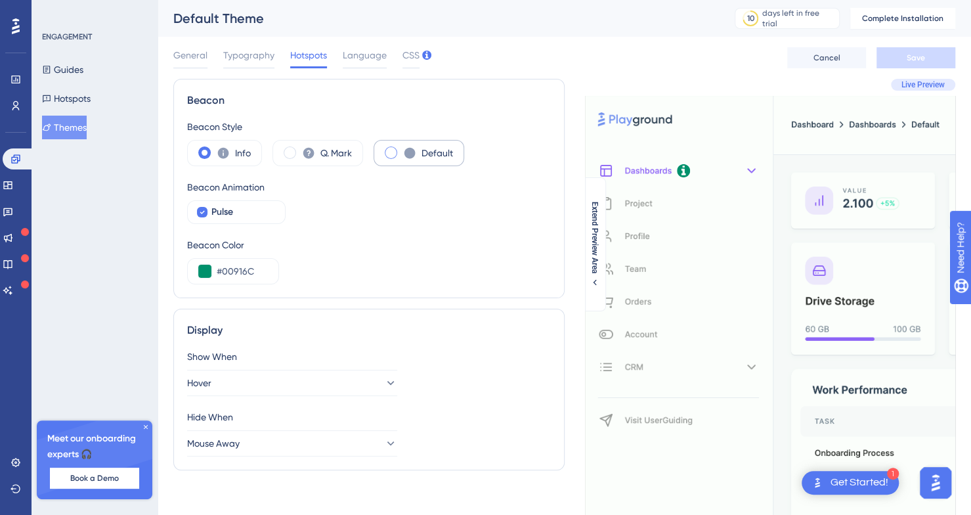
click at [393, 152] on span at bounding box center [391, 152] width 12 height 12
click at [401, 148] on input "radio" at bounding box center [401, 148] width 0 height 0
click at [228, 263] on input "#00916C" at bounding box center [242, 271] width 51 height 16
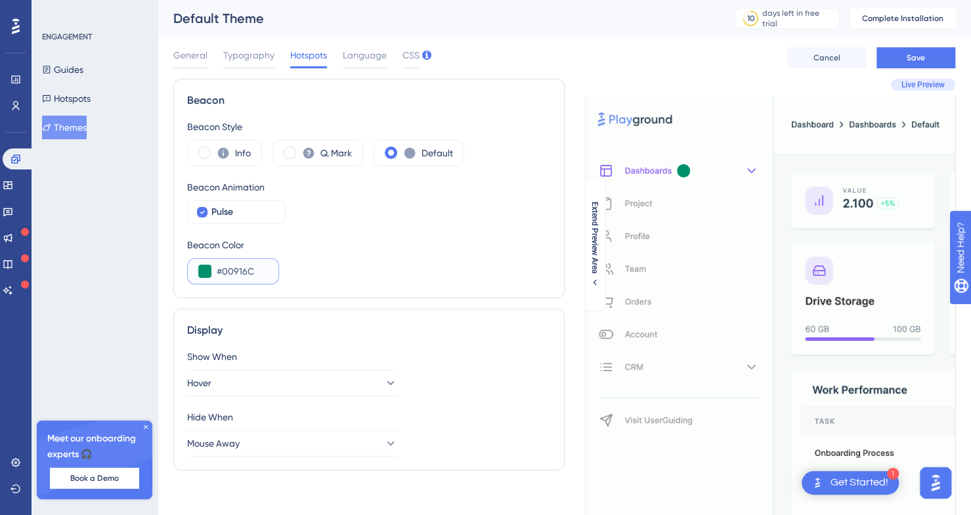
paste input "E37C8"
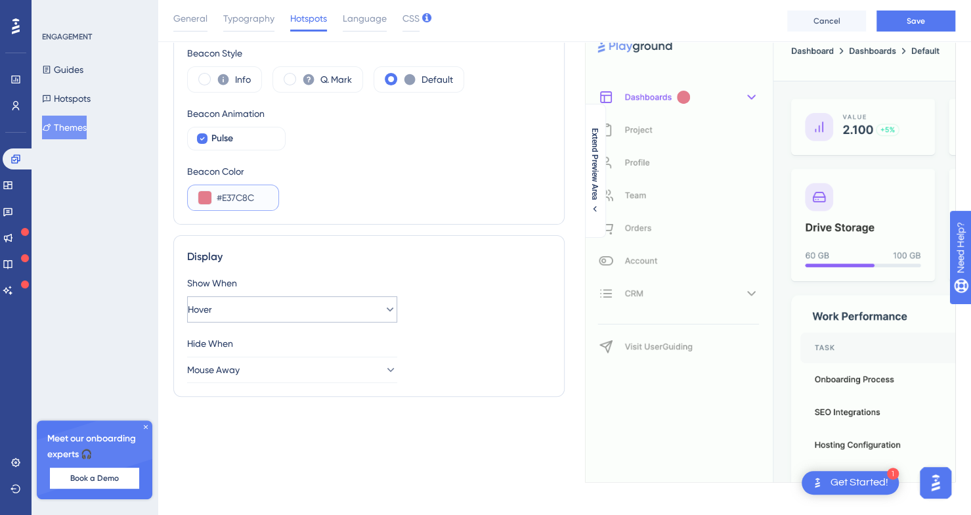
type input "#E37C8C"
click at [320, 300] on button "Hover" at bounding box center [292, 309] width 210 height 26
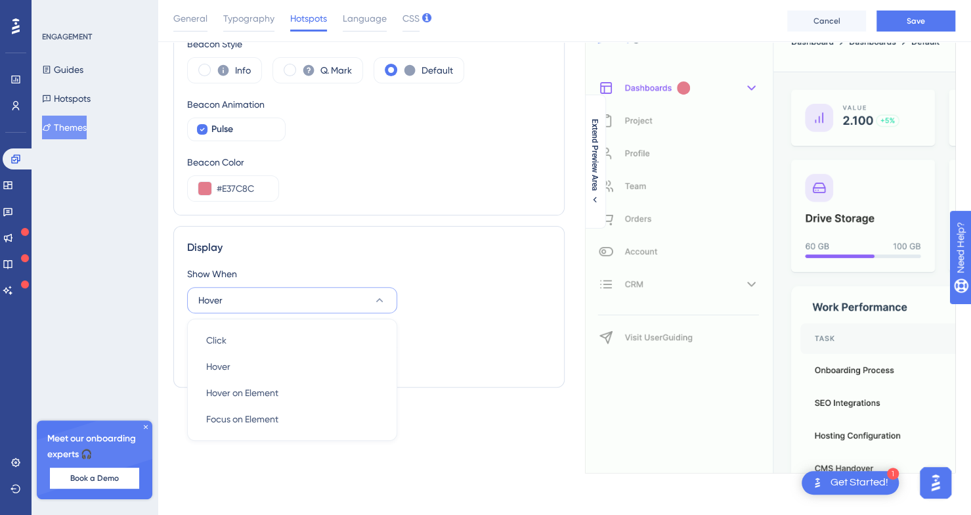
click at [494, 299] on div "Show When Hover Click Click Hover Hover Hover on Element Hover on Element Focus…" at bounding box center [369, 289] width 364 height 47
click at [308, 298] on button "Hover" at bounding box center [292, 300] width 210 height 26
click at [439, 257] on div "Display Show When Hover Click Click Hover Hover Hover on Element Hover on Eleme…" at bounding box center [368, 306] width 391 height 161
click at [320, 368] on button "Mouse Away" at bounding box center [292, 360] width 210 height 26
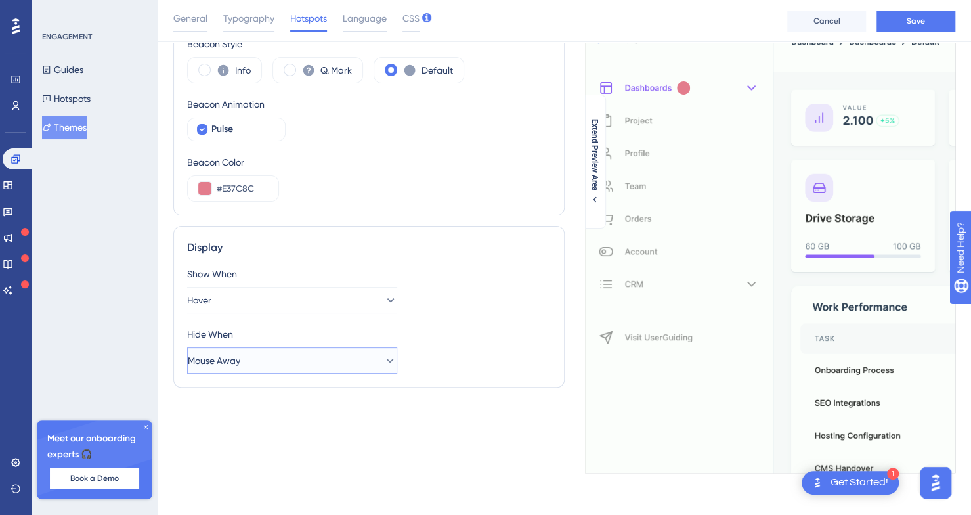
click at [337, 368] on button "Mouse Away" at bounding box center [292, 360] width 210 height 26
click at [309, 389] on div "Click on Page Click on Page" at bounding box center [292, 400] width 172 height 26
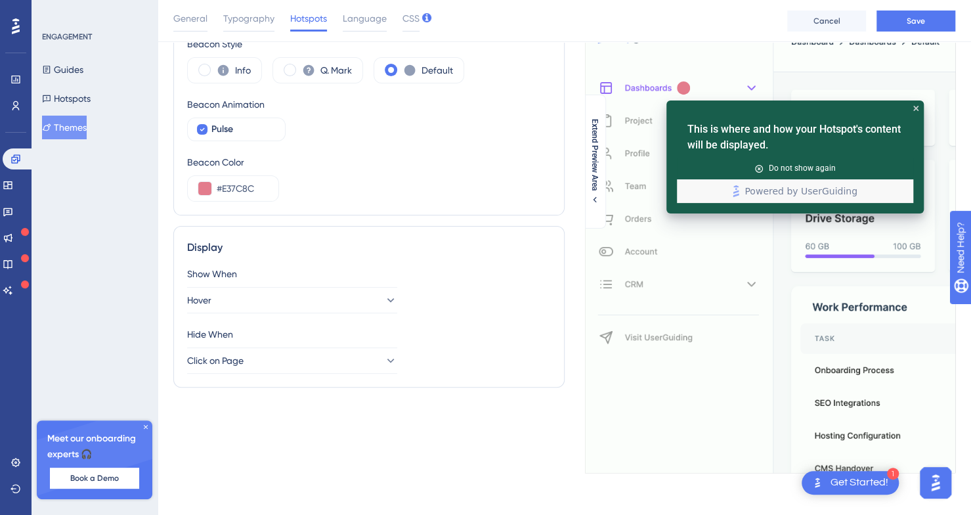
click at [714, 284] on div "This is where and how your Hotspot's content will be displayed. Do not show aga…" at bounding box center [770, 243] width 370 height 460
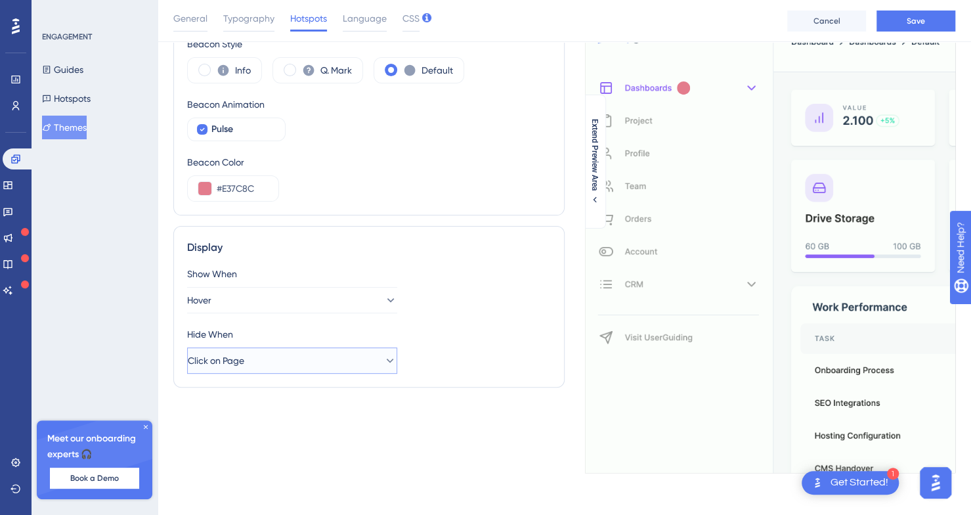
click at [244, 365] on span "Click on Page" at bounding box center [216, 361] width 56 height 16
click at [244, 420] on span "Mouse Away" at bounding box center [232, 427] width 53 height 16
click at [432, 377] on div "Display Show When Hover Hide When Mouse Away" at bounding box center [368, 306] width 391 height 161
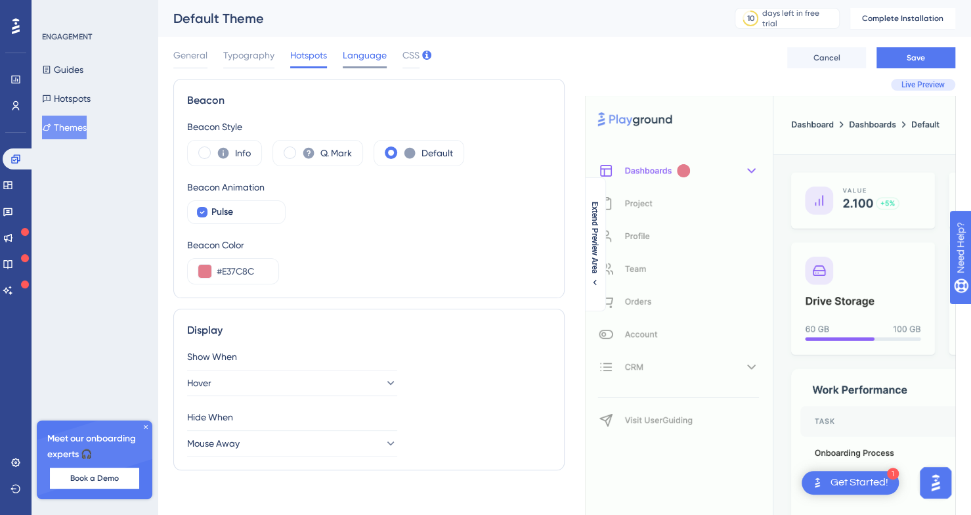
click at [356, 66] on div "Language" at bounding box center [365, 57] width 44 height 21
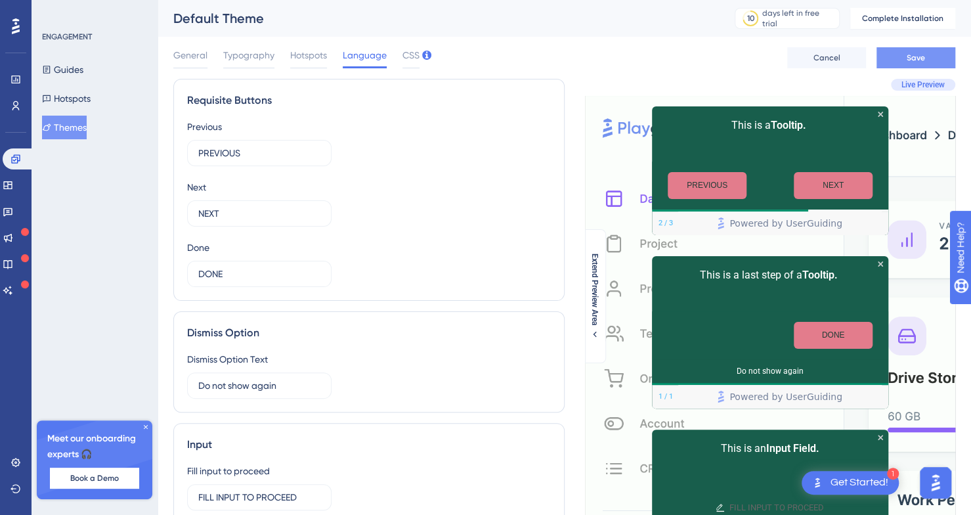
click at [903, 57] on button "Save" at bounding box center [915, 57] width 79 height 21
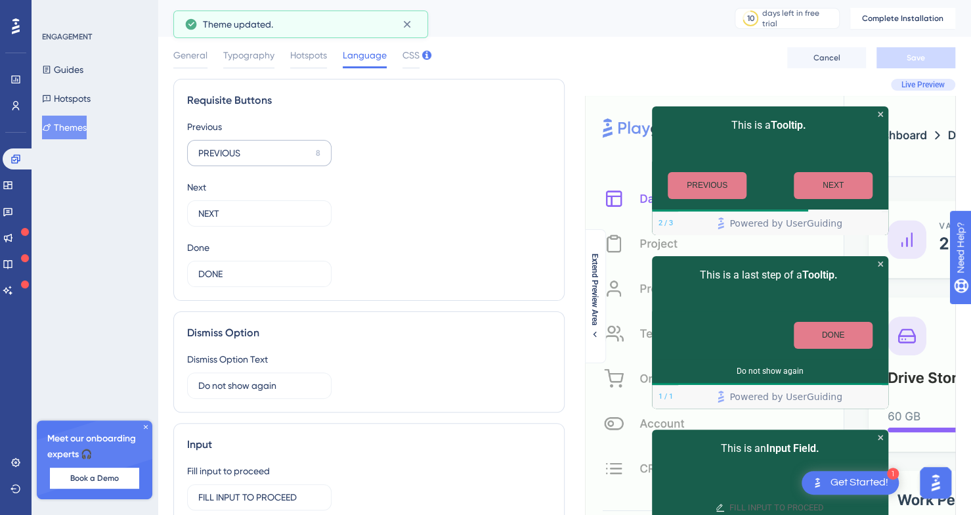
click at [311, 160] on label "PREVIOUS 8" at bounding box center [259, 153] width 144 height 26
click at [311, 160] on input "PREVIOUS" at bounding box center [254, 153] width 112 height 14
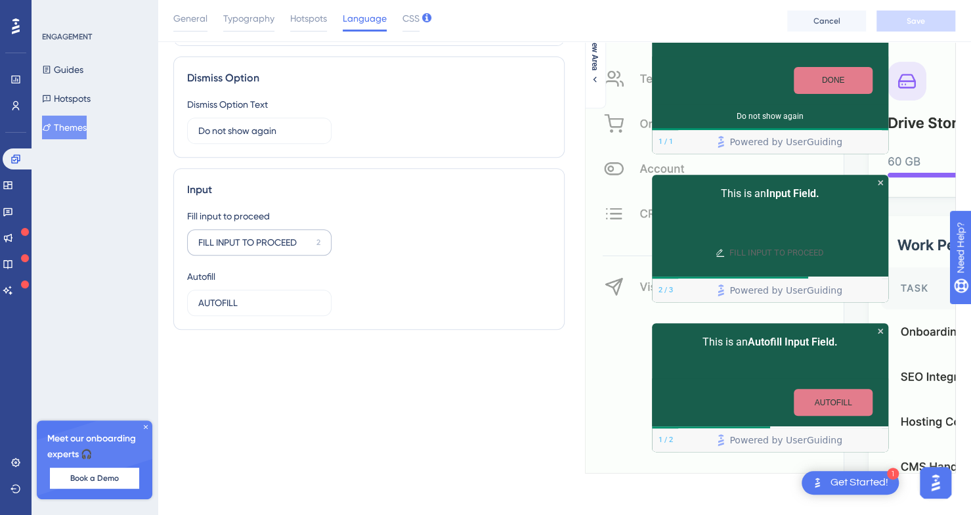
scroll to position [0, 1]
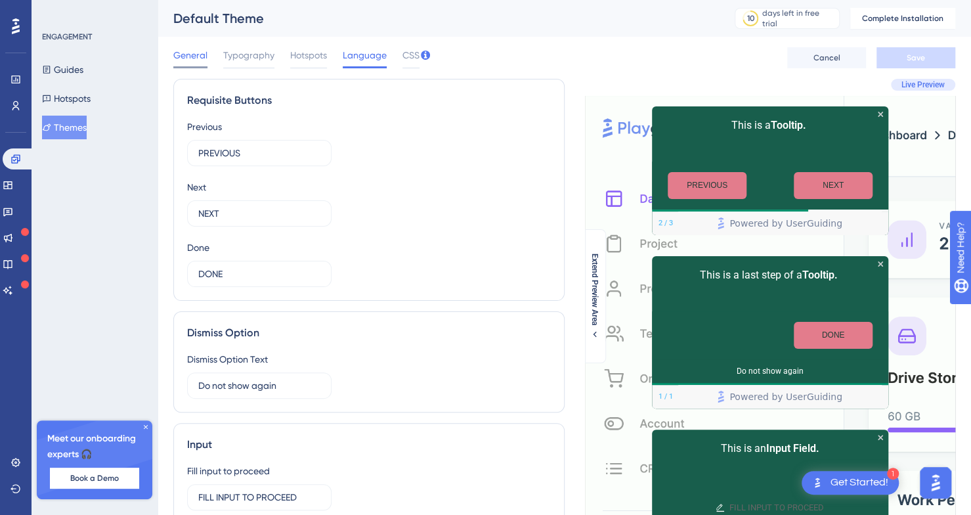
click at [189, 67] on div at bounding box center [190, 67] width 34 height 2
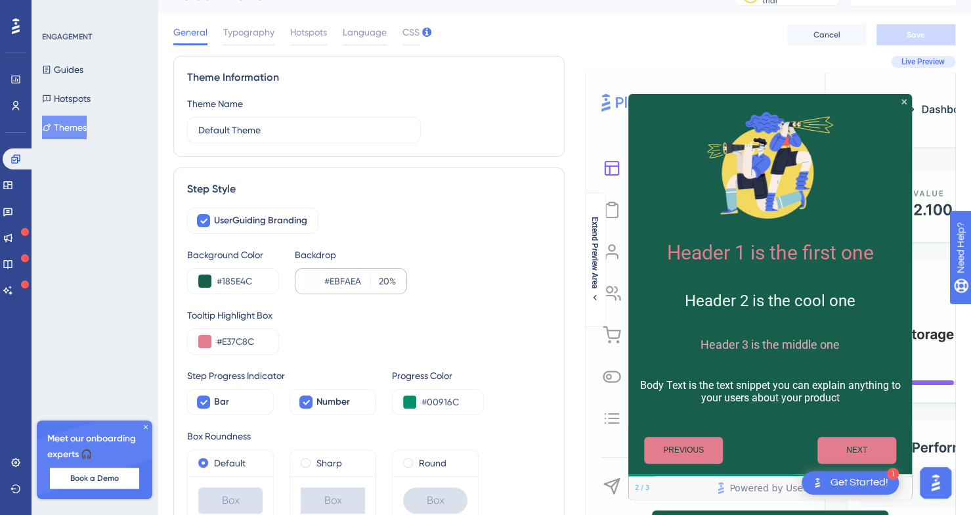
scroll to position [0, 0]
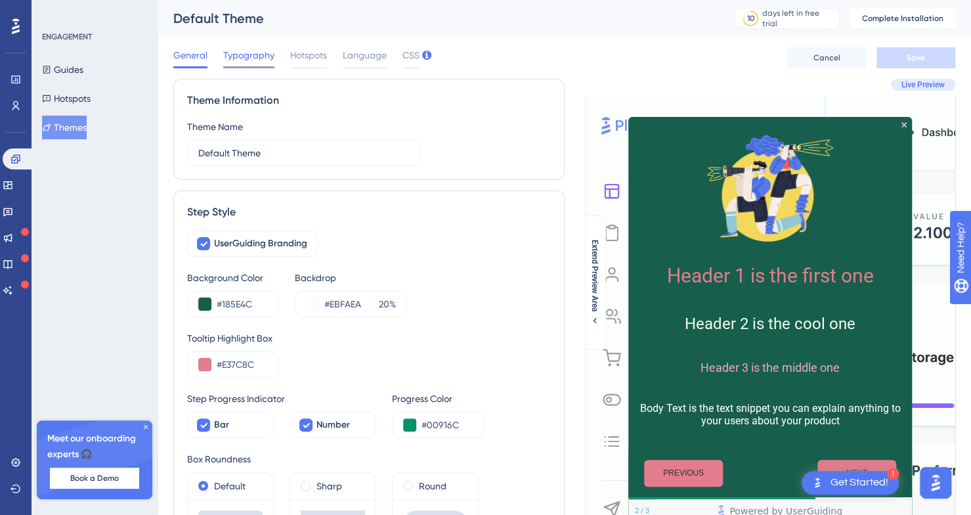
click at [251, 57] on span "Typography" at bounding box center [248, 55] width 51 height 16
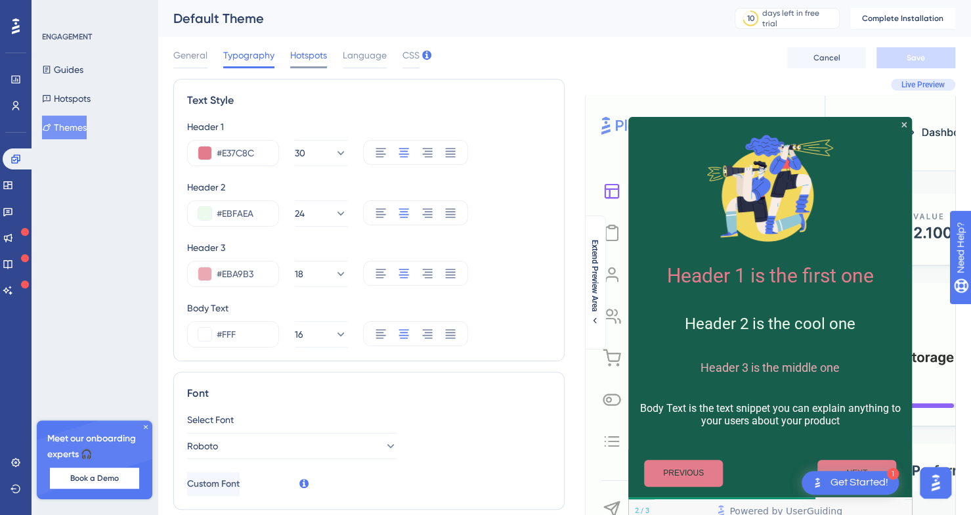
click at [302, 54] on span "Hotspots" at bounding box center [308, 55] width 37 height 16
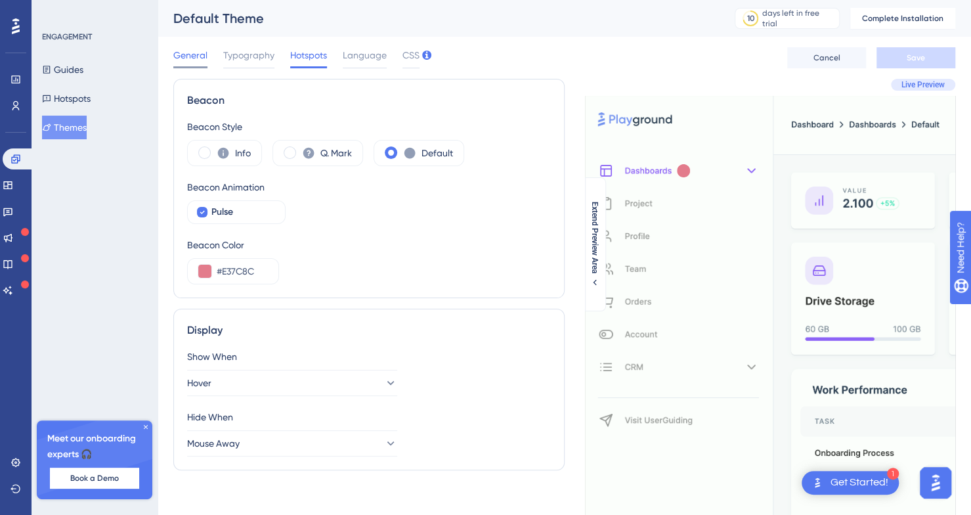
click at [202, 51] on span "General" at bounding box center [190, 55] width 34 height 16
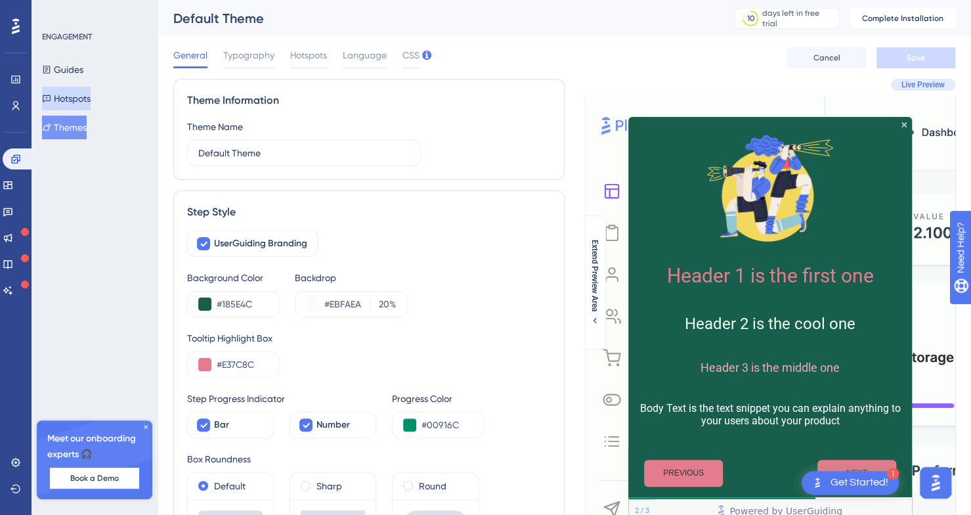
click at [79, 95] on button "Hotspots" at bounding box center [66, 99] width 49 height 24
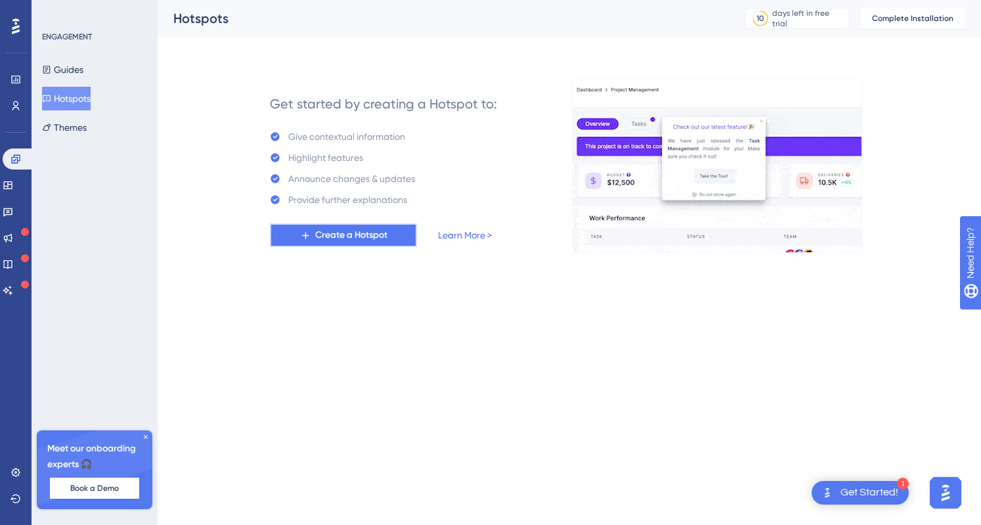
click at [347, 235] on span "Create a Hotspot" at bounding box center [351, 235] width 72 height 16
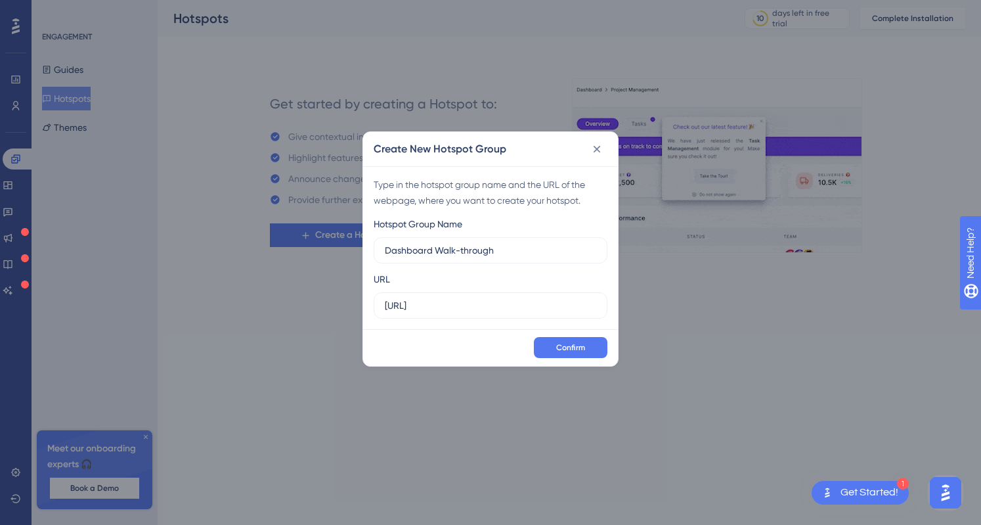
type input "Dashboard Walk-through"
click at [503, 307] on input "[URL]" at bounding box center [490, 305] width 211 height 14
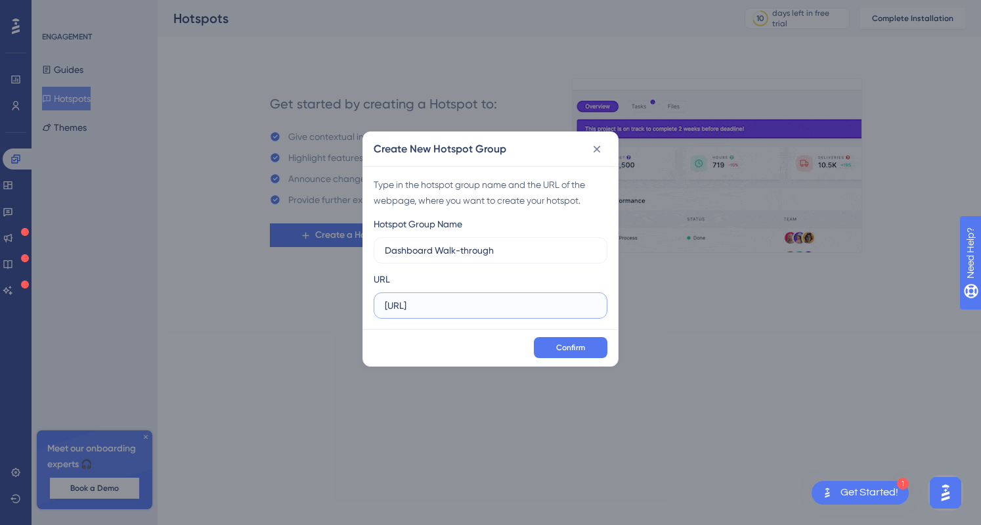
click at [503, 307] on input "[URL]" at bounding box center [490, 305] width 211 height 14
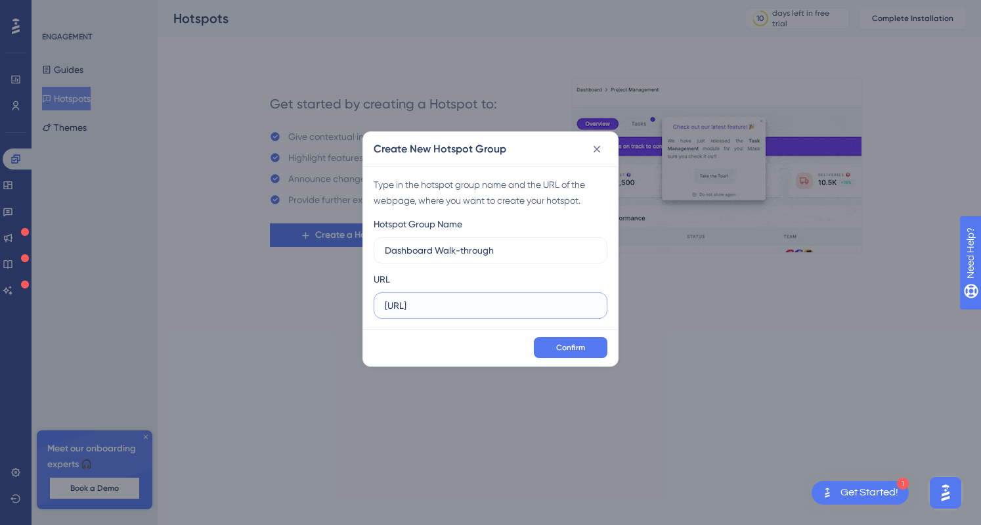
paste input "/revenue/dashboard"
type input "[URL]"
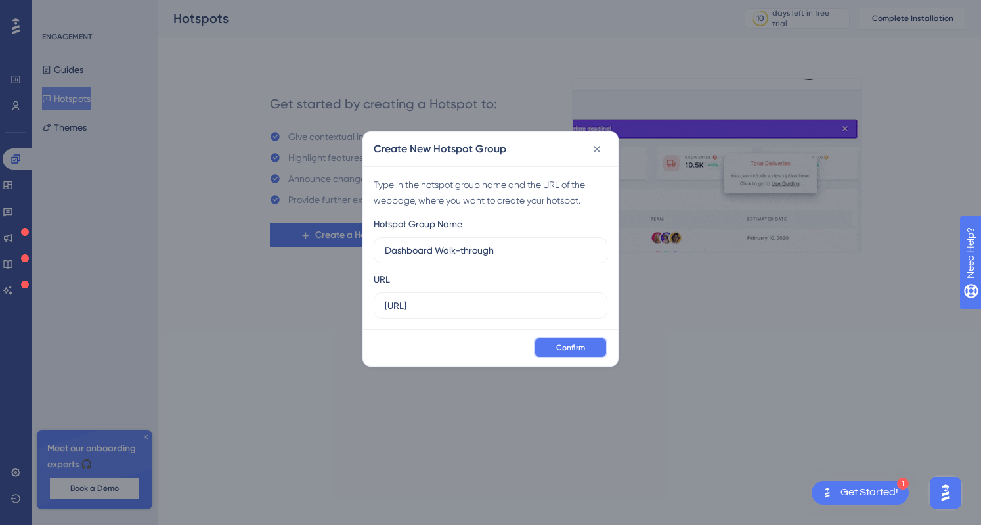
click at [570, 343] on span "Confirm" at bounding box center [570, 347] width 29 height 11
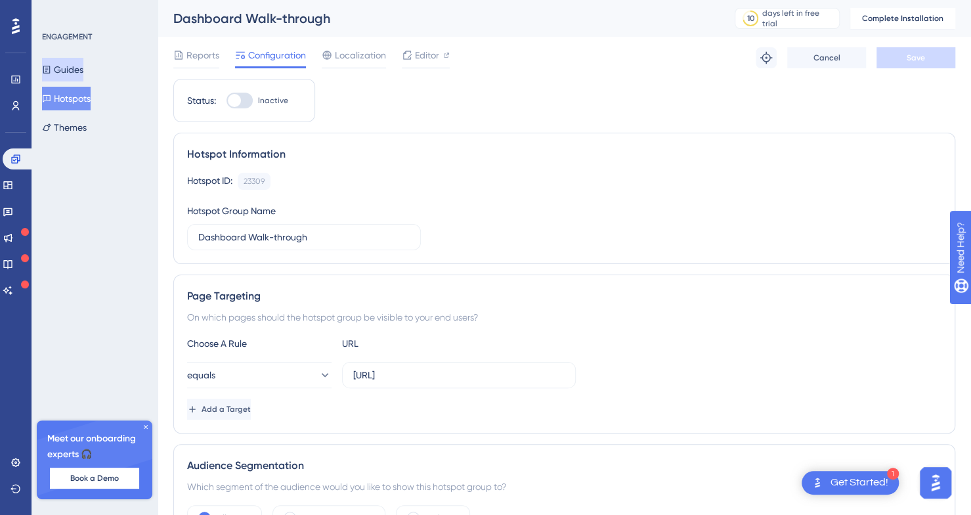
click at [83, 78] on button "Guides" at bounding box center [62, 70] width 41 height 24
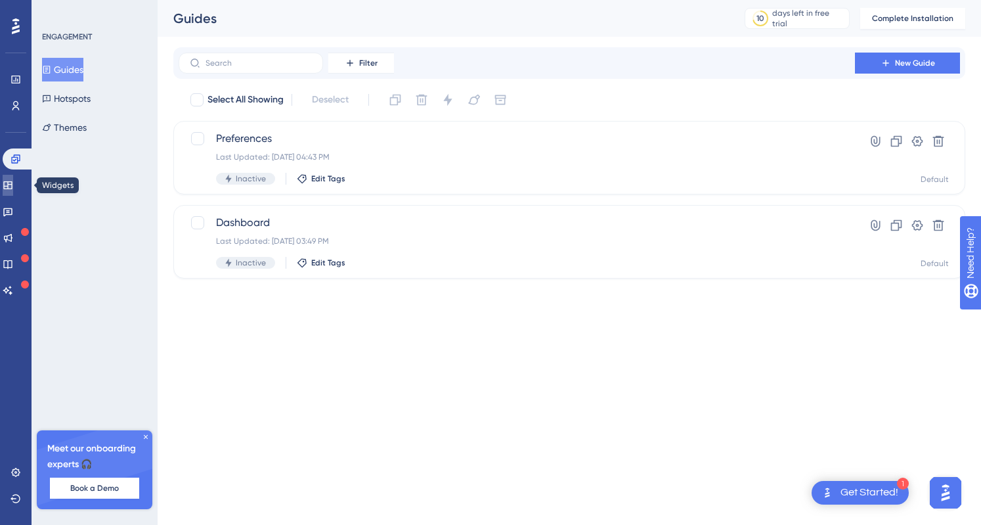
click at [12, 187] on icon at bounding box center [7, 185] width 9 height 8
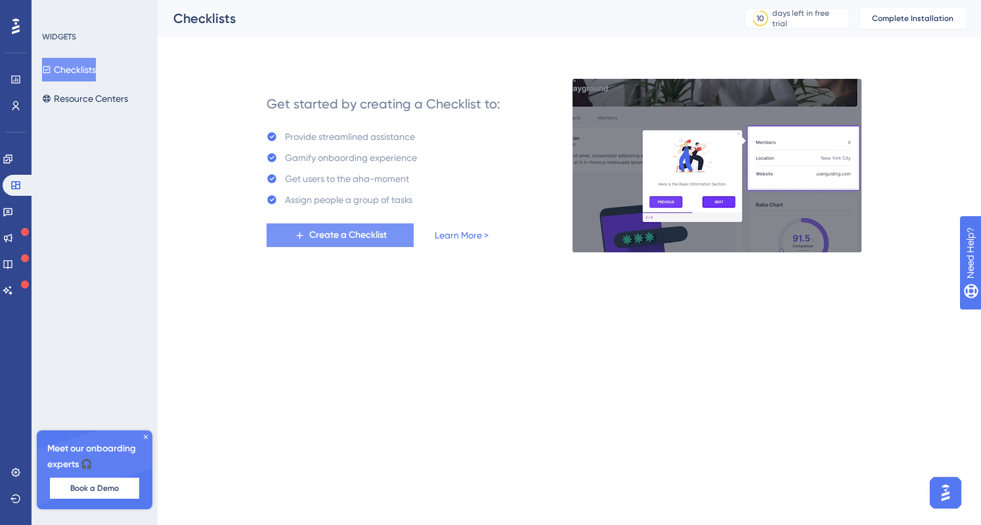
click at [311, 232] on span "Create a Checklist" at bounding box center [347, 235] width 77 height 16
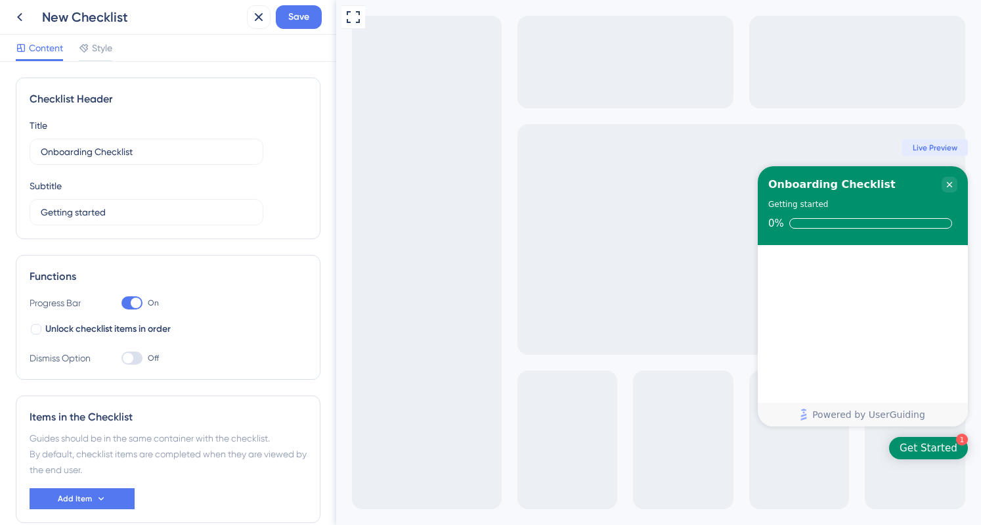
scroll to position [64, 0]
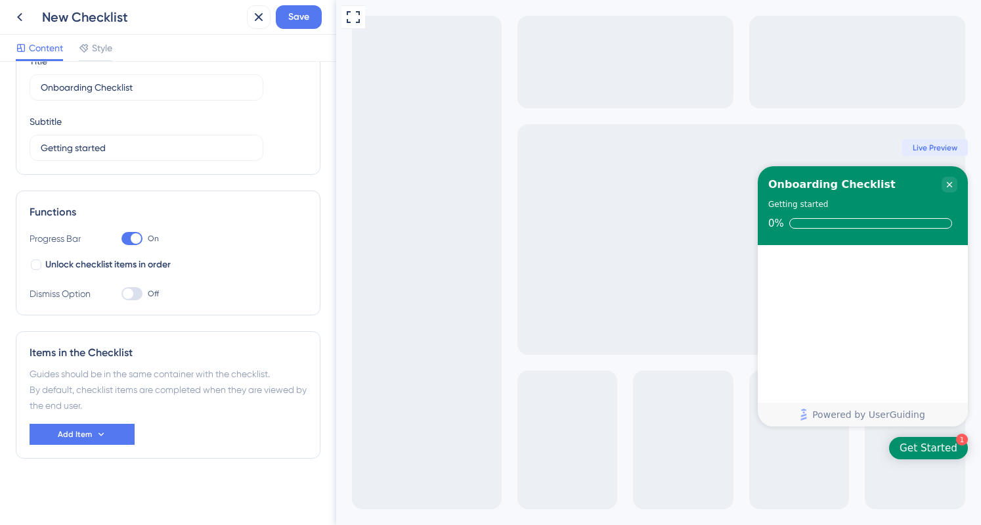
click at [127, 297] on div at bounding box center [131, 293] width 21 height 13
click at [121, 294] on input "Off" at bounding box center [121, 293] width 1 height 1
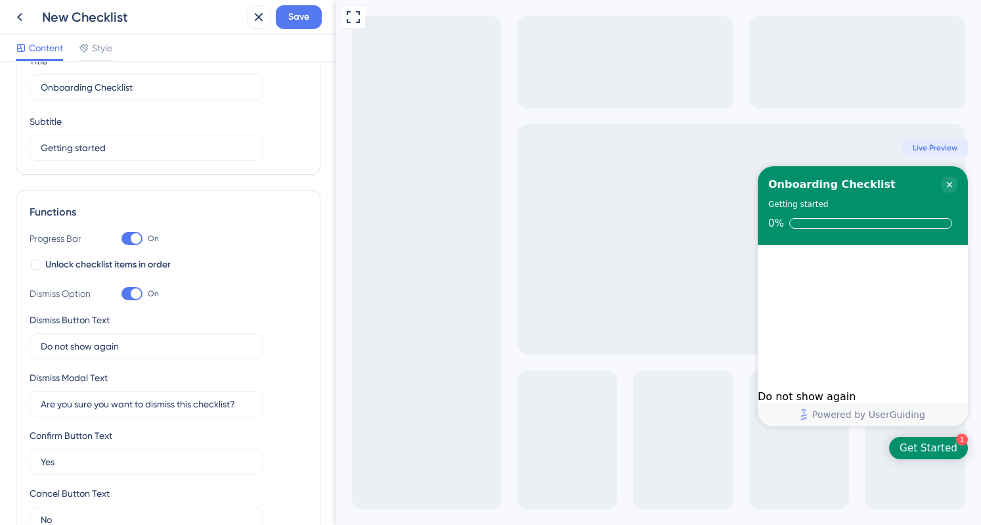
click at [127, 297] on div at bounding box center [131, 293] width 21 height 13
click at [121, 294] on input "On" at bounding box center [121, 293] width 1 height 1
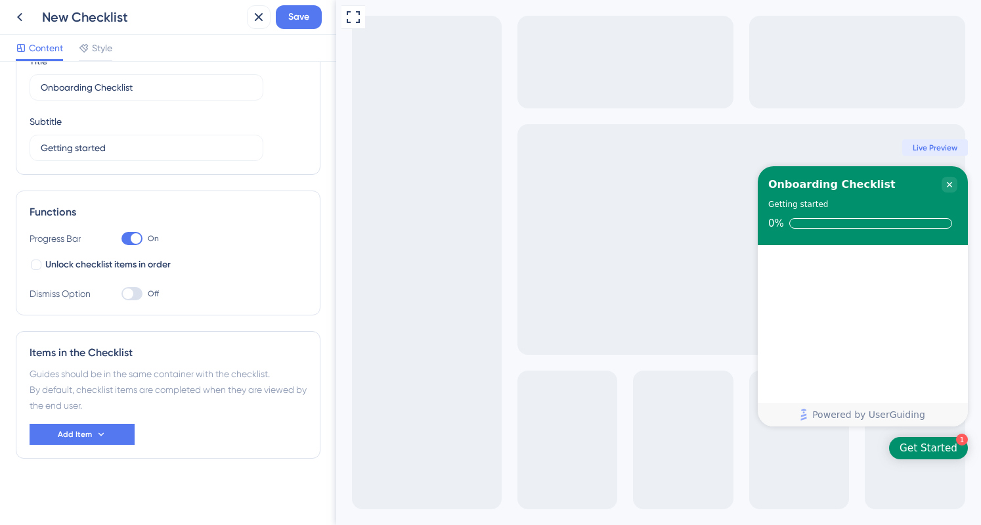
click at [130, 298] on div at bounding box center [131, 293] width 21 height 13
click at [121, 294] on input "Off" at bounding box center [121, 293] width 1 height 1
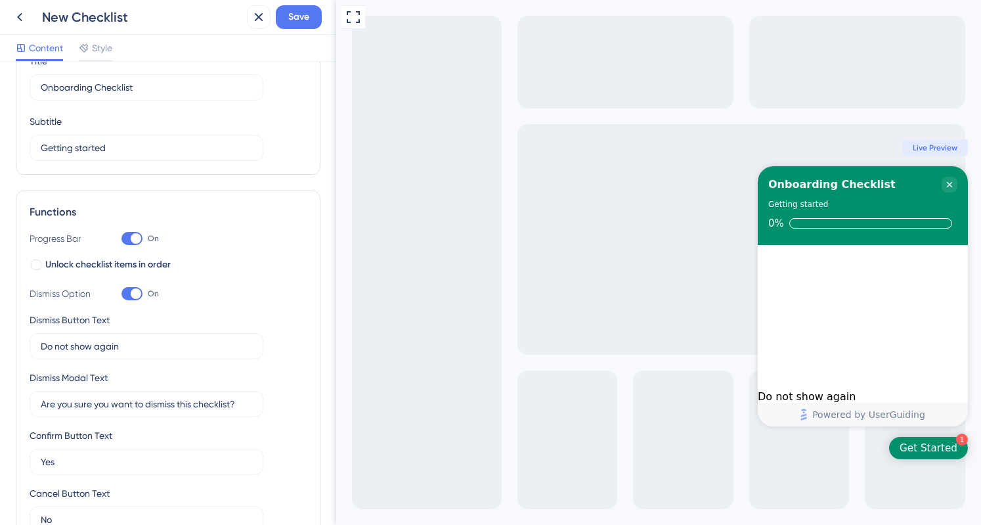
click at [131, 293] on div at bounding box center [136, 293] width 11 height 11
click at [121, 293] on input "On" at bounding box center [121, 293] width 1 height 1
checkbox input "false"
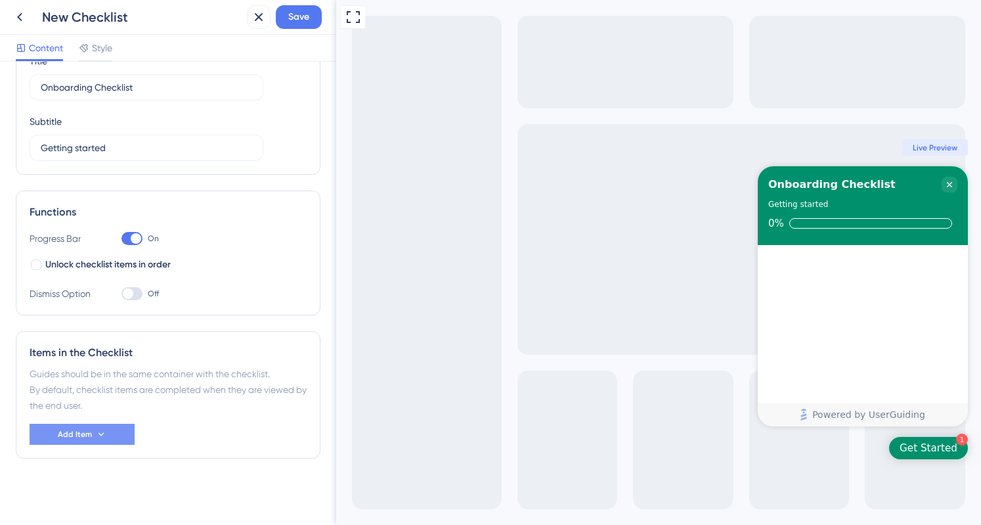
click at [110, 423] on button "Add Item" at bounding box center [82, 433] width 105 height 21
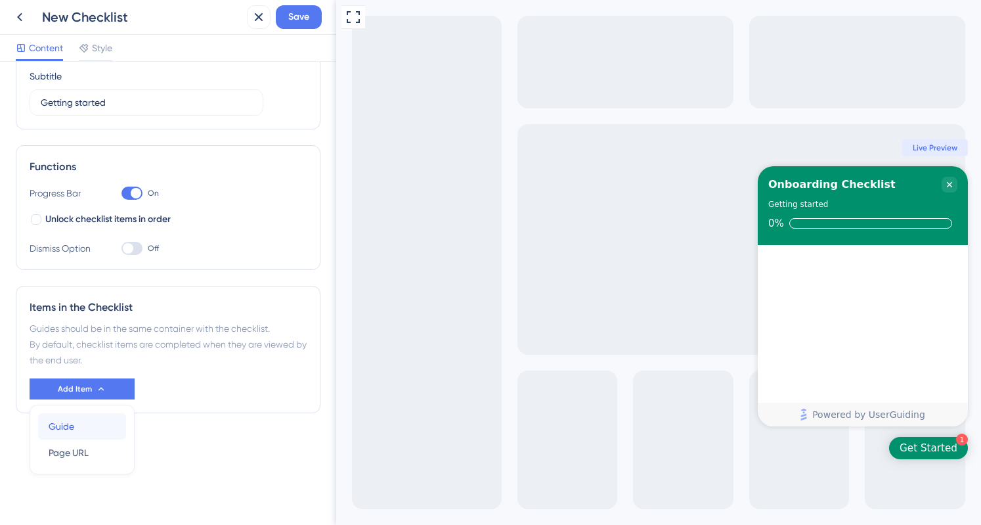
click at [85, 425] on div "Guide Guide" at bounding box center [82, 426] width 67 height 26
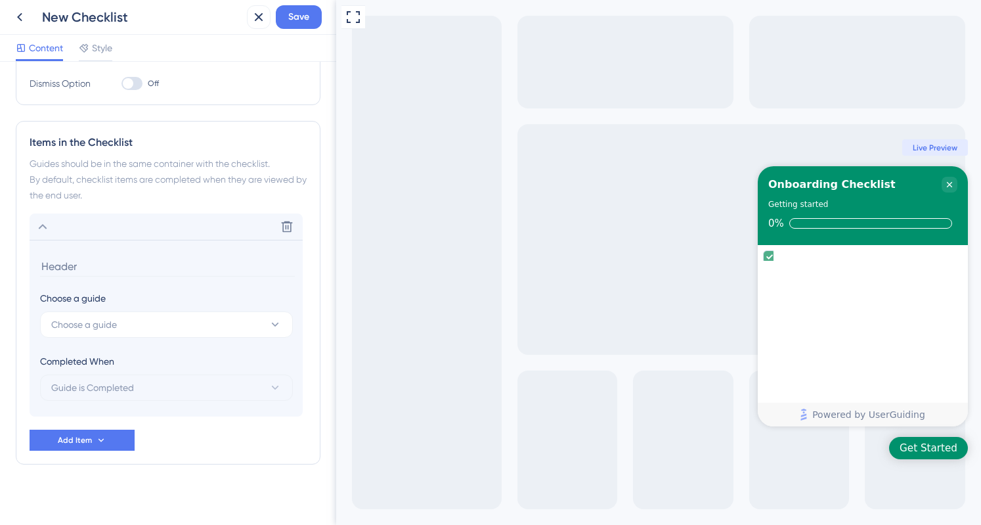
scroll to position [280, 0]
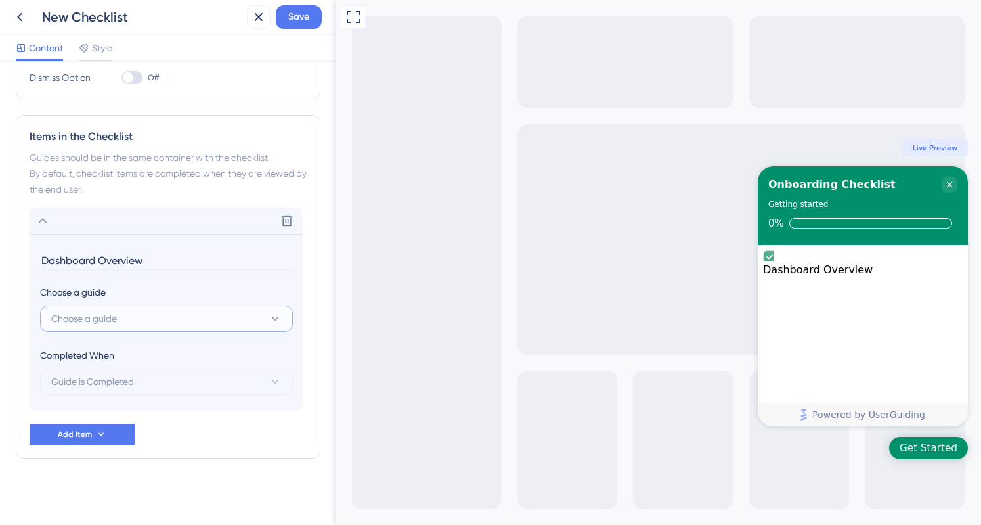
click at [97, 308] on button "Choose a guide" at bounding box center [166, 318] width 253 height 26
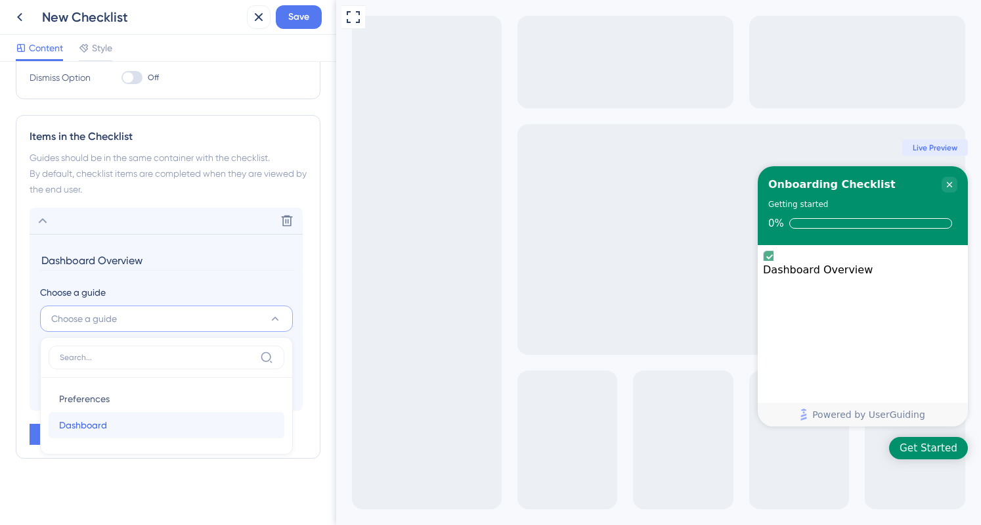
click at [106, 422] on span "Dashboard" at bounding box center [83, 425] width 48 height 16
type input "Dashboard"
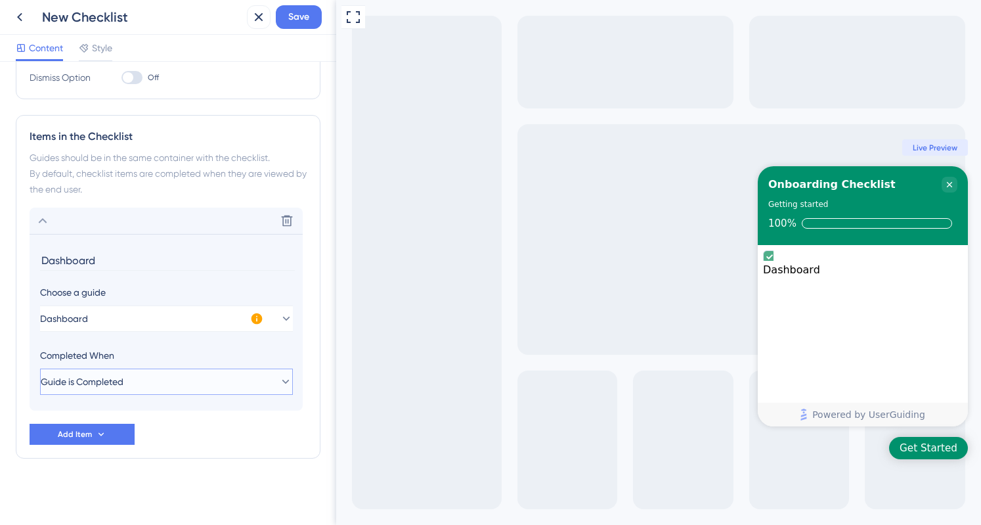
click at [123, 381] on span "Guide is Completed" at bounding box center [82, 382] width 83 height 16
click at [25, 395] on div "Items in the Checklist Guides should be in the same container with the checklis…" at bounding box center [168, 286] width 305 height 343
click at [58, 432] on span "Add Item" at bounding box center [75, 434] width 34 height 11
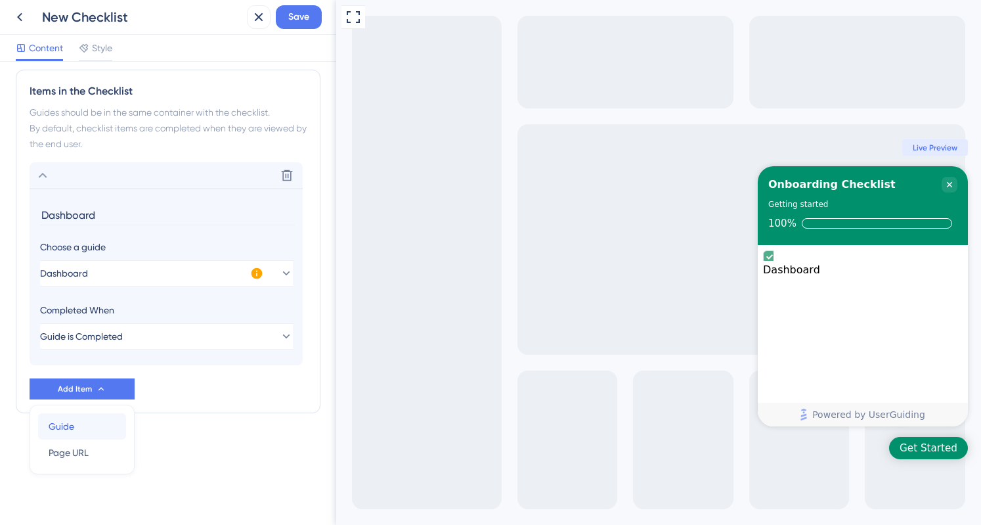
click at [78, 426] on div "Guide Guide" at bounding box center [82, 426] width 67 height 26
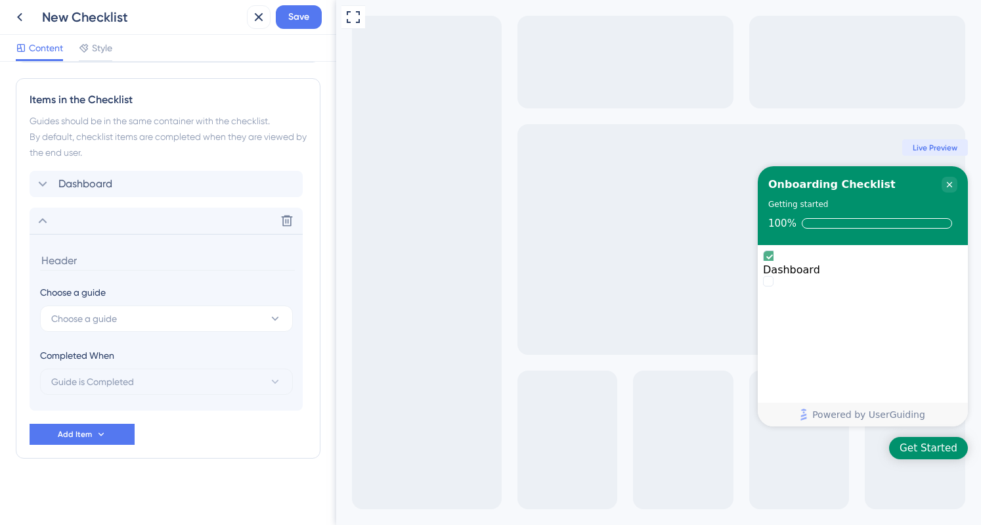
click at [87, 264] on input at bounding box center [167, 260] width 255 height 20
type input "I"
type input "R"
type input "Base Room Type Selection"
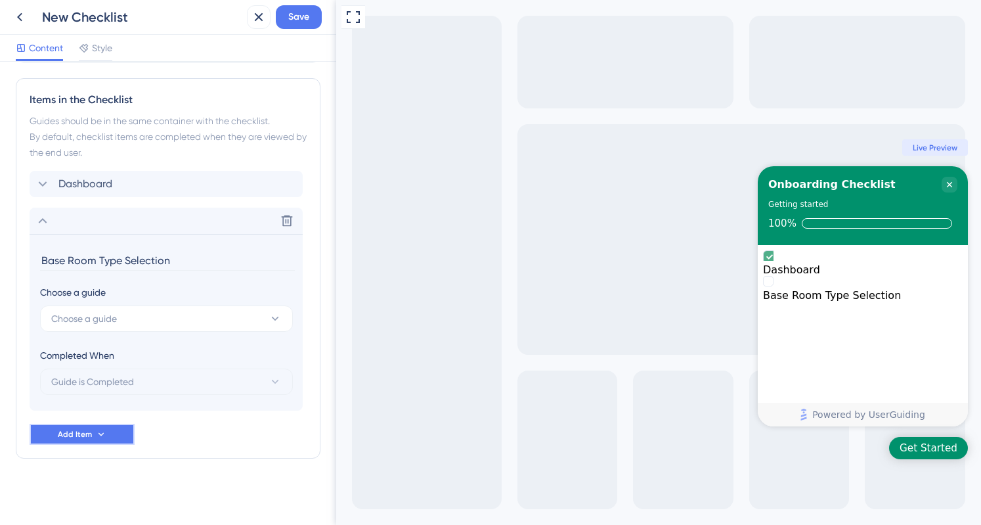
click at [55, 429] on button "Add Item" at bounding box center [82, 433] width 105 height 21
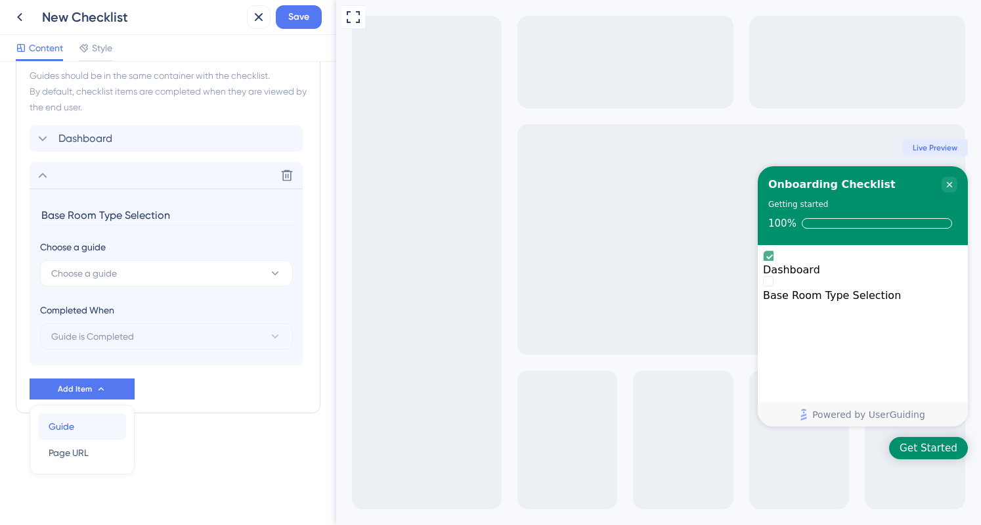
click at [81, 426] on div "Guide Guide" at bounding box center [82, 426] width 67 height 26
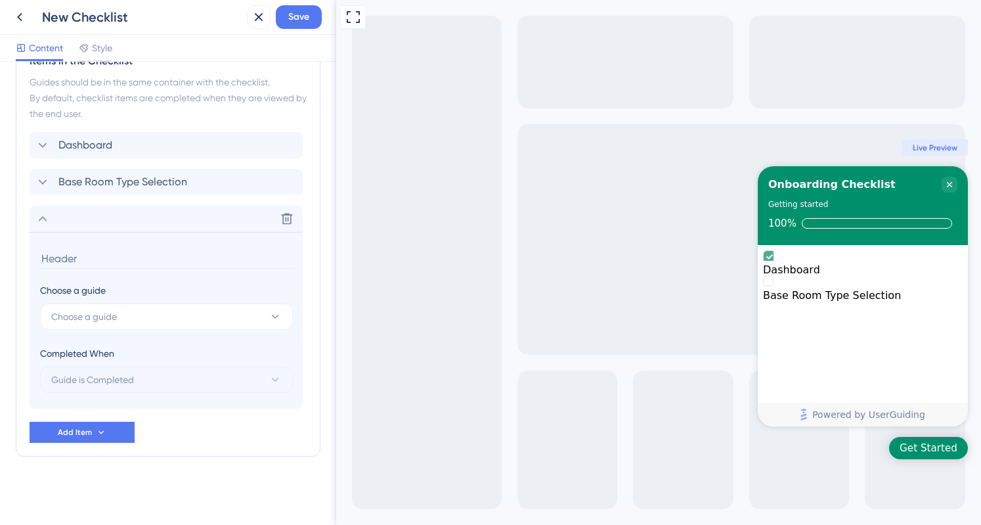
scroll to position [354, 0]
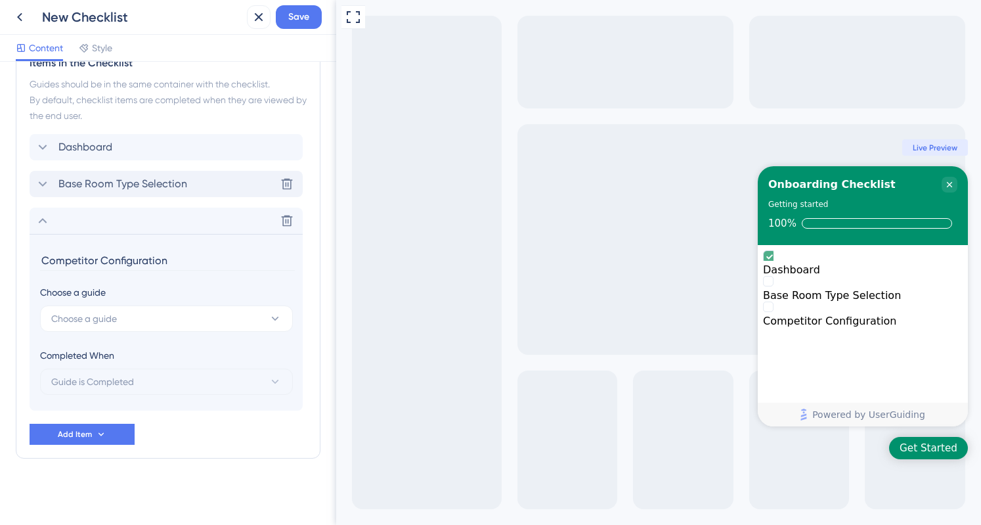
type input "Competitor Configuration"
click at [64, 180] on span "Base Room Type Selection" at bounding box center [122, 184] width 129 height 16
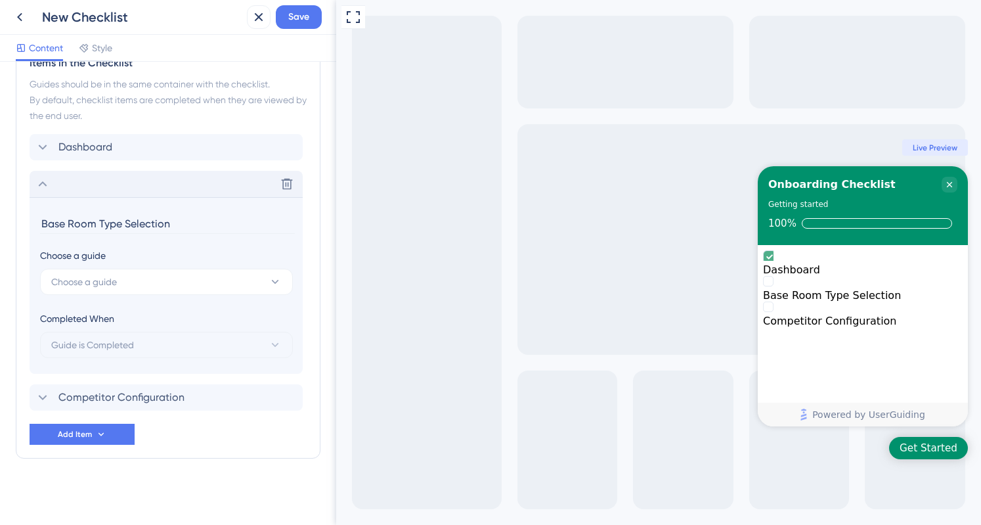
click at [64, 180] on div "Delete" at bounding box center [166, 184] width 273 height 26
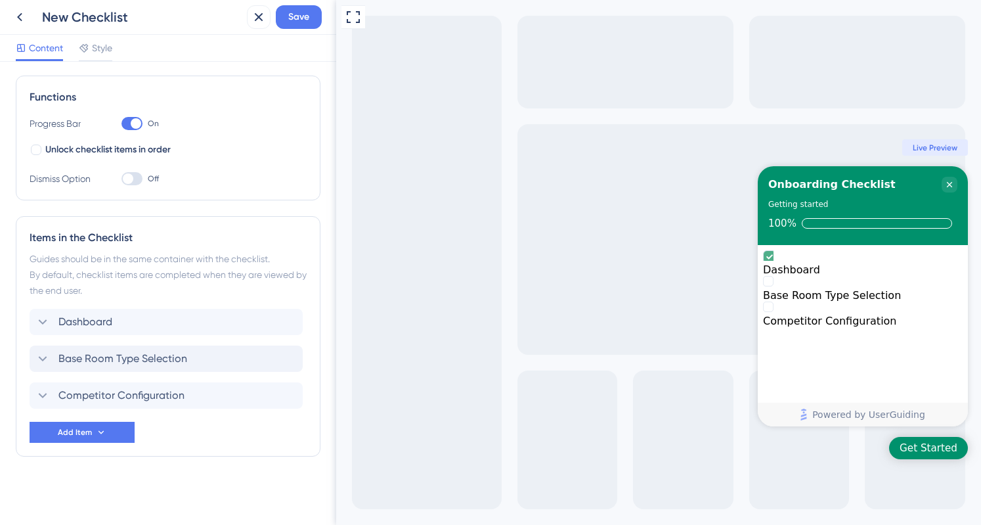
scroll to position [177, 0]
click at [64, 180] on div "Dismiss Option" at bounding box center [63, 181] width 66 height 16
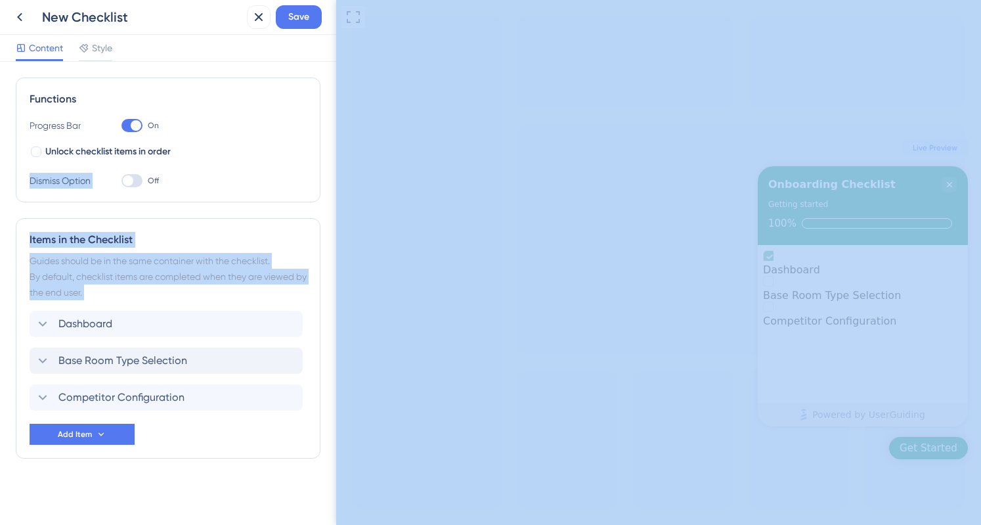
drag, startPoint x: 64, startPoint y: 180, endPoint x: 205, endPoint y: 483, distance: 334.2
click at [205, 483] on div "Checklist Header Title Onboarding Checklist Subtitle Getting started Functions …" at bounding box center [168, 205] width 305 height 611
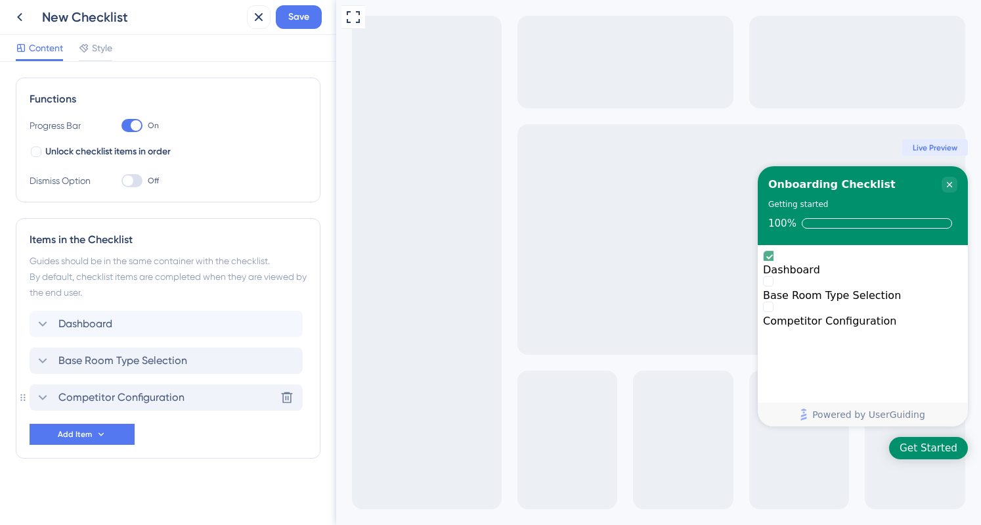
click at [100, 395] on span "Competitor Configuration" at bounding box center [121, 397] width 126 height 16
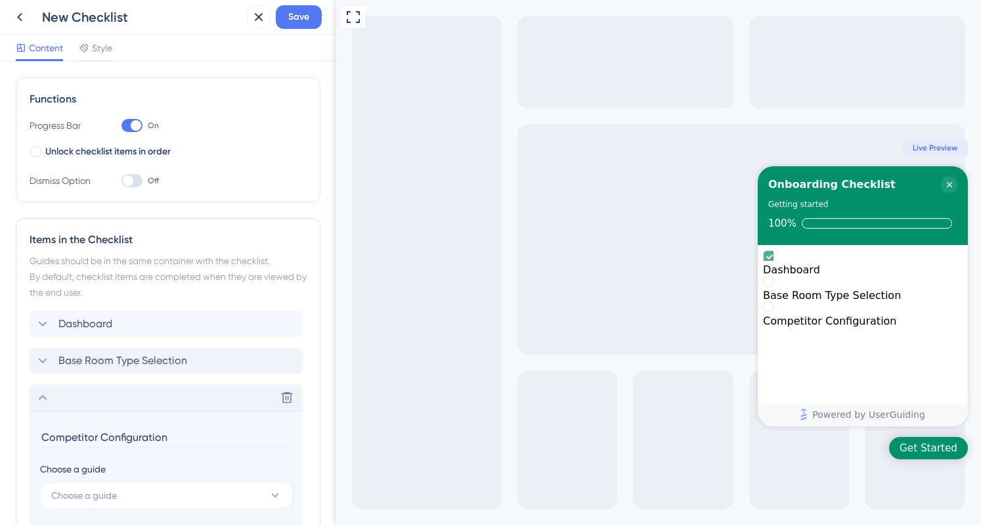
scroll to position [354, 0]
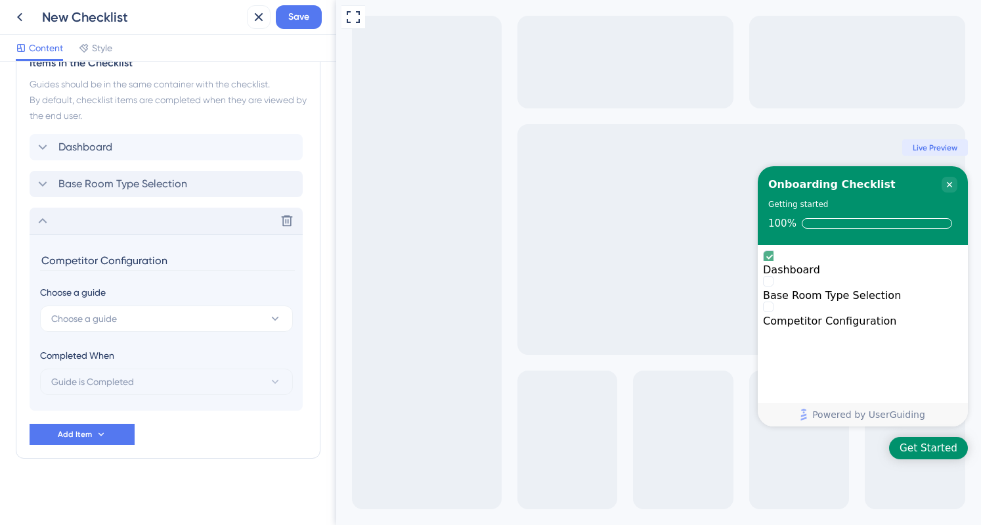
click at [44, 221] on icon at bounding box center [43, 221] width 16 height 16
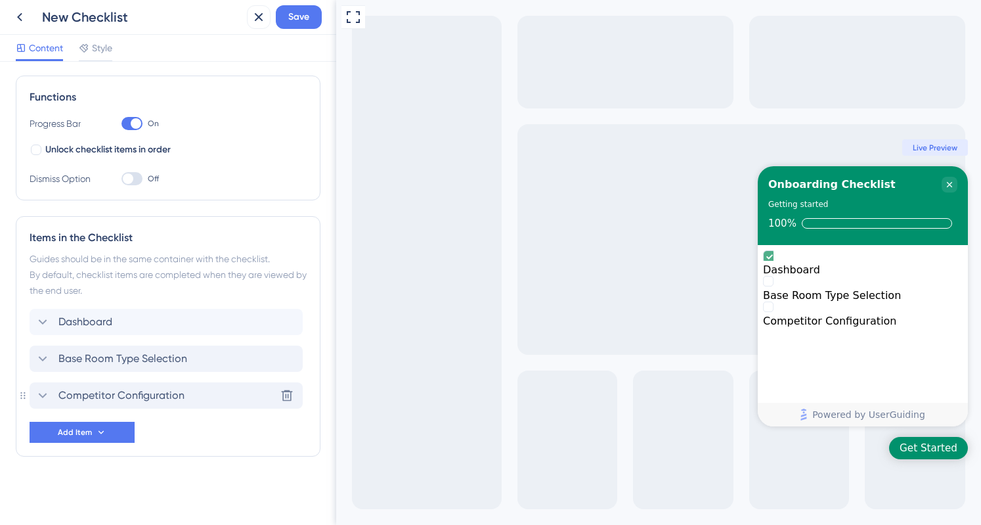
scroll to position [177, 0]
click at [68, 426] on button "Add Item" at bounding box center [82, 433] width 105 height 21
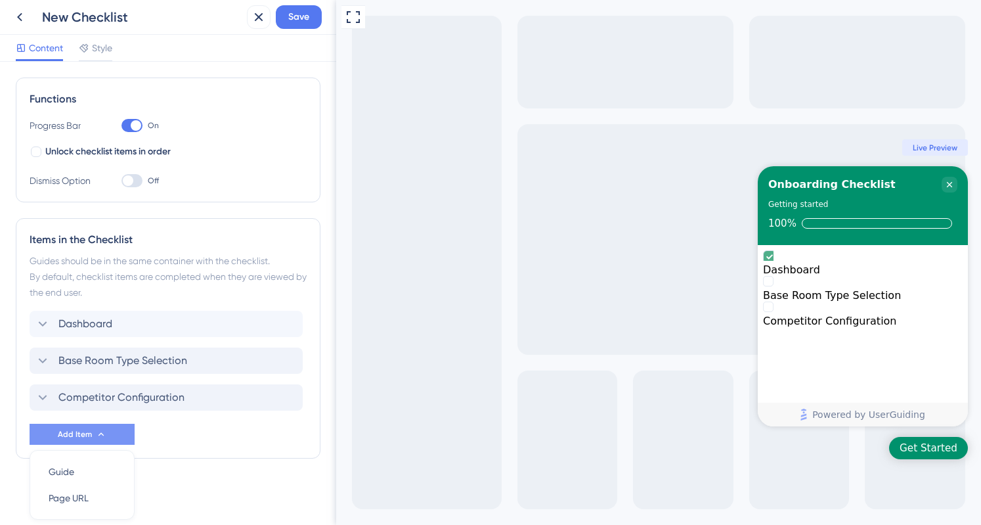
scroll to position [223, 0]
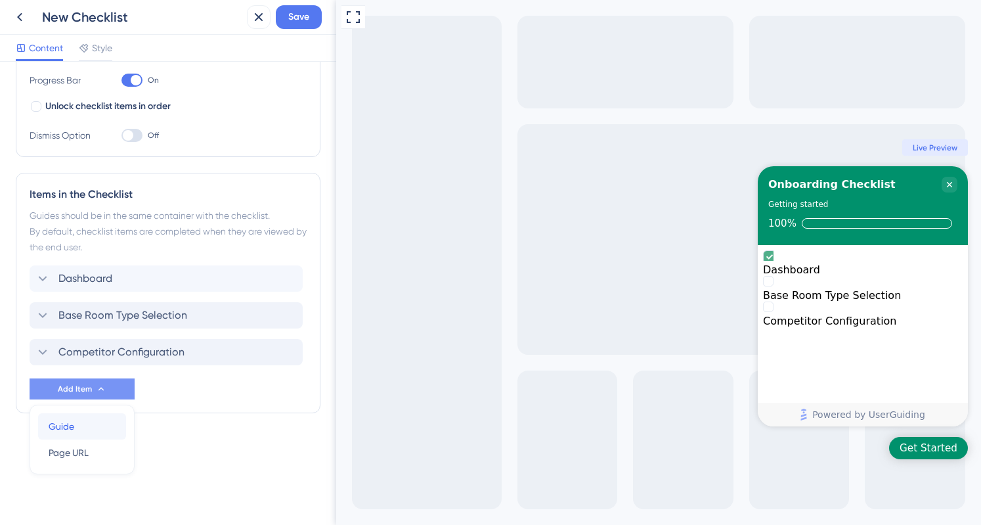
click at [68, 426] on span "Guide" at bounding box center [62, 426] width 26 height 16
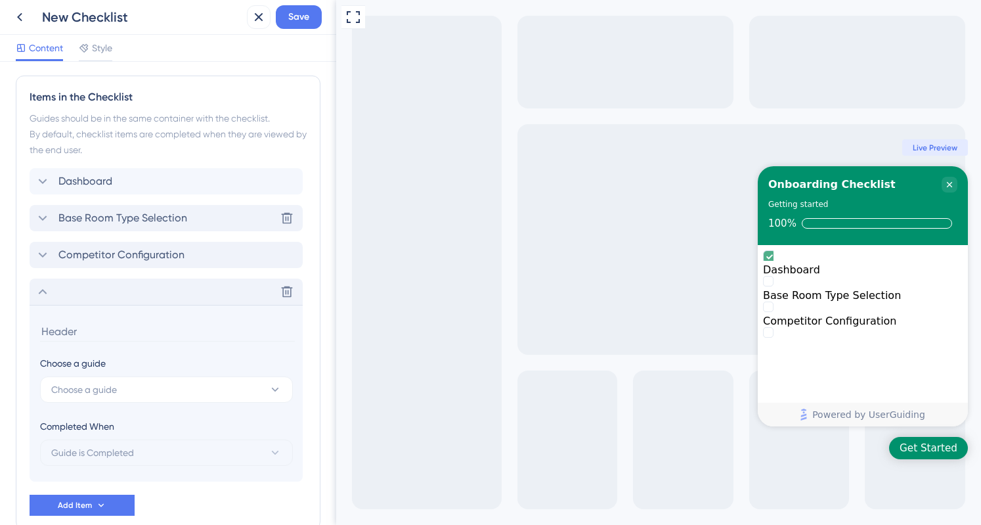
scroll to position [318, 0]
drag, startPoint x: 65, startPoint y: 288, endPoint x: 70, endPoint y: 249, distance: 39.7
click at [70, 249] on div "Dashboard Base Room Type Selection Competitor Configuration Delete Delete Choos…" at bounding box center [168, 325] width 277 height 313
click at [53, 250] on div "Competitor Configuration" at bounding box center [110, 256] width 150 height 16
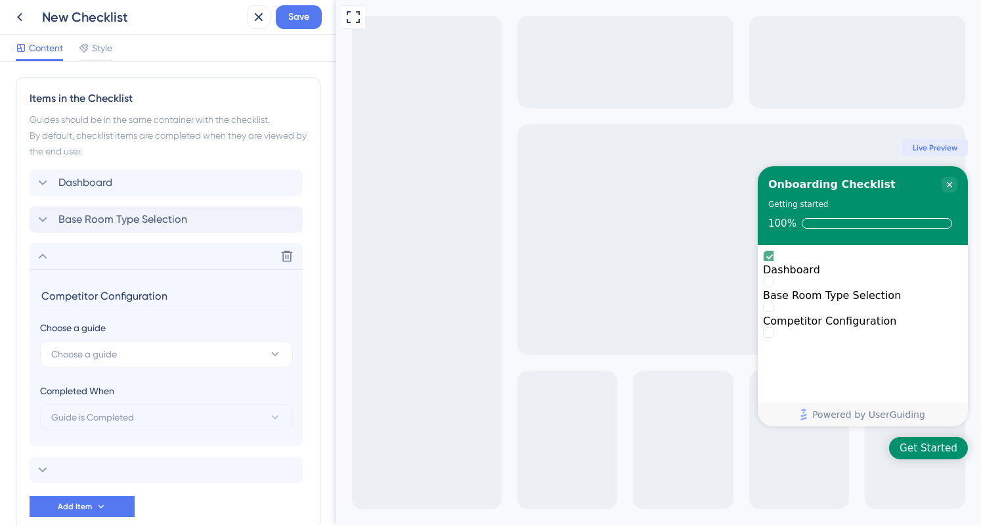
scroll to position [391, 0]
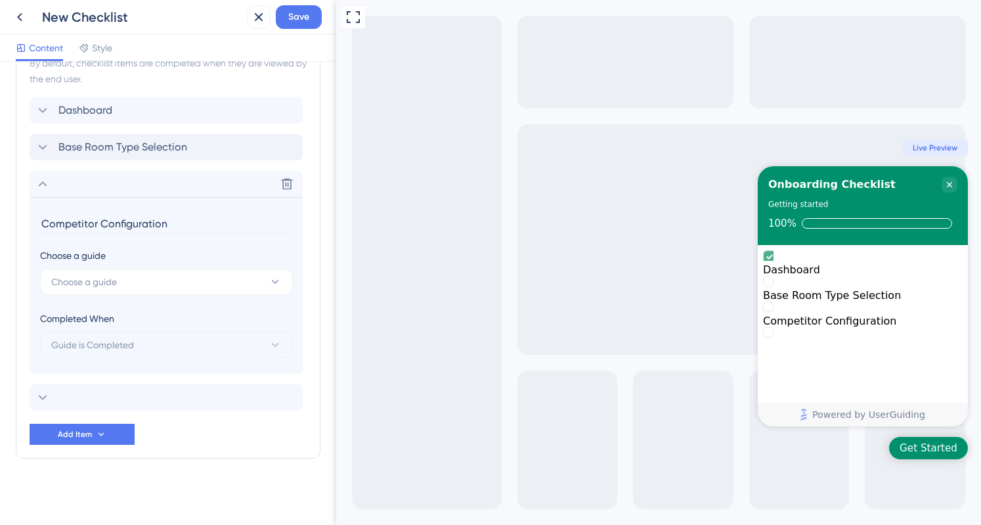
click at [123, 223] on input "Competitor Configuration" at bounding box center [167, 223] width 255 height 20
type input "Pricing Strategy Configuration"
click at [62, 391] on div "Delete" at bounding box center [166, 397] width 273 height 26
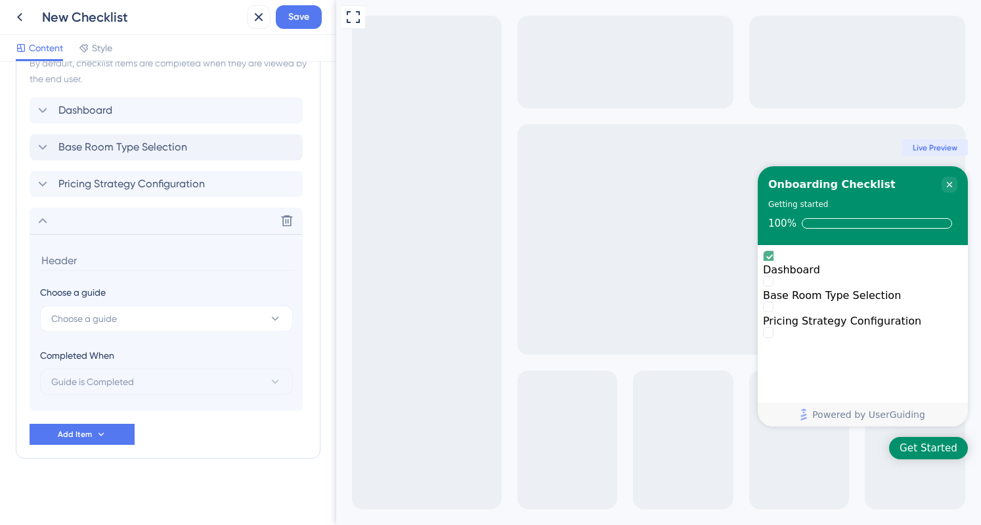
click at [75, 254] on input at bounding box center [167, 260] width 255 height 20
type input "Competitor Configuration"
click at [46, 225] on icon at bounding box center [43, 221] width 16 height 16
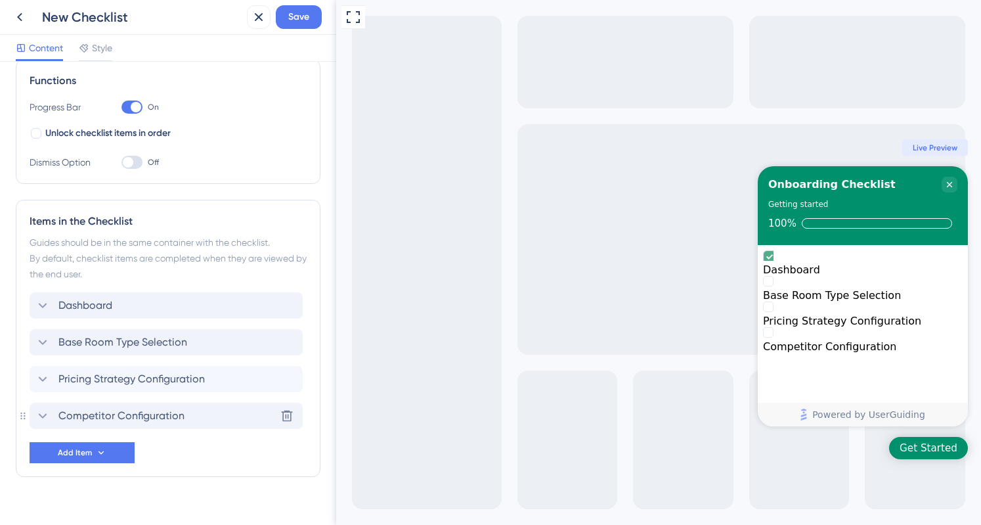
scroll to position [194, 0]
click at [53, 305] on div "Dashboard" at bounding box center [73, 307] width 77 height 16
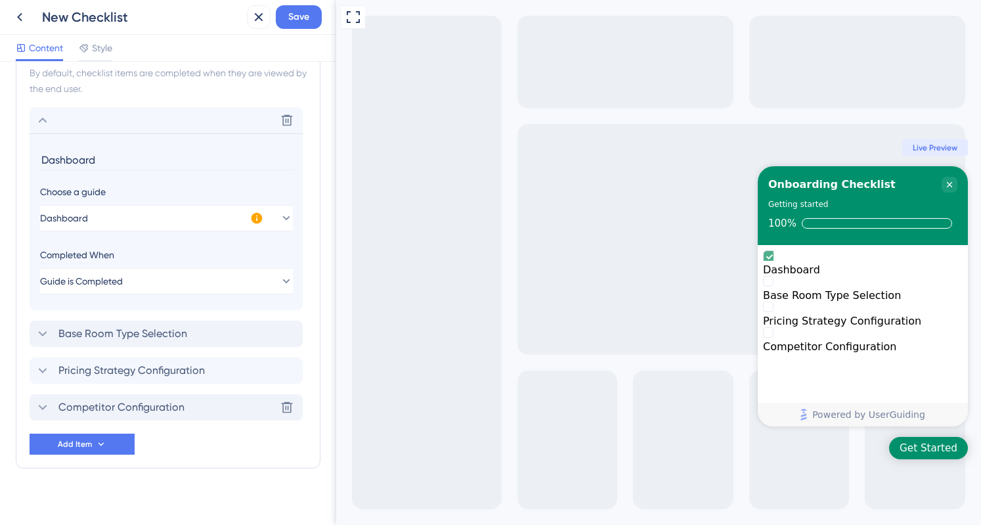
scroll to position [391, 0]
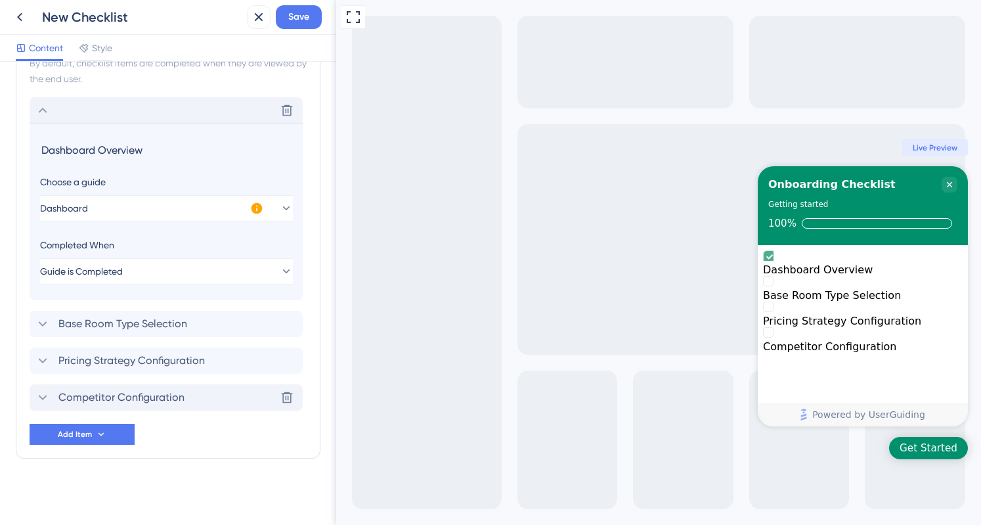
type input "Dashboard Overview"
click at [45, 103] on icon at bounding box center [43, 110] width 16 height 16
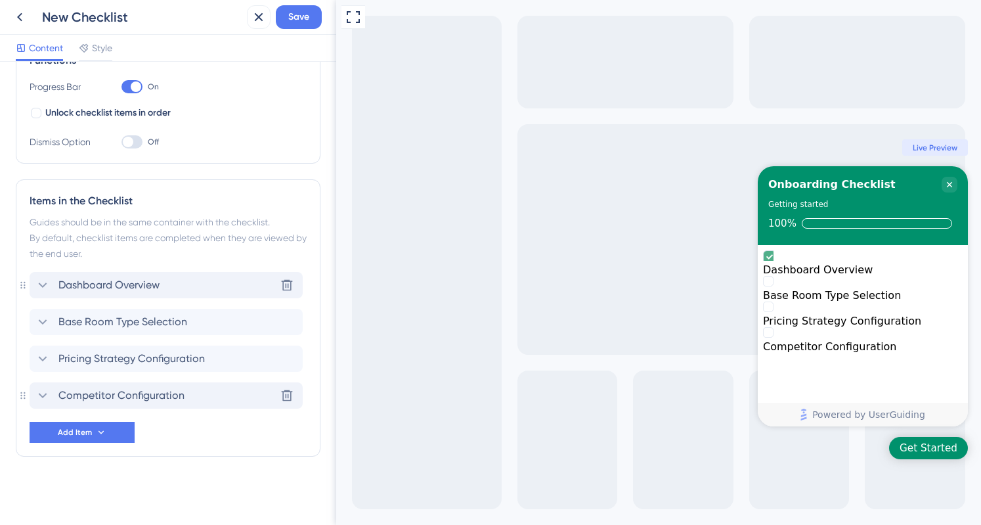
scroll to position [214, 0]
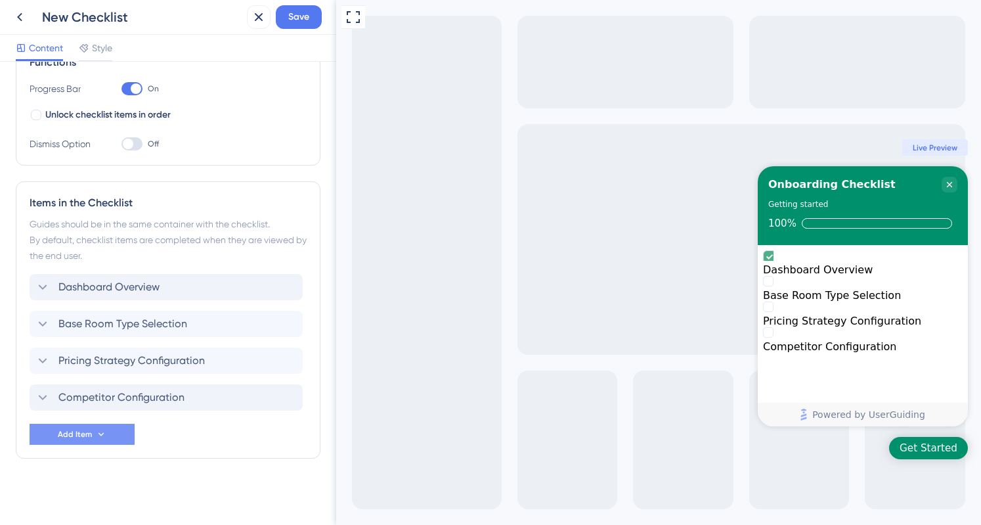
click at [49, 429] on button "Add Item" at bounding box center [82, 433] width 105 height 21
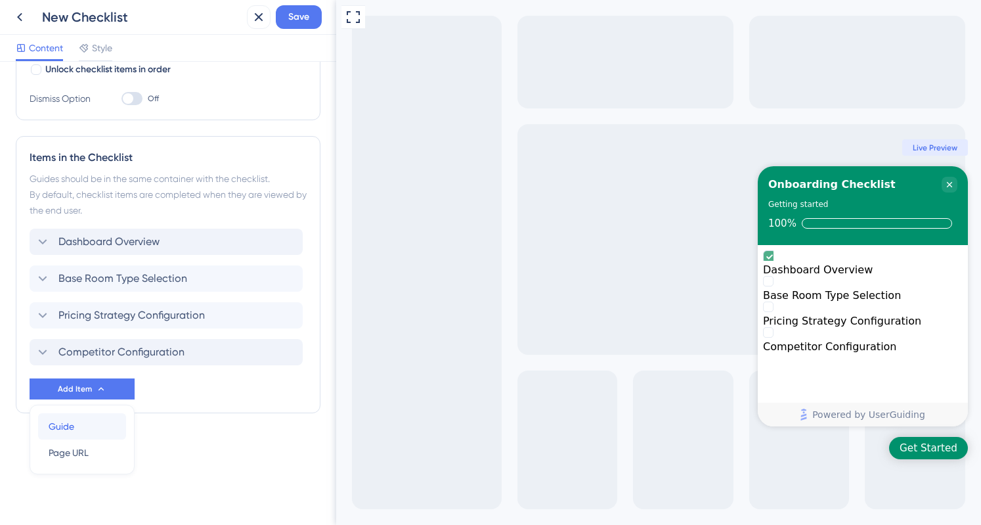
click at [72, 416] on div "Guide Guide" at bounding box center [82, 426] width 67 height 26
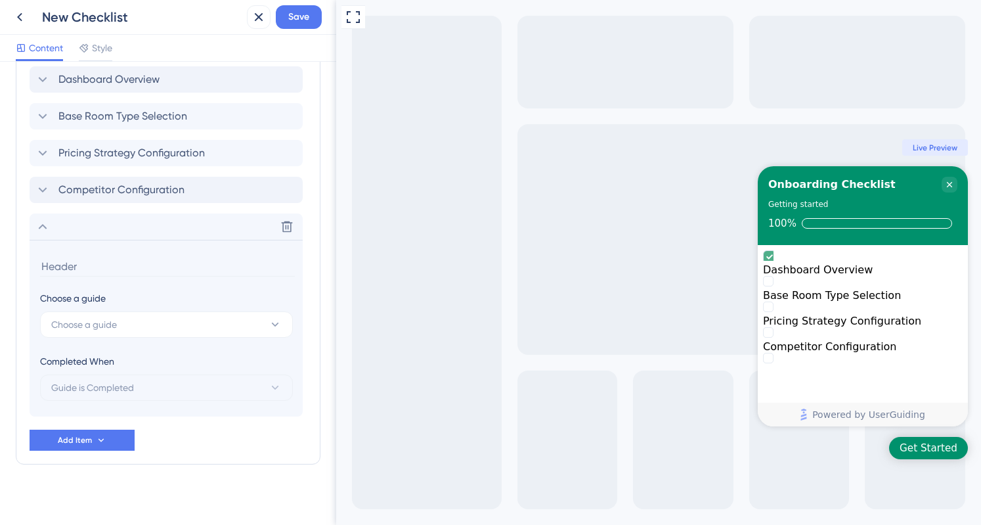
scroll to position [427, 0]
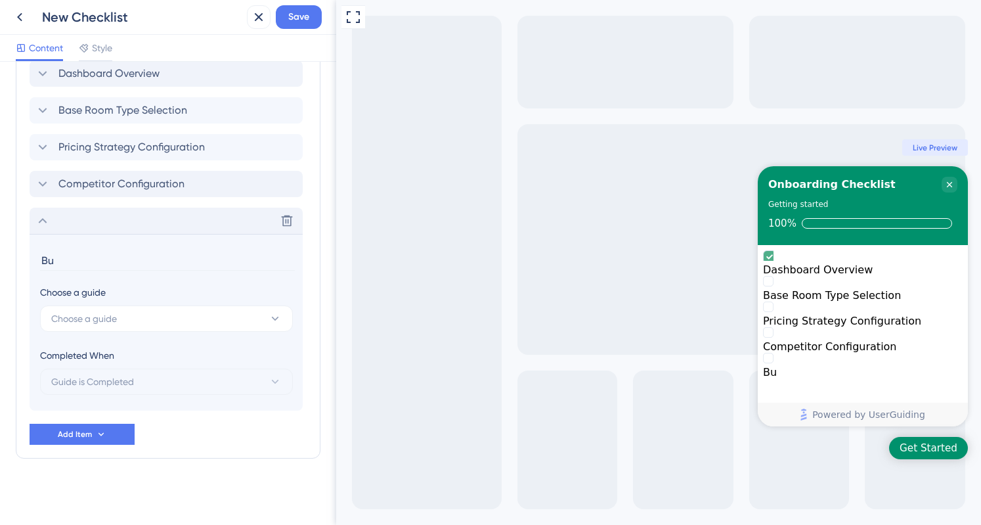
type input "B"
type input "H"
click at [83, 263] on input at bounding box center [167, 260] width 255 height 20
type input "Marketing Dashboard Overview"
click at [37, 224] on icon at bounding box center [43, 221] width 16 height 16
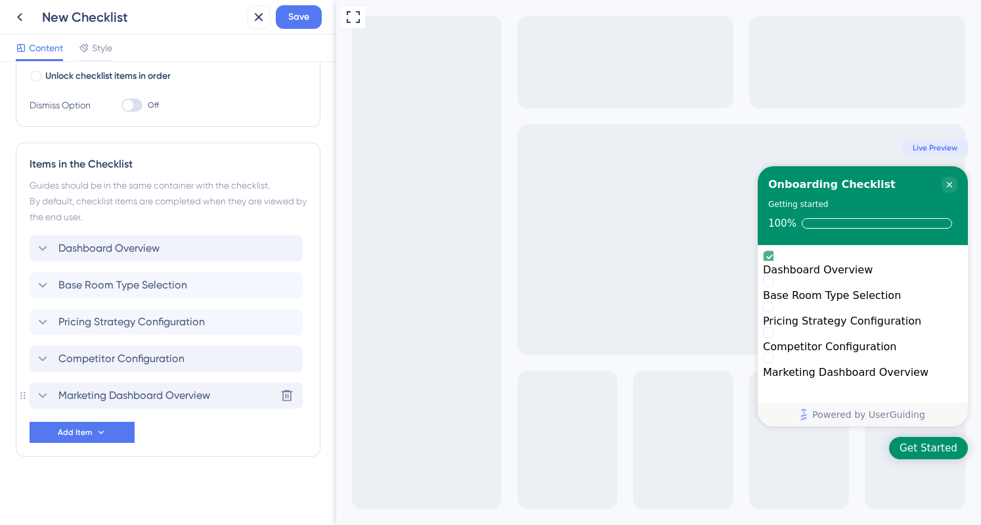
scroll to position [251, 0]
click at [107, 393] on span "Marketing Dashboard Overview" at bounding box center [134, 397] width 152 height 16
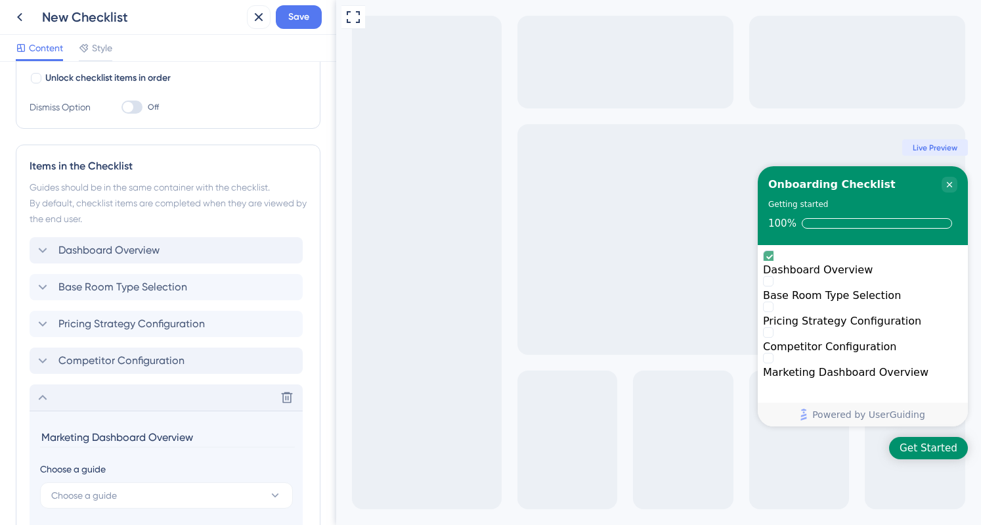
scroll to position [427, 0]
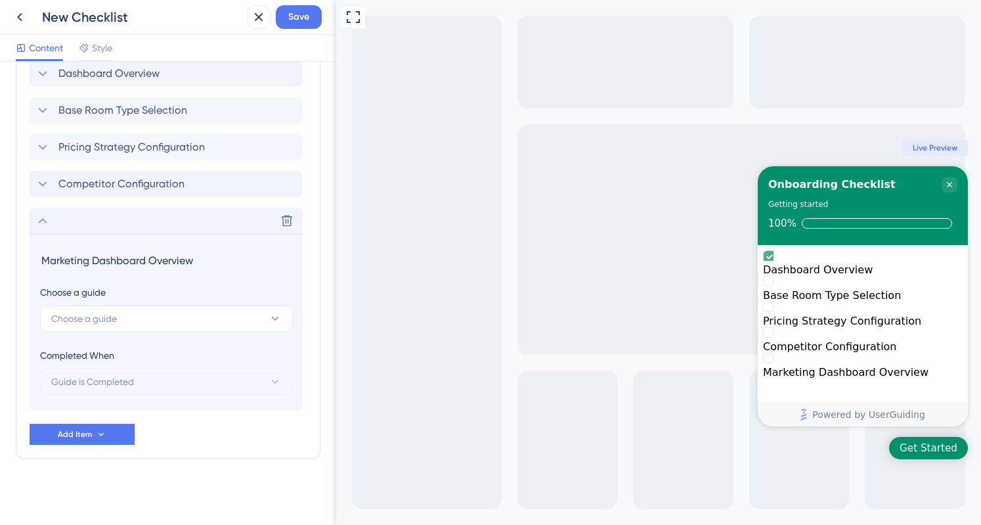
click at [156, 259] on input "Marketing Dashboard Overview" at bounding box center [167, 260] width 255 height 20
type input "Pricing Calendar"
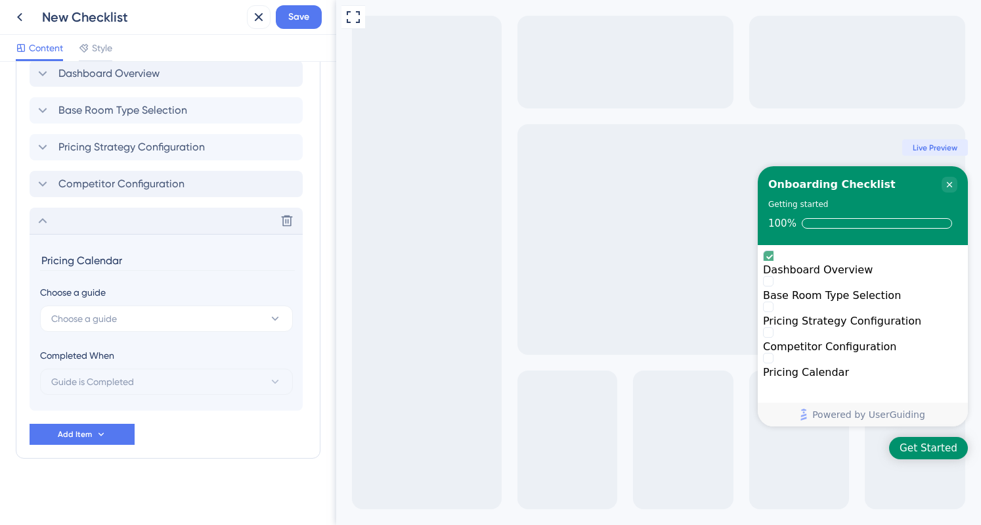
click at [41, 217] on icon at bounding box center [43, 221] width 16 height 16
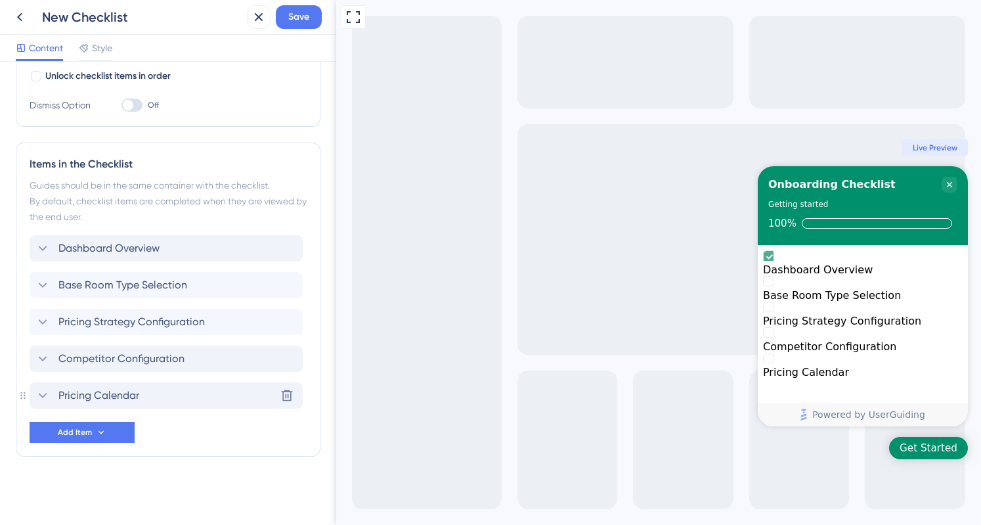
scroll to position [251, 0]
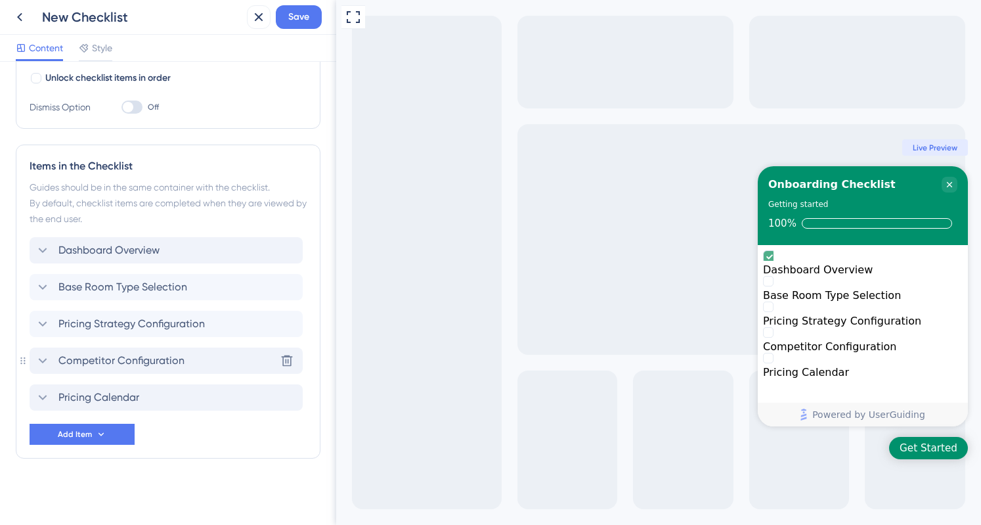
click at [115, 358] on span "Competitor Configuration" at bounding box center [121, 361] width 126 height 16
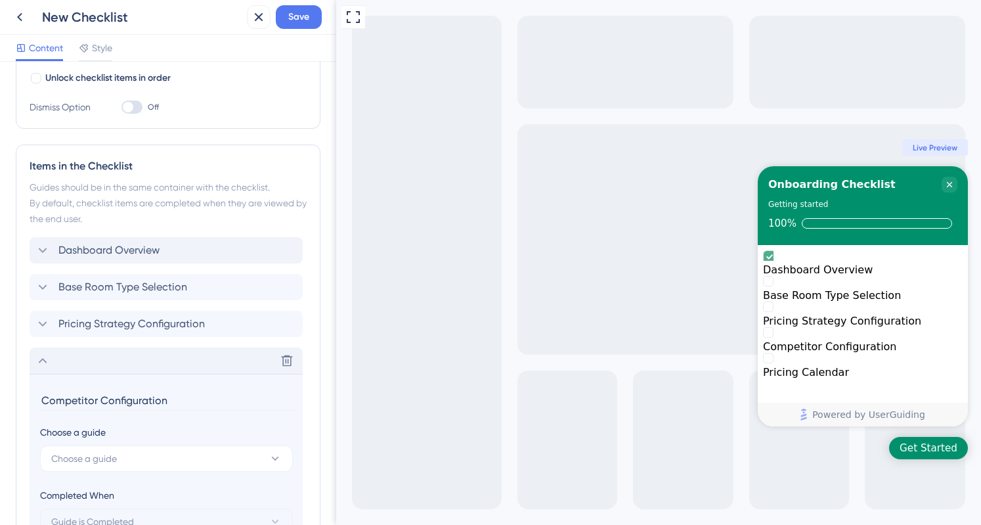
scroll to position [427, 0]
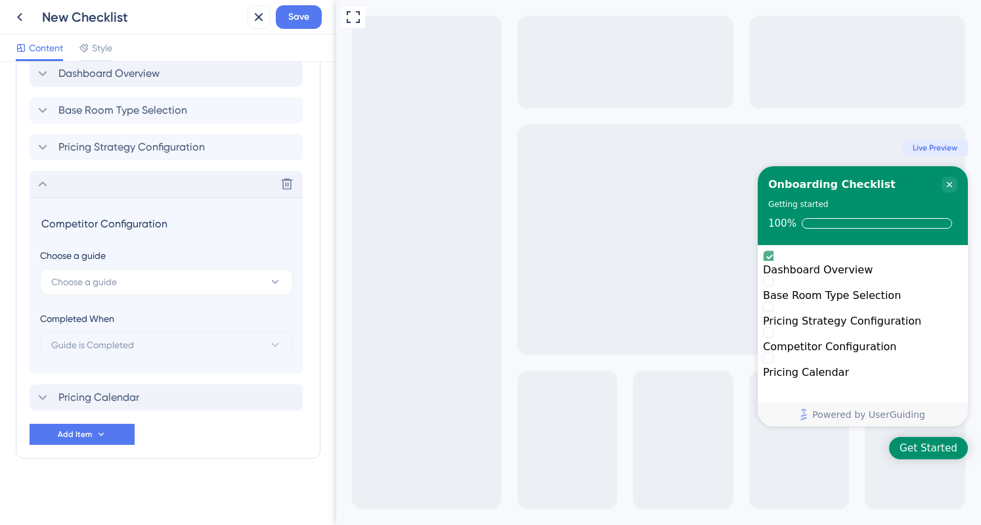
click at [115, 358] on section "Competitor Configuration Choose a guide Choose a guide Completed When Guide is …" at bounding box center [166, 285] width 273 height 177
click at [133, 222] on input "Competitor Configuration" at bounding box center [167, 223] width 255 height 20
type input "Competitor Settings"
click at [35, 182] on icon at bounding box center [43, 184] width 16 height 16
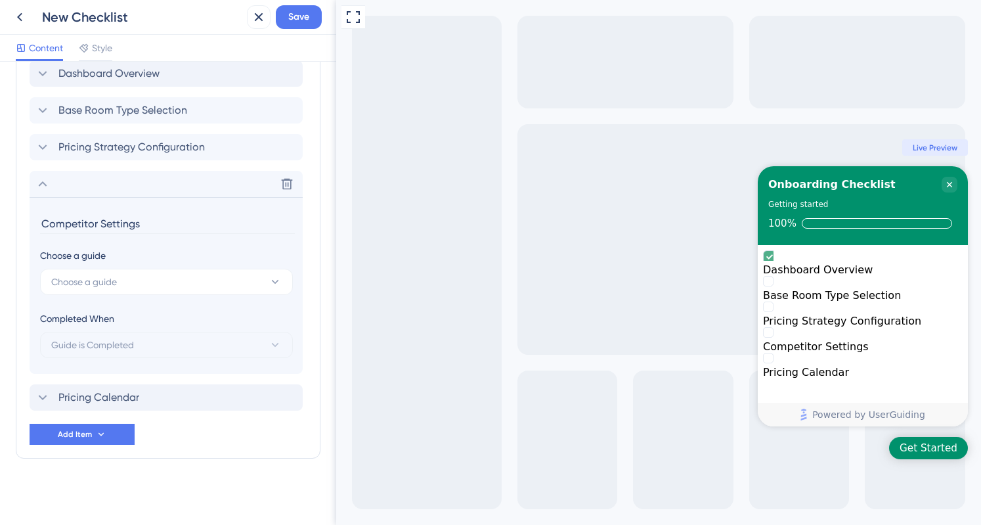
scroll to position [251, 0]
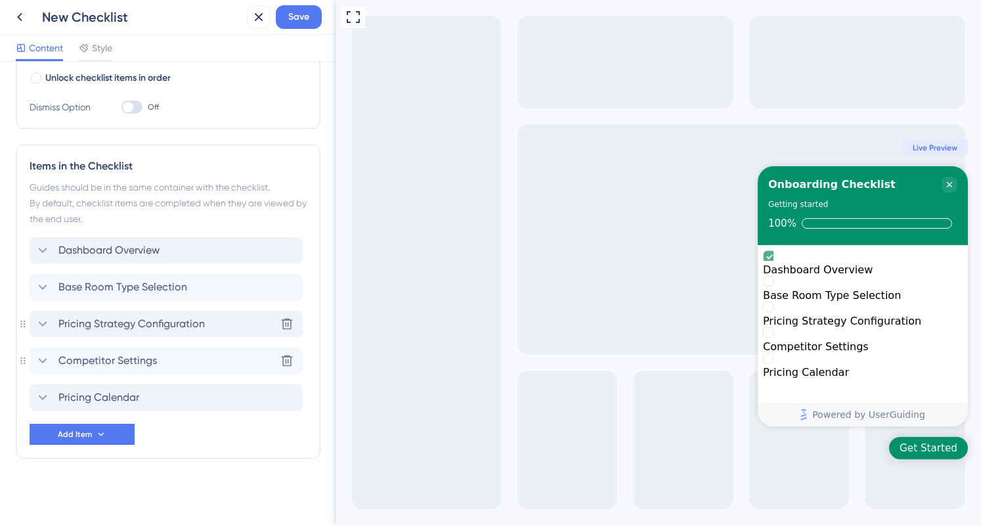
click at [99, 316] on span "Pricing Strategy Configuration" at bounding box center [131, 324] width 146 height 16
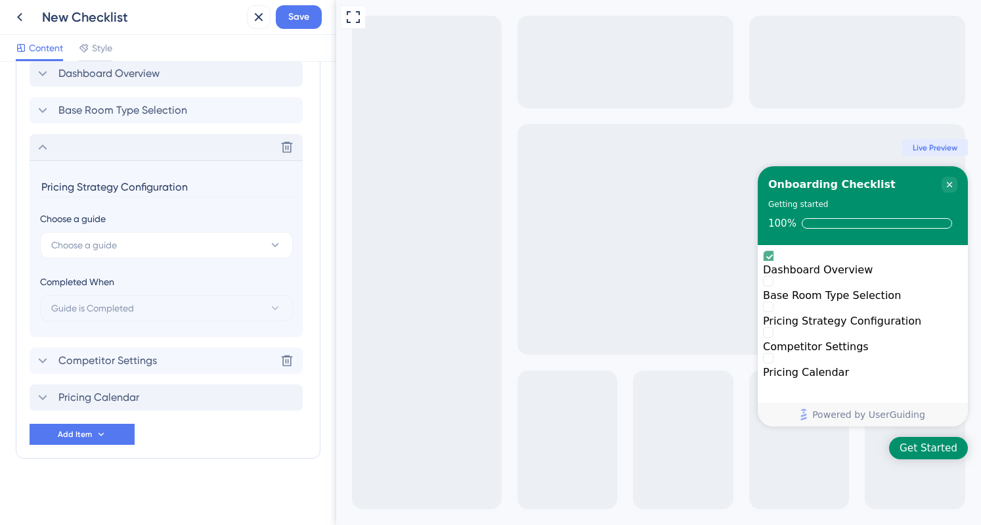
click at [105, 184] on input "Pricing Strategy Configuration" at bounding box center [167, 187] width 255 height 20
type input "Pricing Configuration"
click at [50, 145] on div "Delete" at bounding box center [166, 147] width 273 height 26
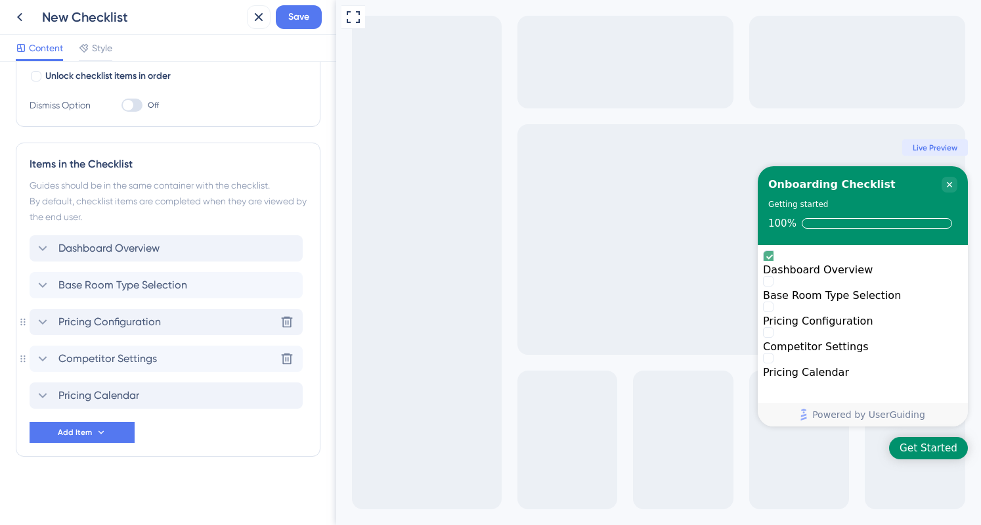
scroll to position [251, 0]
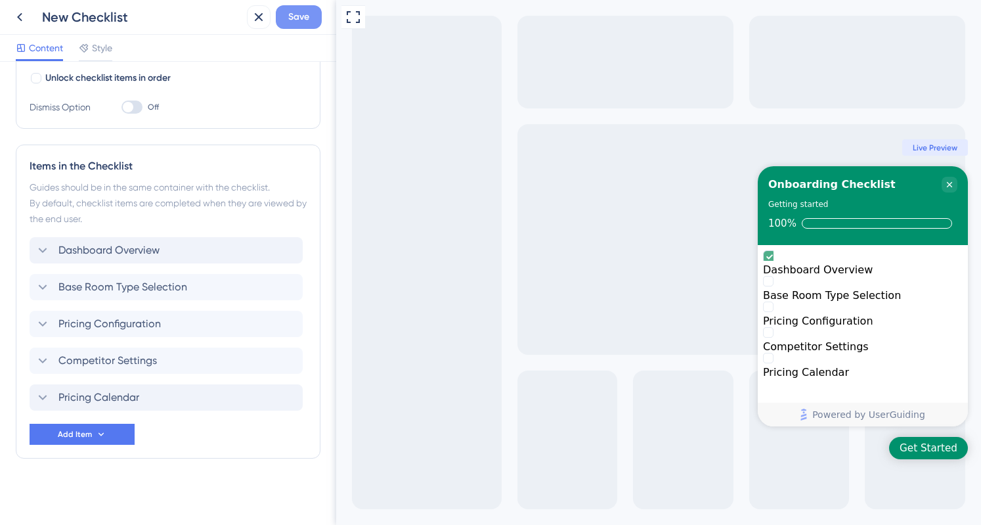
click at [304, 17] on span "Save" at bounding box center [298, 17] width 21 height 16
click at [39, 285] on icon at bounding box center [43, 287] width 16 height 16
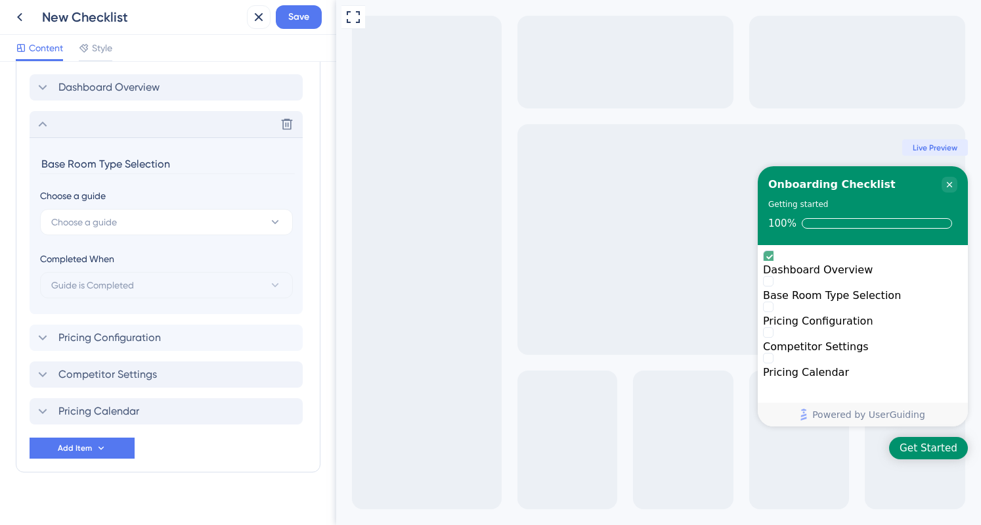
scroll to position [427, 0]
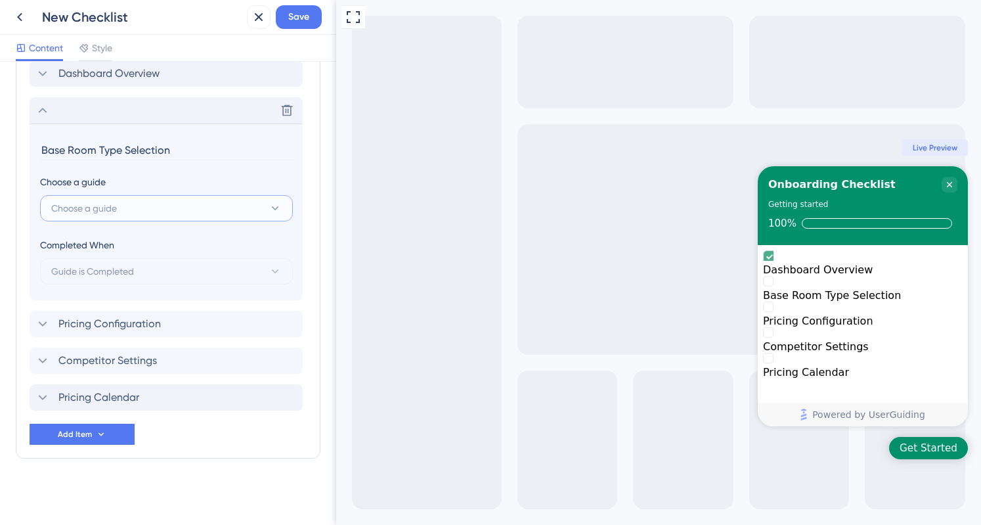
click at [125, 213] on button "Choose a guide" at bounding box center [166, 208] width 253 height 26
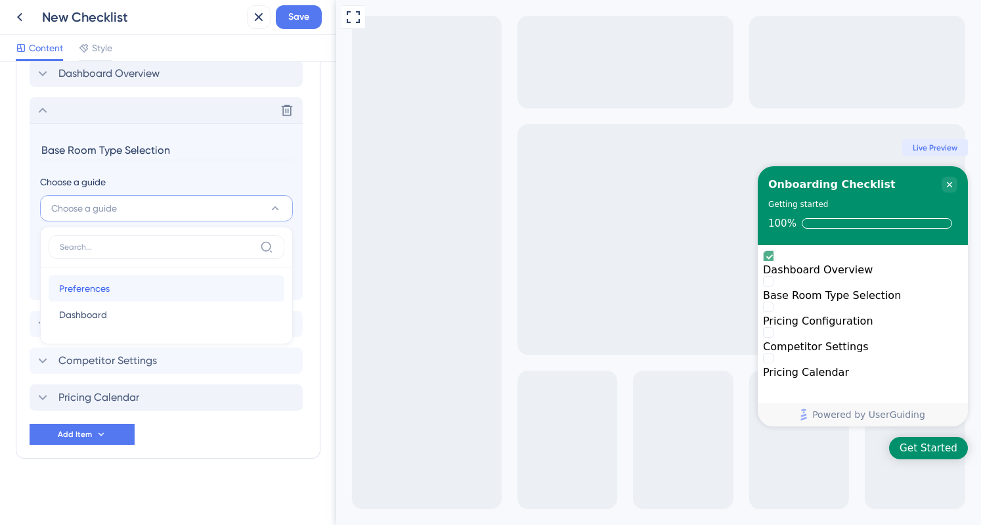
click at [91, 289] on span "Preferences" at bounding box center [84, 288] width 51 height 16
type input "Preferences"
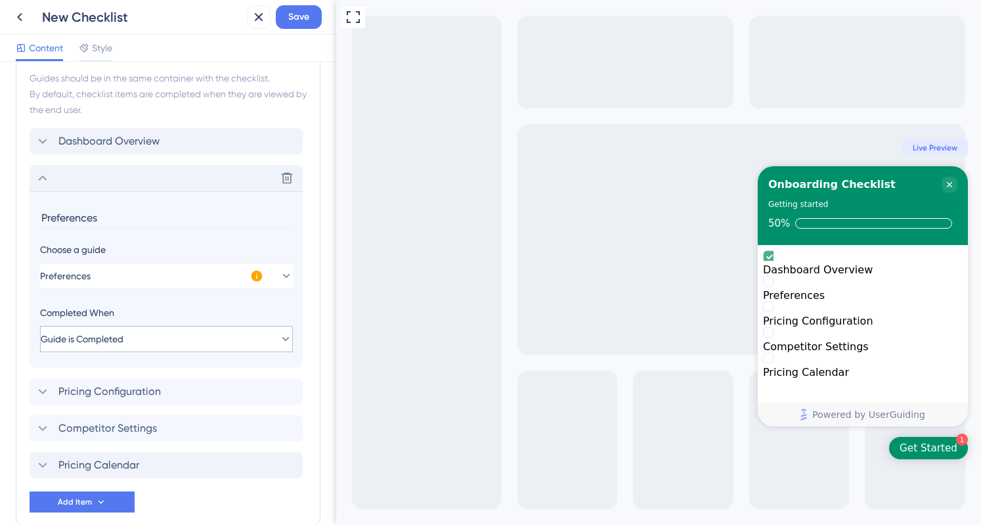
scroll to position [366, 0]
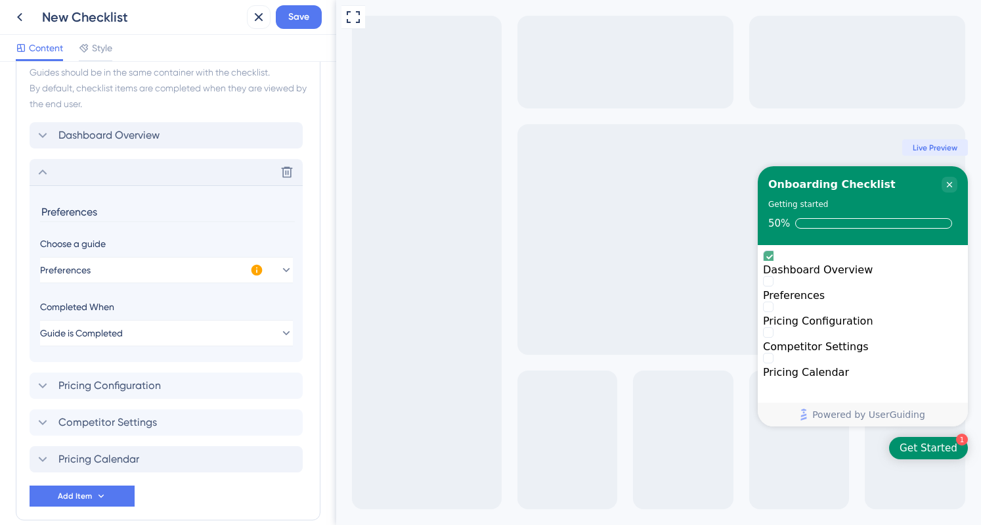
click at [42, 164] on icon at bounding box center [43, 172] width 16 height 16
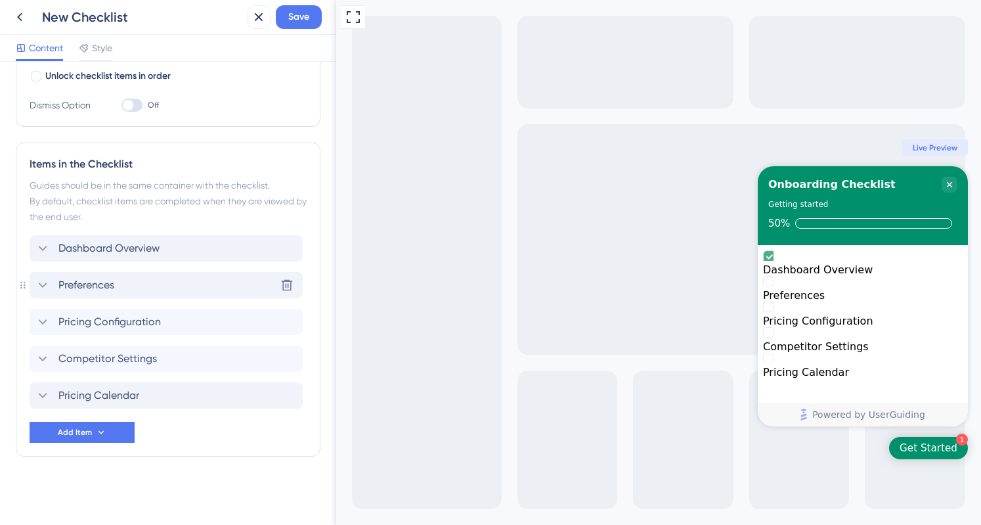
scroll to position [251, 0]
click at [114, 322] on span "Pricing Configuration" at bounding box center [109, 324] width 102 height 16
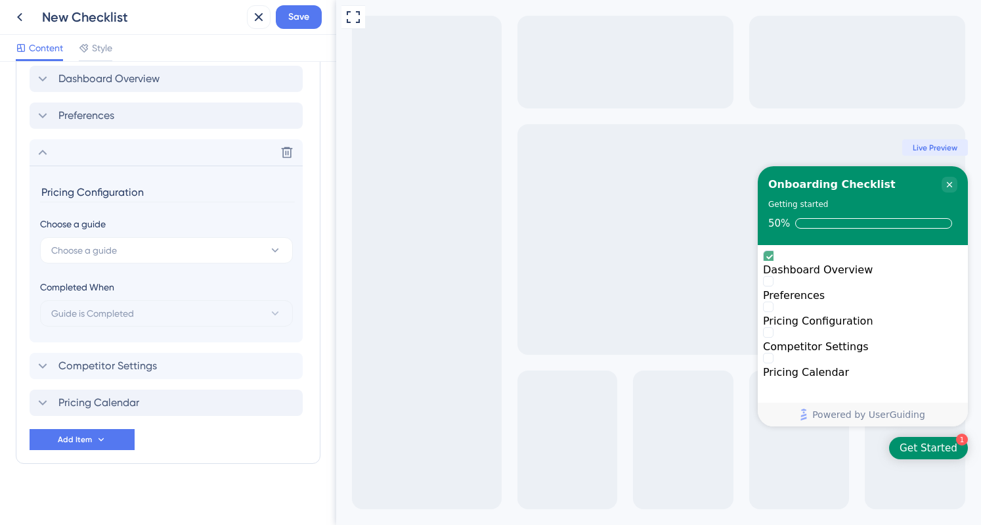
scroll to position [427, 0]
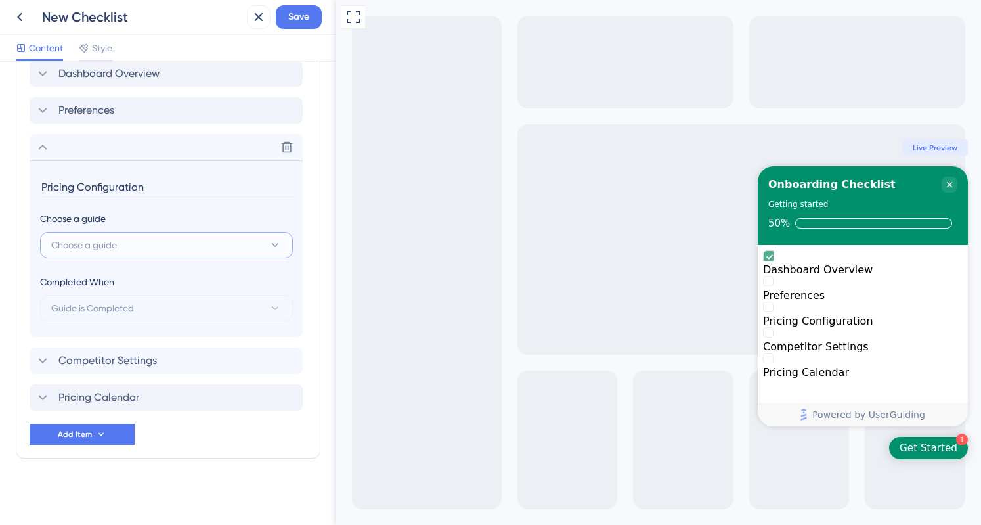
click at [141, 249] on button "Choose a guide" at bounding box center [166, 245] width 253 height 26
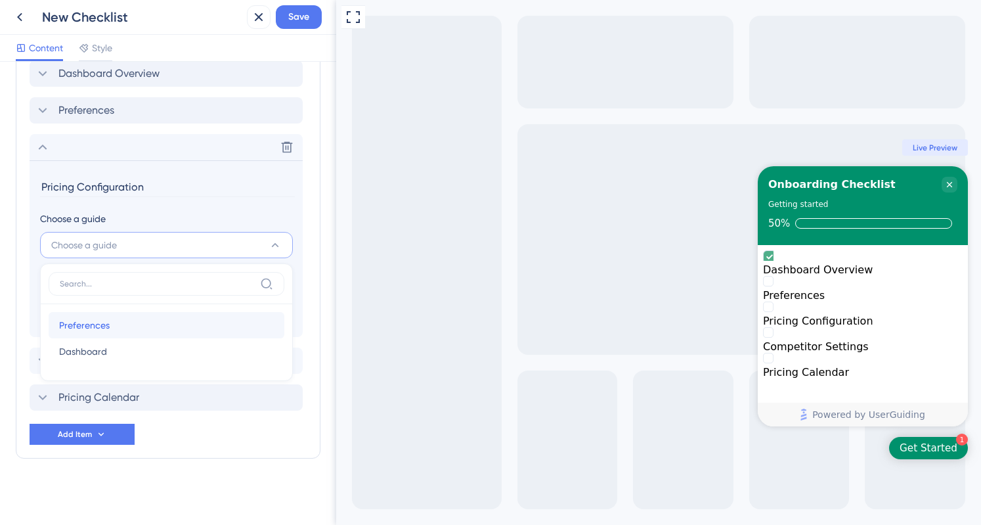
click at [104, 312] on div "Preferences Preferences" at bounding box center [166, 325] width 215 height 26
type input "Preferences"
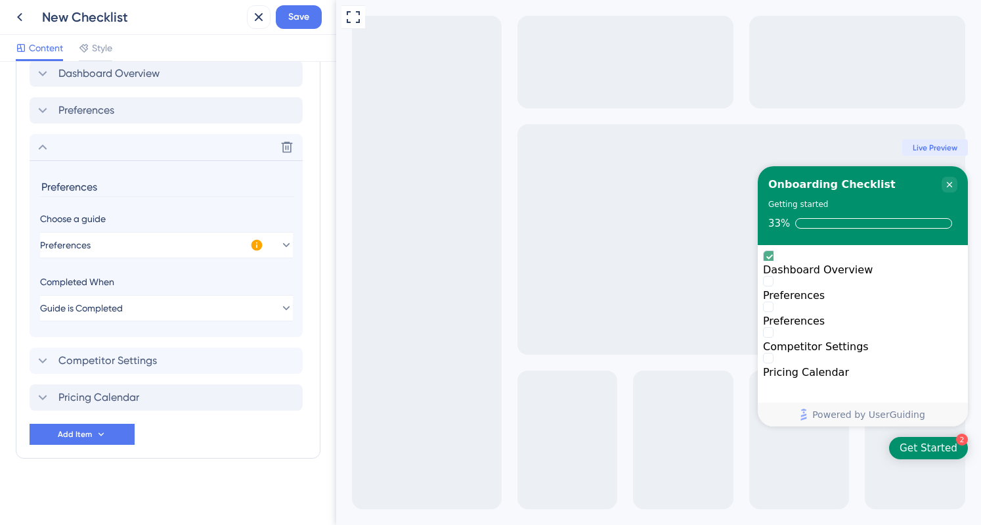
click at [257, 243] on icon at bounding box center [256, 244] width 13 height 13
click at [35, 142] on icon at bounding box center [43, 147] width 16 height 16
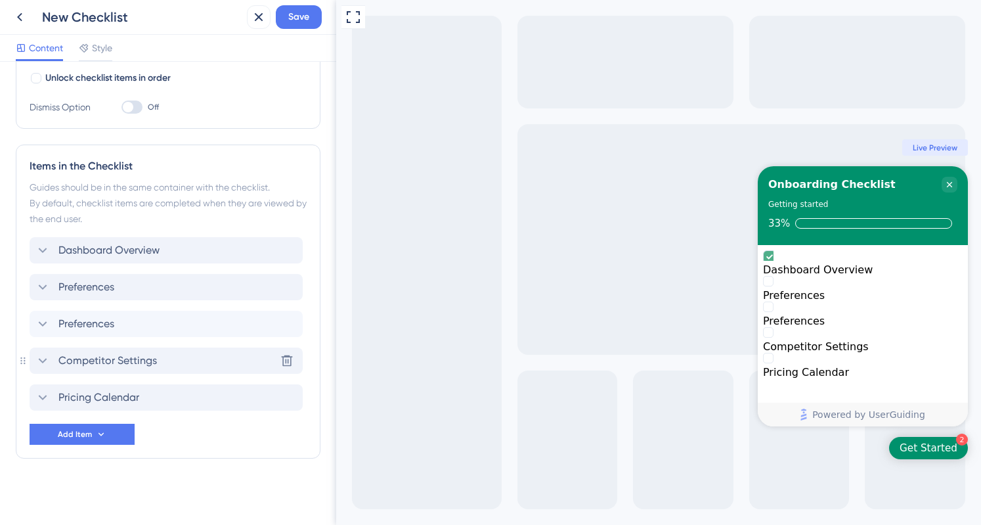
click at [37, 356] on icon at bounding box center [43, 361] width 16 height 16
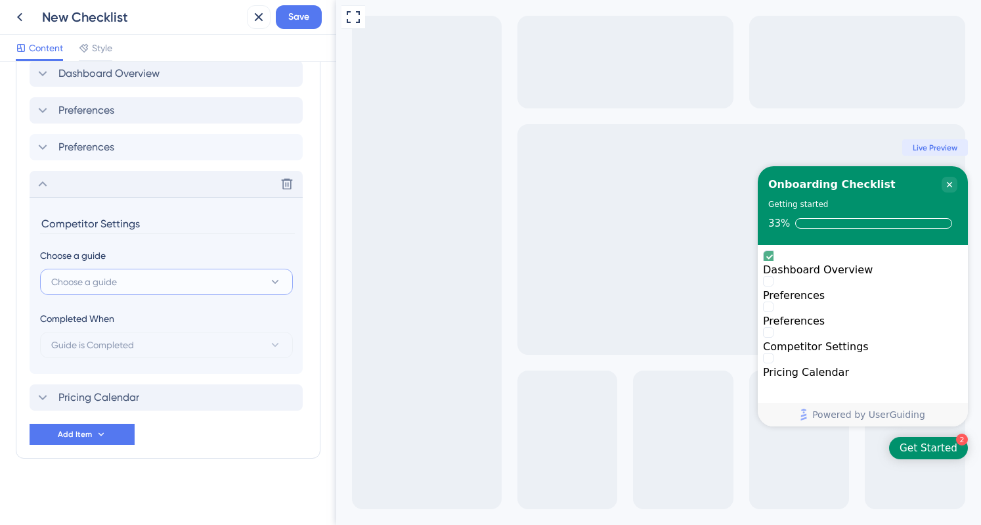
click at [195, 276] on button "Choose a guide" at bounding box center [166, 282] width 253 height 26
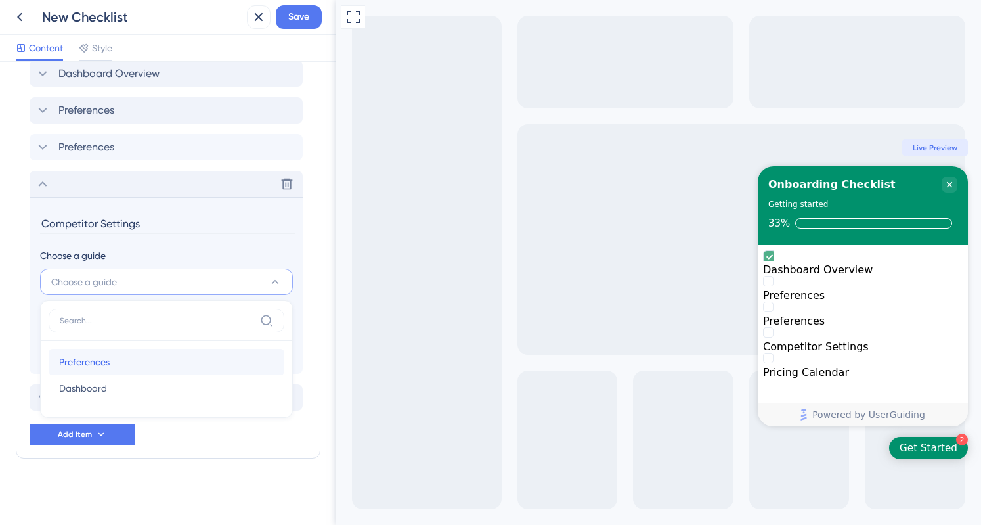
click at [102, 358] on span "Preferences" at bounding box center [84, 362] width 51 height 16
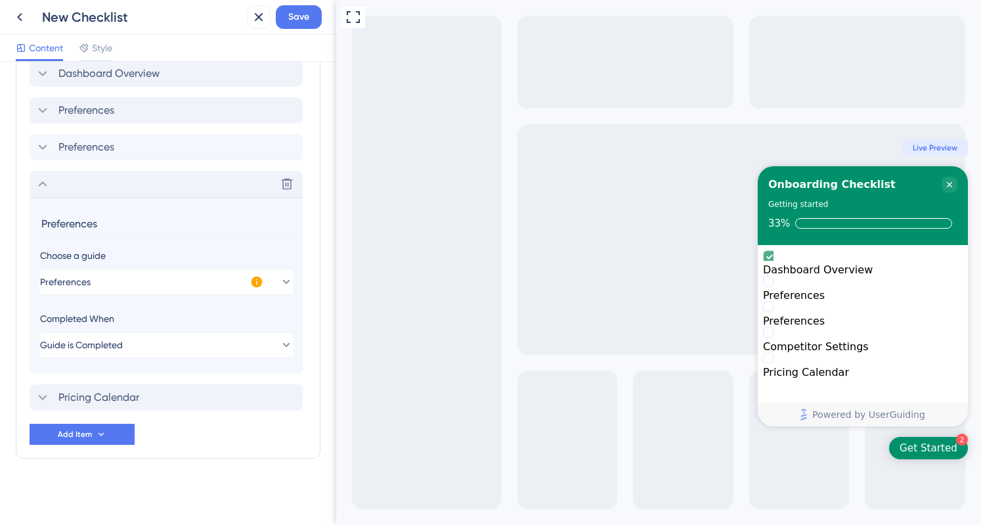
type input "Preferences"
click at [43, 186] on icon at bounding box center [43, 184] width 16 height 16
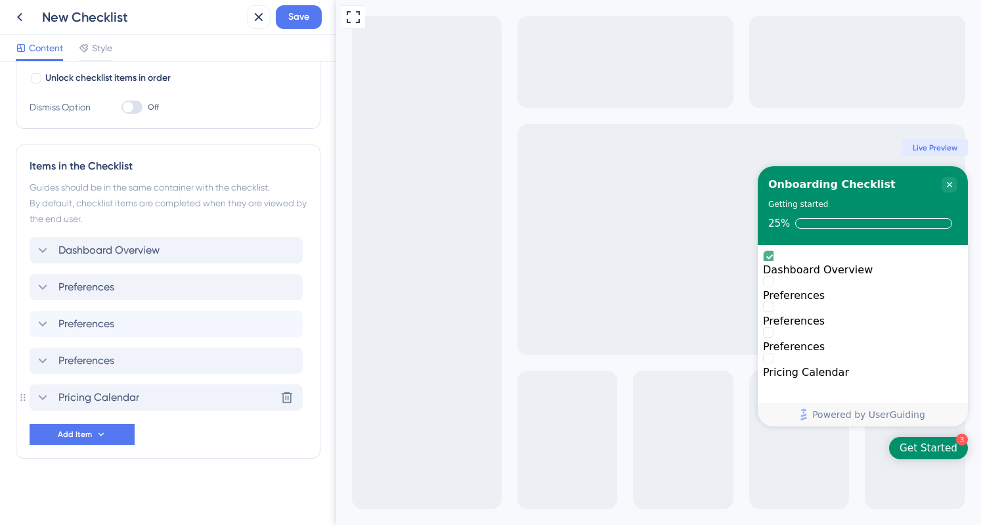
click at [39, 389] on icon at bounding box center [43, 397] width 16 height 16
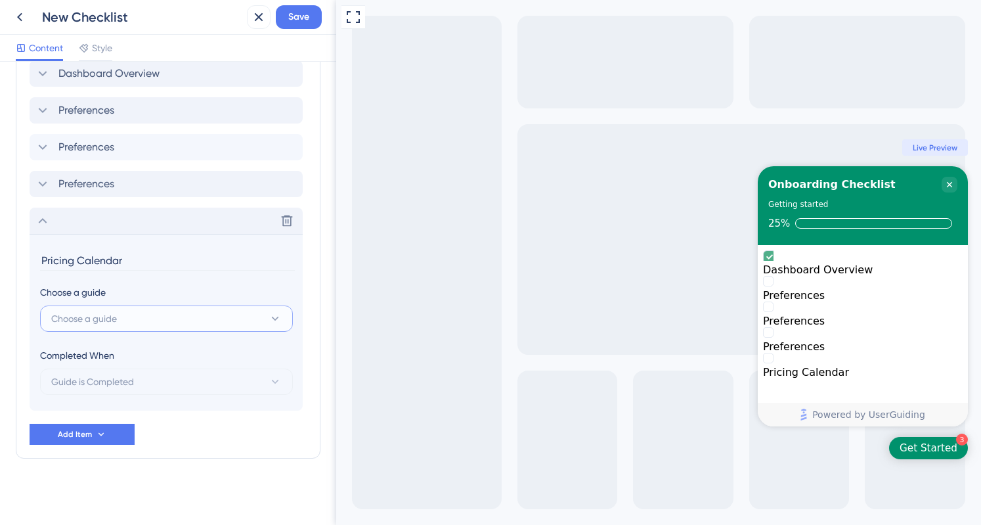
click at [114, 316] on span "Choose a guide" at bounding box center [84, 319] width 66 height 16
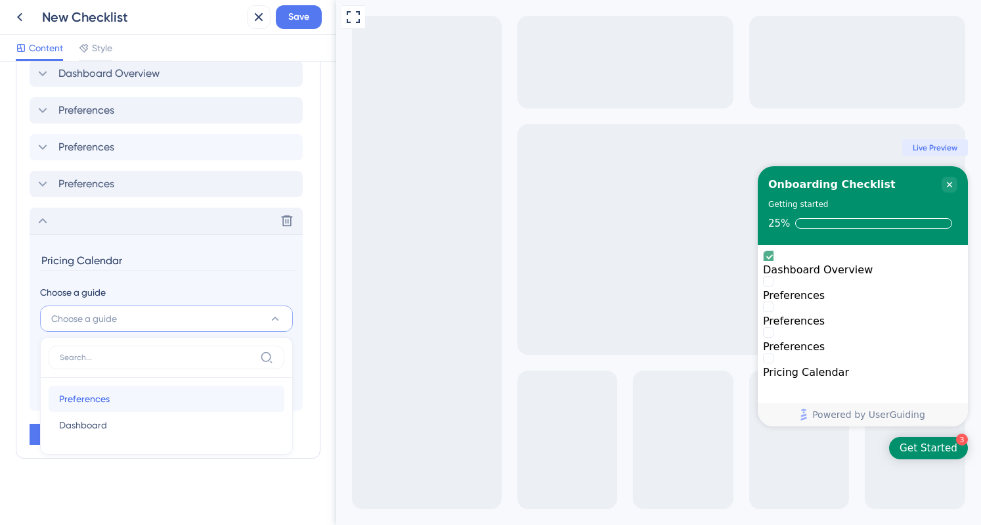
click at [85, 391] on span "Preferences" at bounding box center [84, 399] width 51 height 16
type input "Preferences"
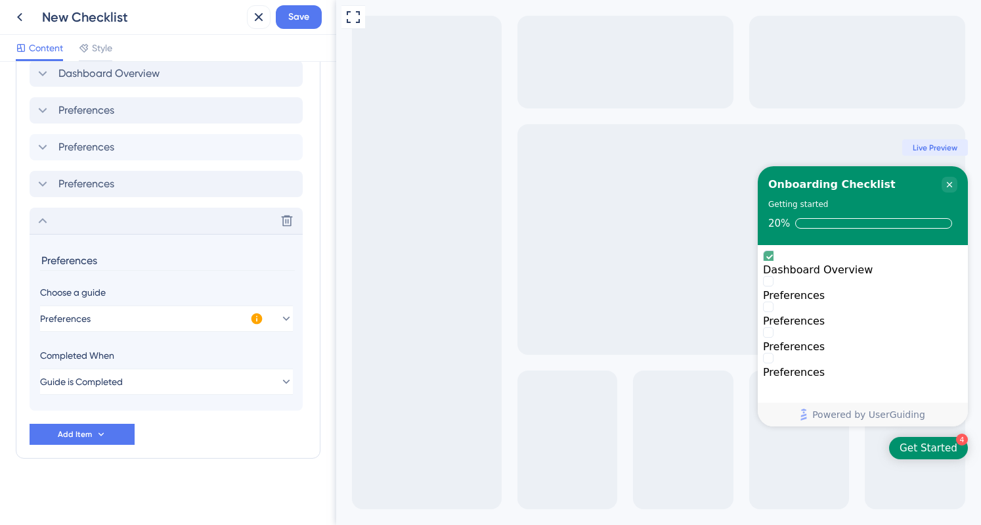
click at [41, 218] on icon at bounding box center [43, 220] width 9 height 5
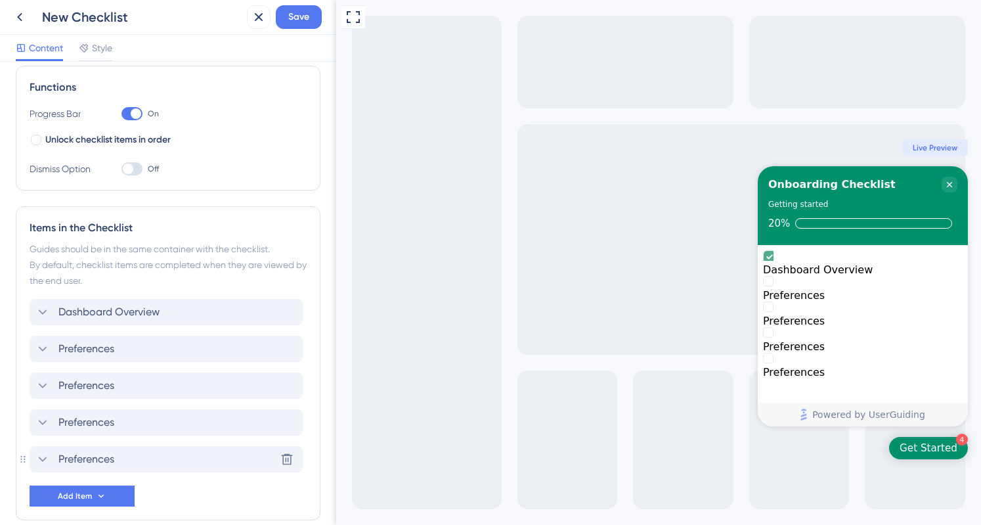
scroll to position [186, 0]
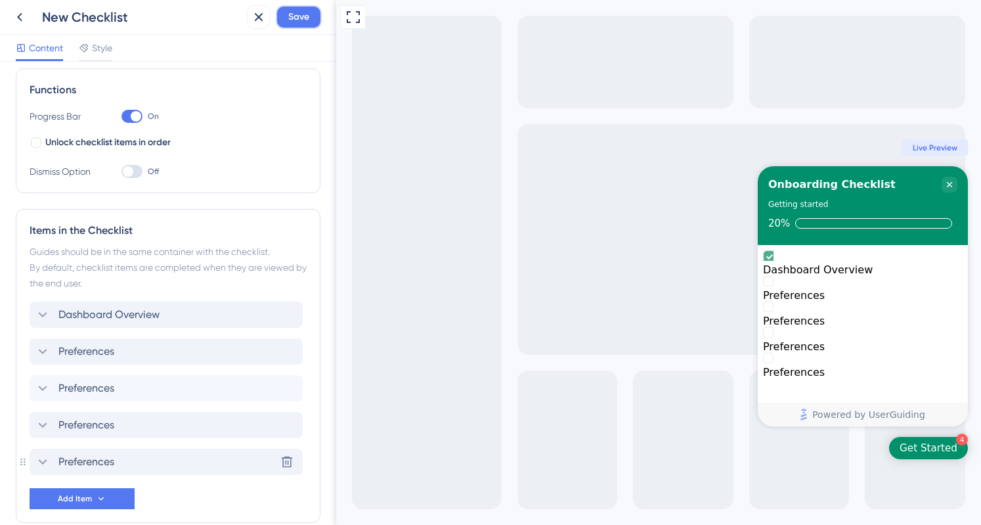
click at [301, 22] on span "Save" at bounding box center [298, 17] width 21 height 16
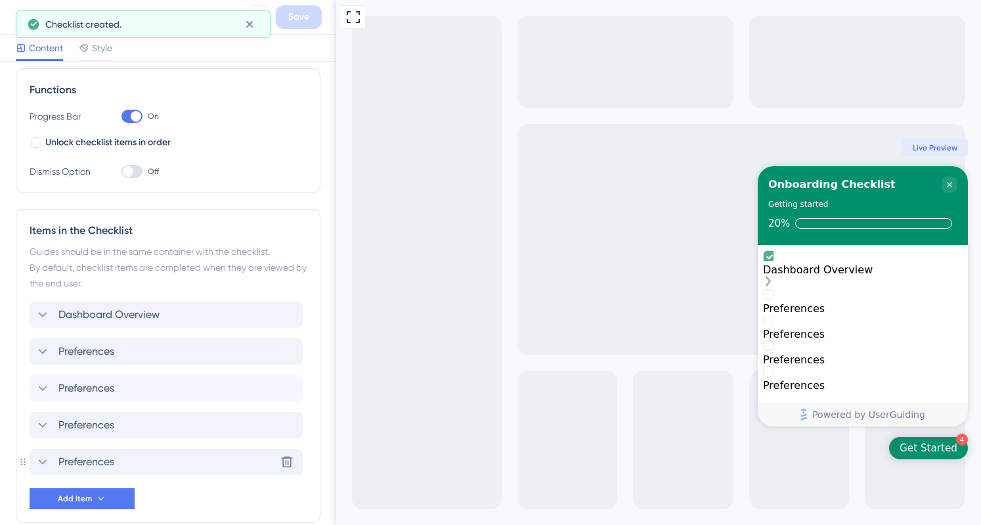
click at [771, 263] on icon "Dashboard Overview is complete." at bounding box center [769, 257] width 12 height 12
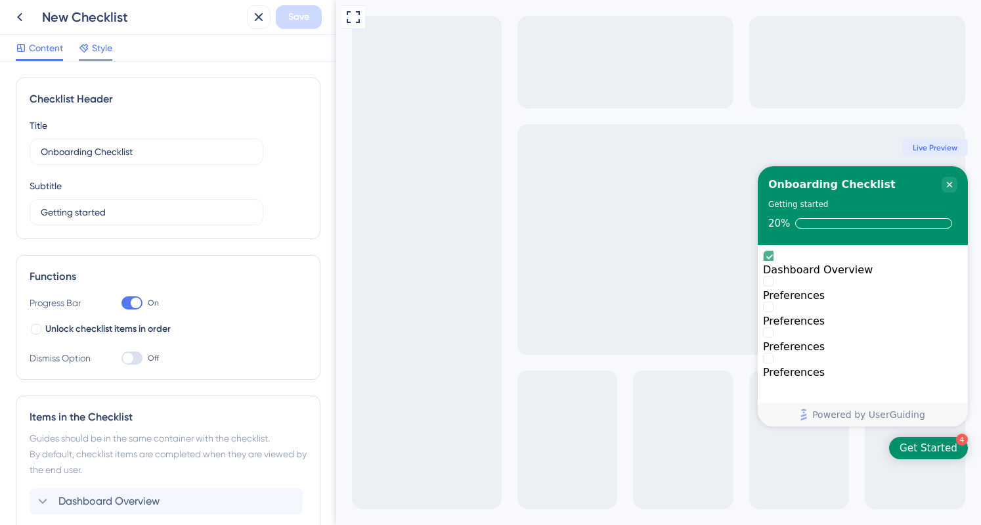
click at [100, 53] on span "Style" at bounding box center [102, 48] width 20 height 16
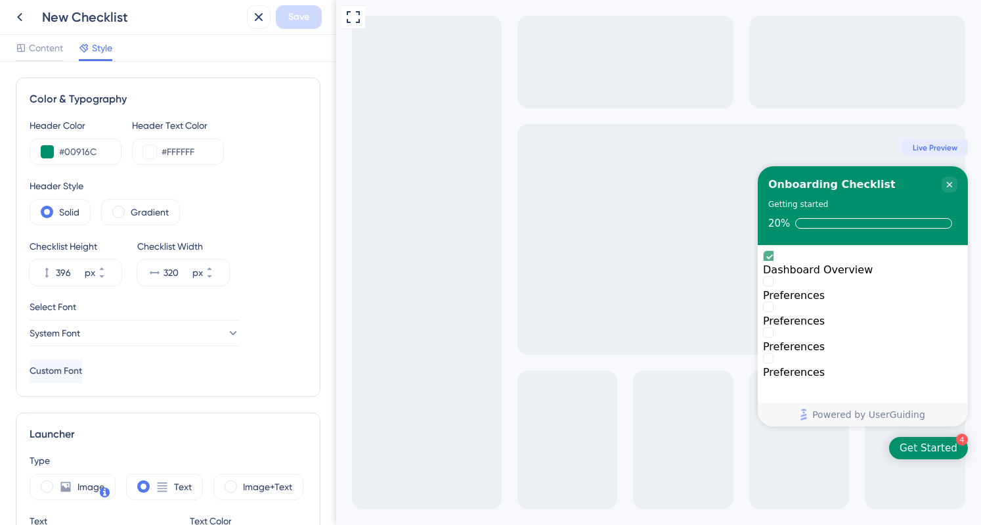
scroll to position [87, 0]
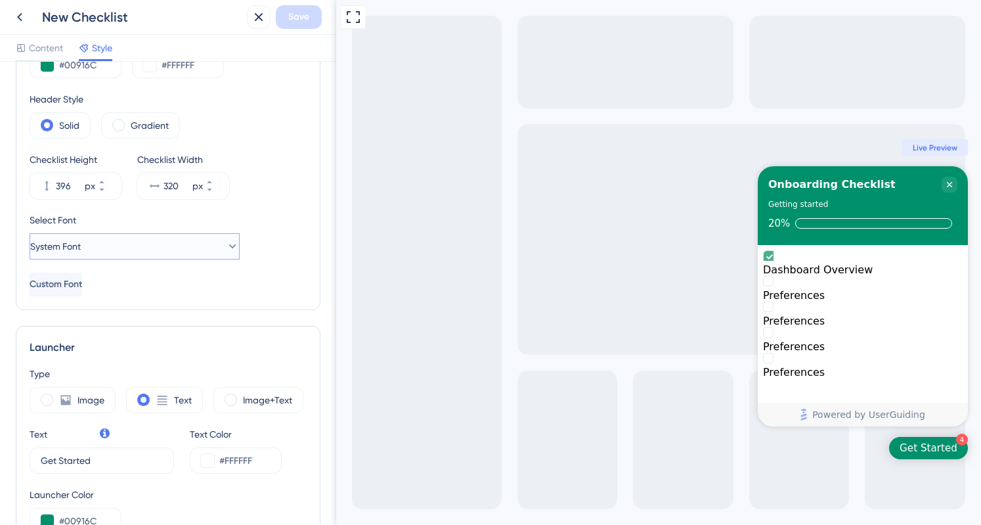
click at [186, 246] on button "System Font" at bounding box center [135, 246] width 210 height 26
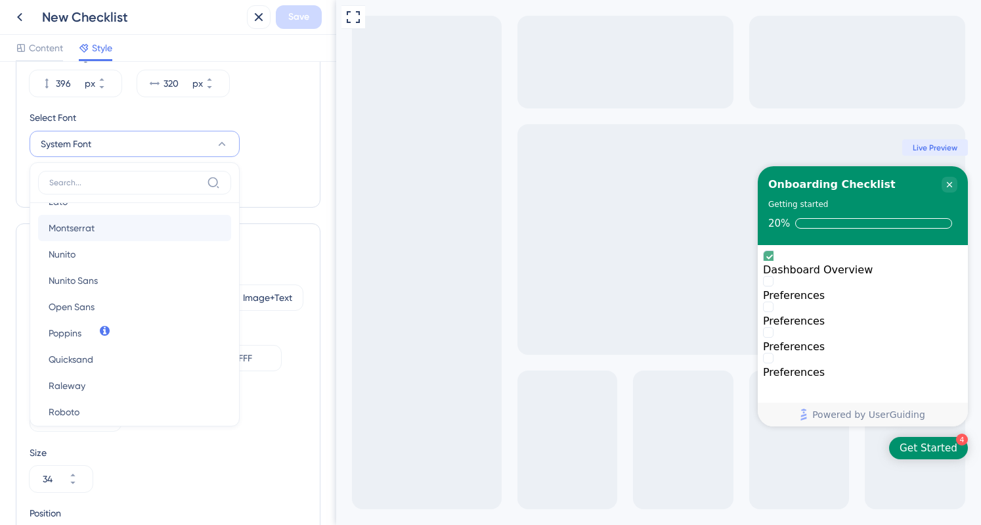
scroll to position [194, 0]
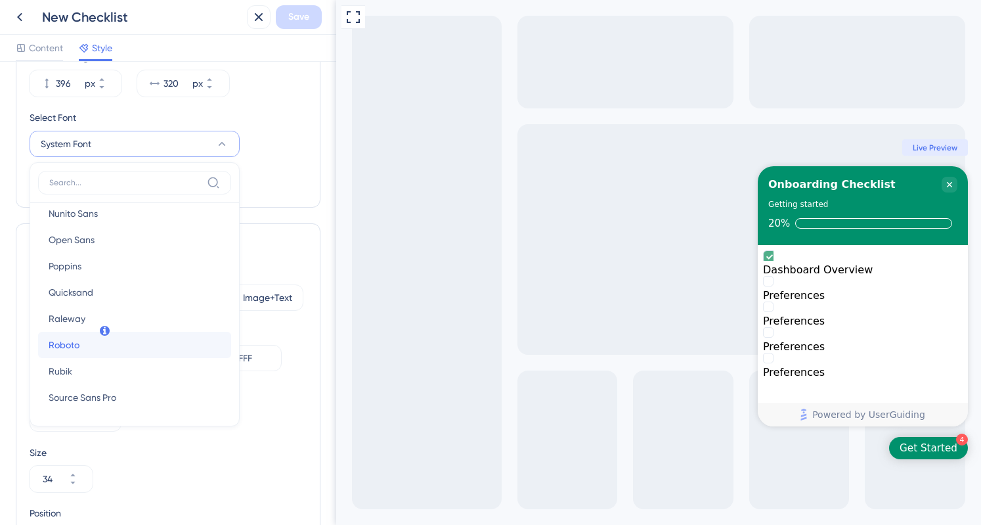
click at [83, 344] on button "Roboto Roboto" at bounding box center [134, 345] width 193 height 26
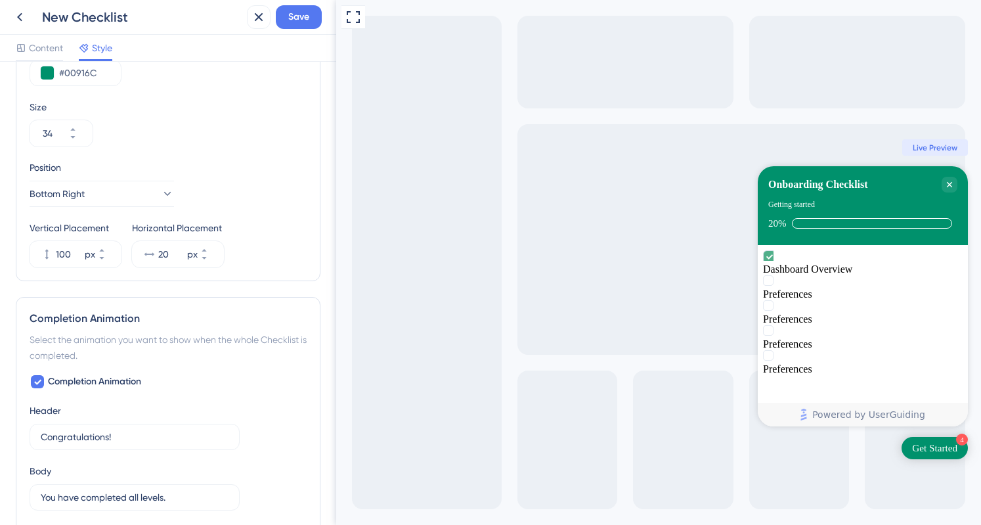
scroll to position [660, 0]
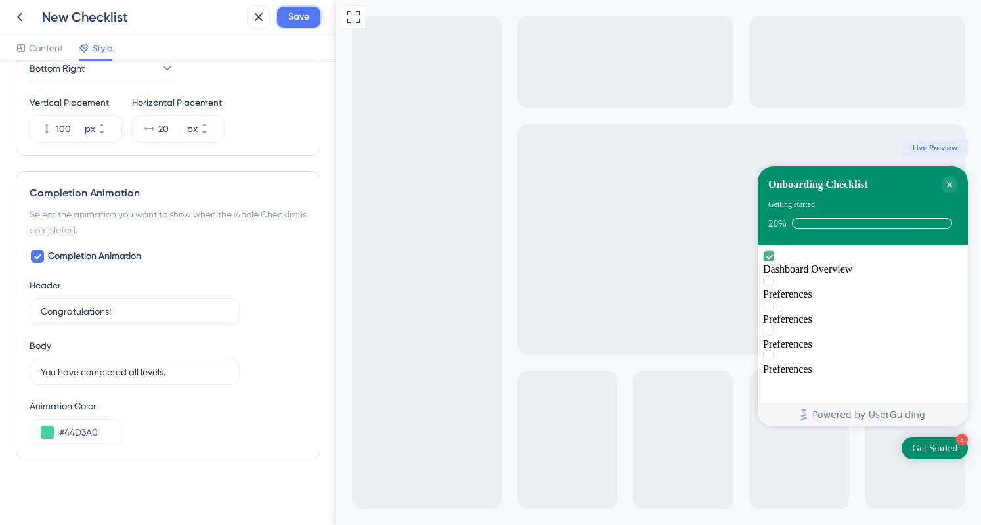
click at [298, 24] on span "Save" at bounding box center [298, 17] width 21 height 16
click at [28, 38] on div "Content Style" at bounding box center [168, 48] width 336 height 27
